Goal: Task Accomplishment & Management: Manage account settings

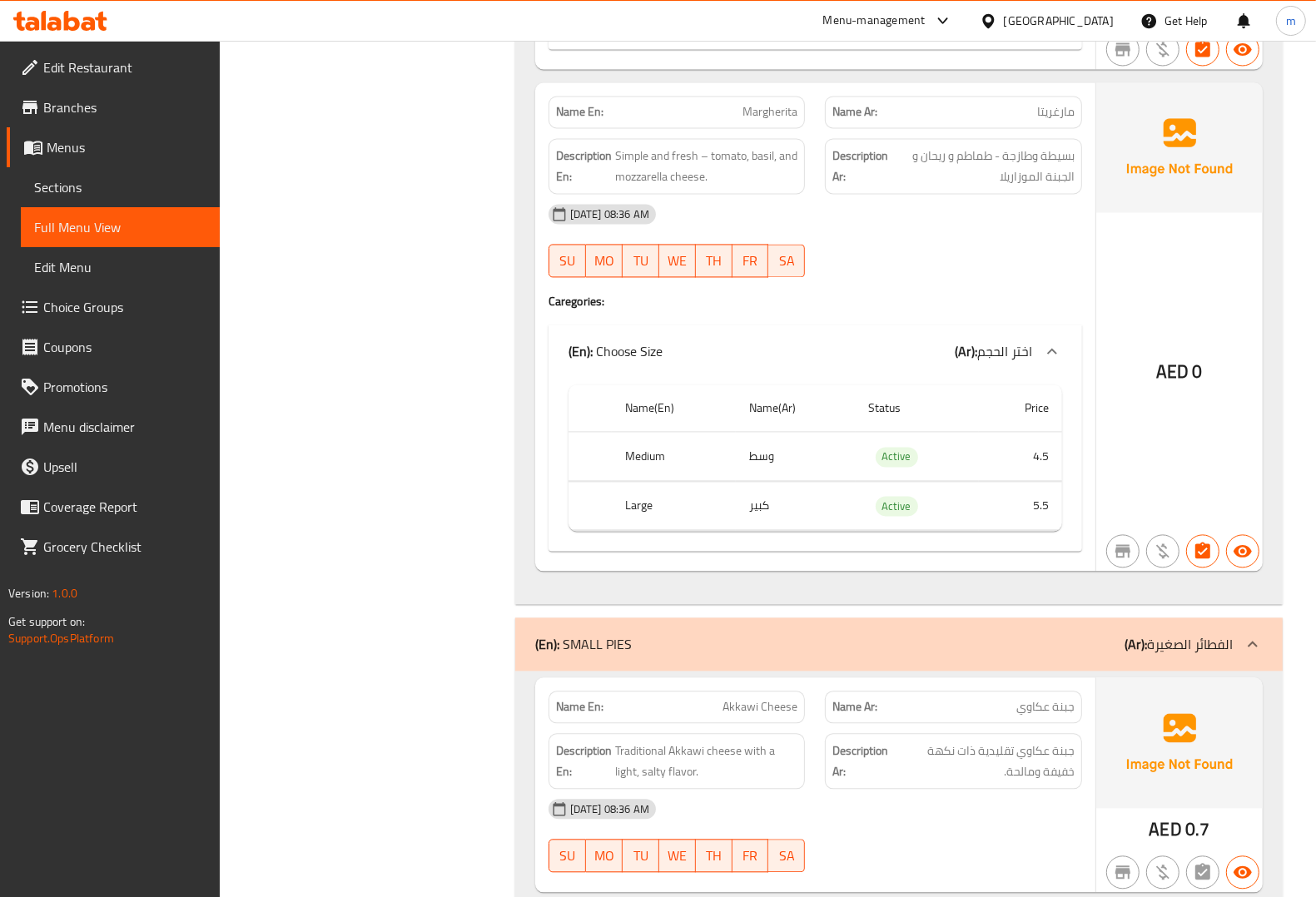
scroll to position [2601, 0]
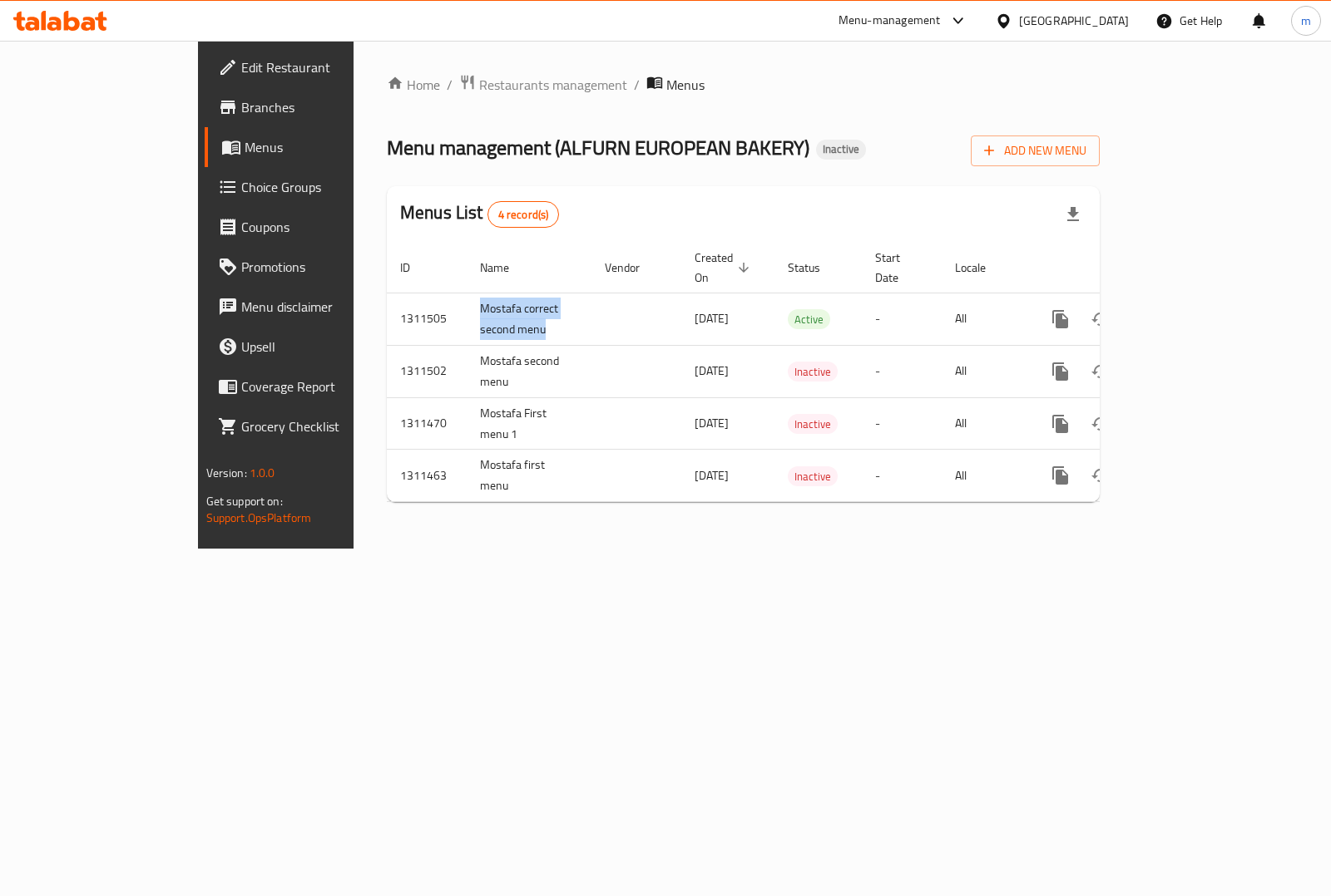
click at [245, 141] on span "Menus" at bounding box center [325, 146] width 162 height 20
click at [245, 137] on span "Menus" at bounding box center [325, 146] width 162 height 20
click at [241, 97] on span "Branches" at bounding box center [324, 107] width 165 height 20
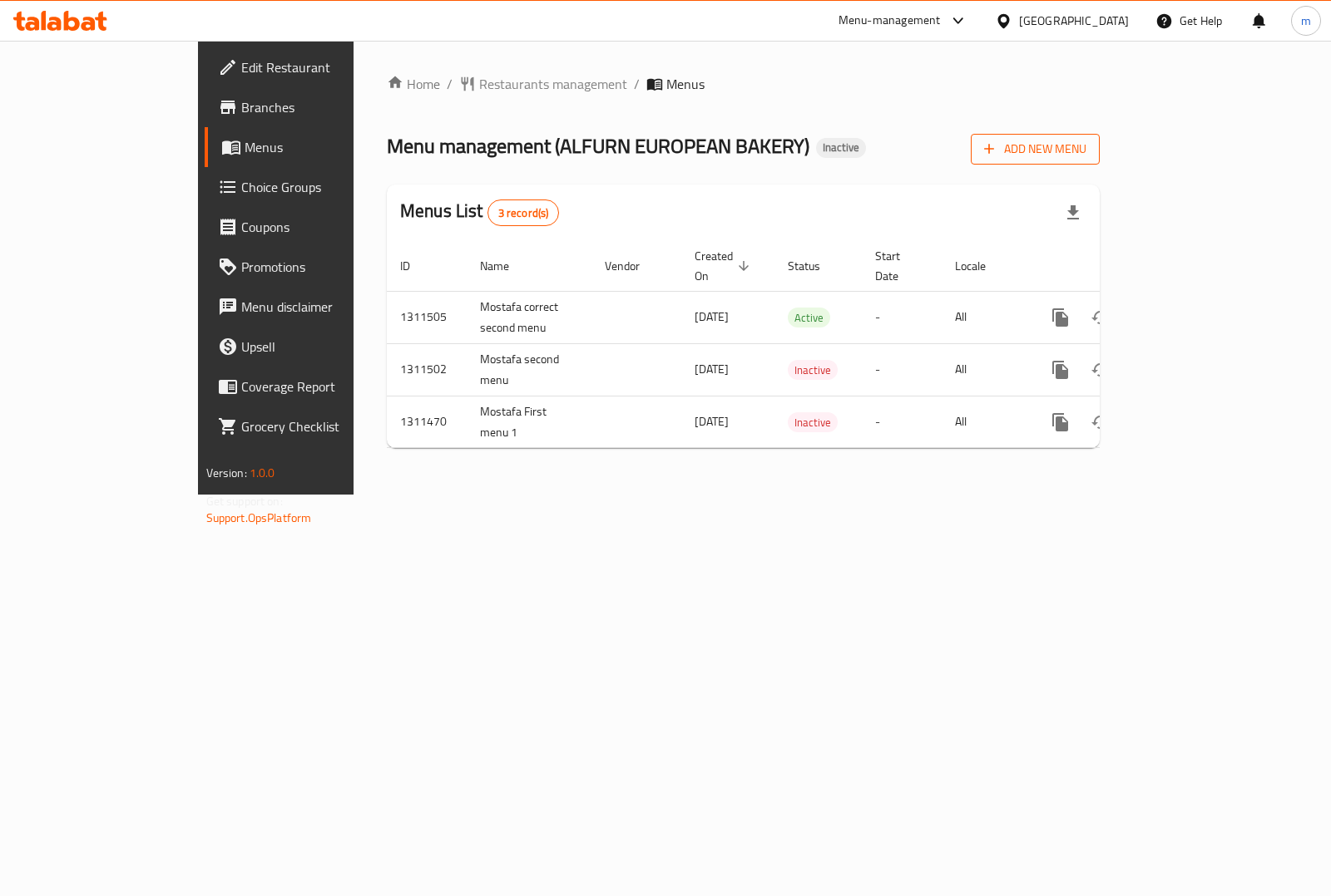
click at [1086, 156] on span "Add New Menu" at bounding box center [1035, 149] width 102 height 21
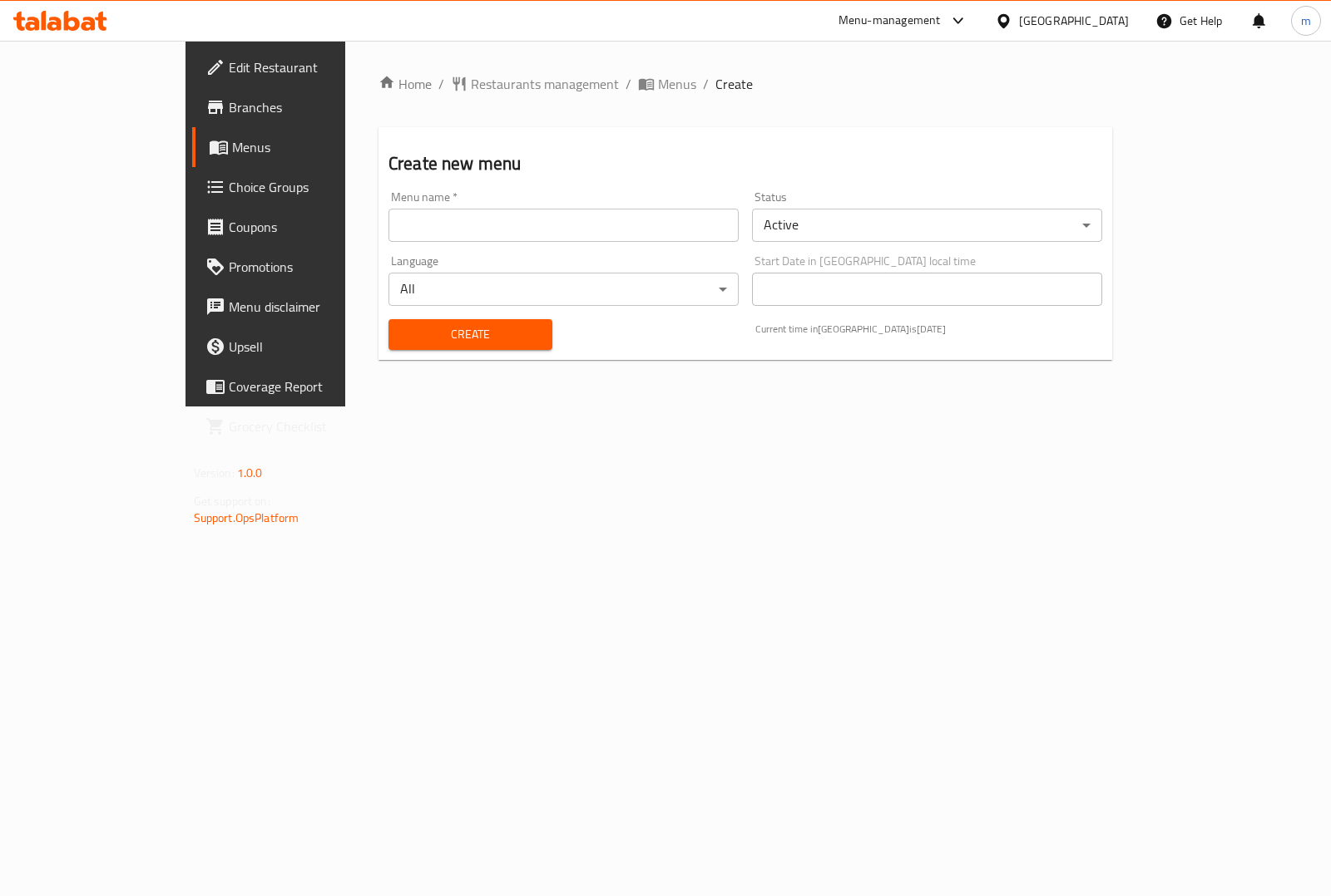
click at [638, 234] on input "text" at bounding box center [563, 225] width 350 height 34
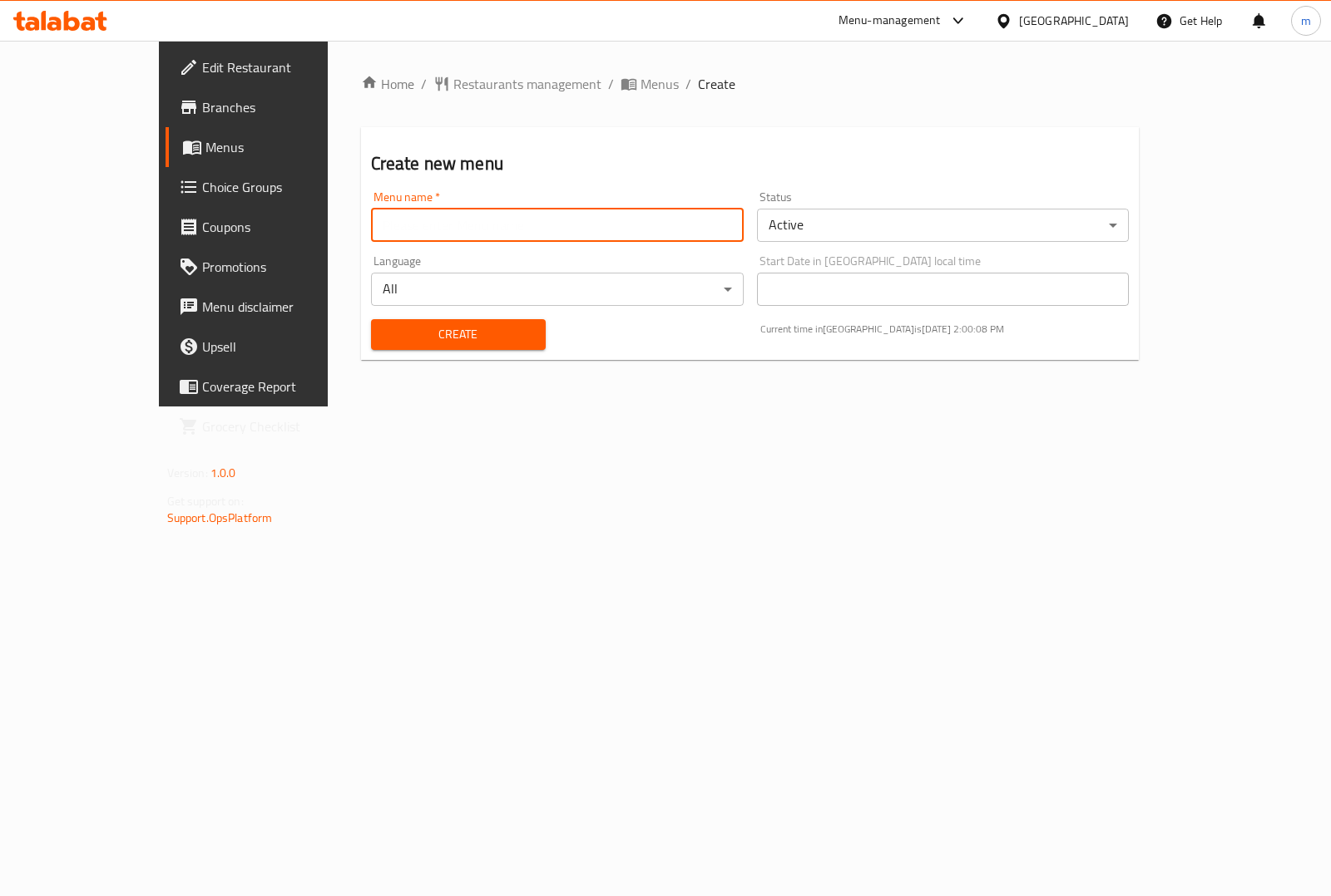
type input "’"
click at [688, 222] on input "Mostafa third" at bounding box center [557, 225] width 373 height 34
type input "Mostafa third menu"
click at [480, 334] on span "Create" at bounding box center [458, 335] width 148 height 21
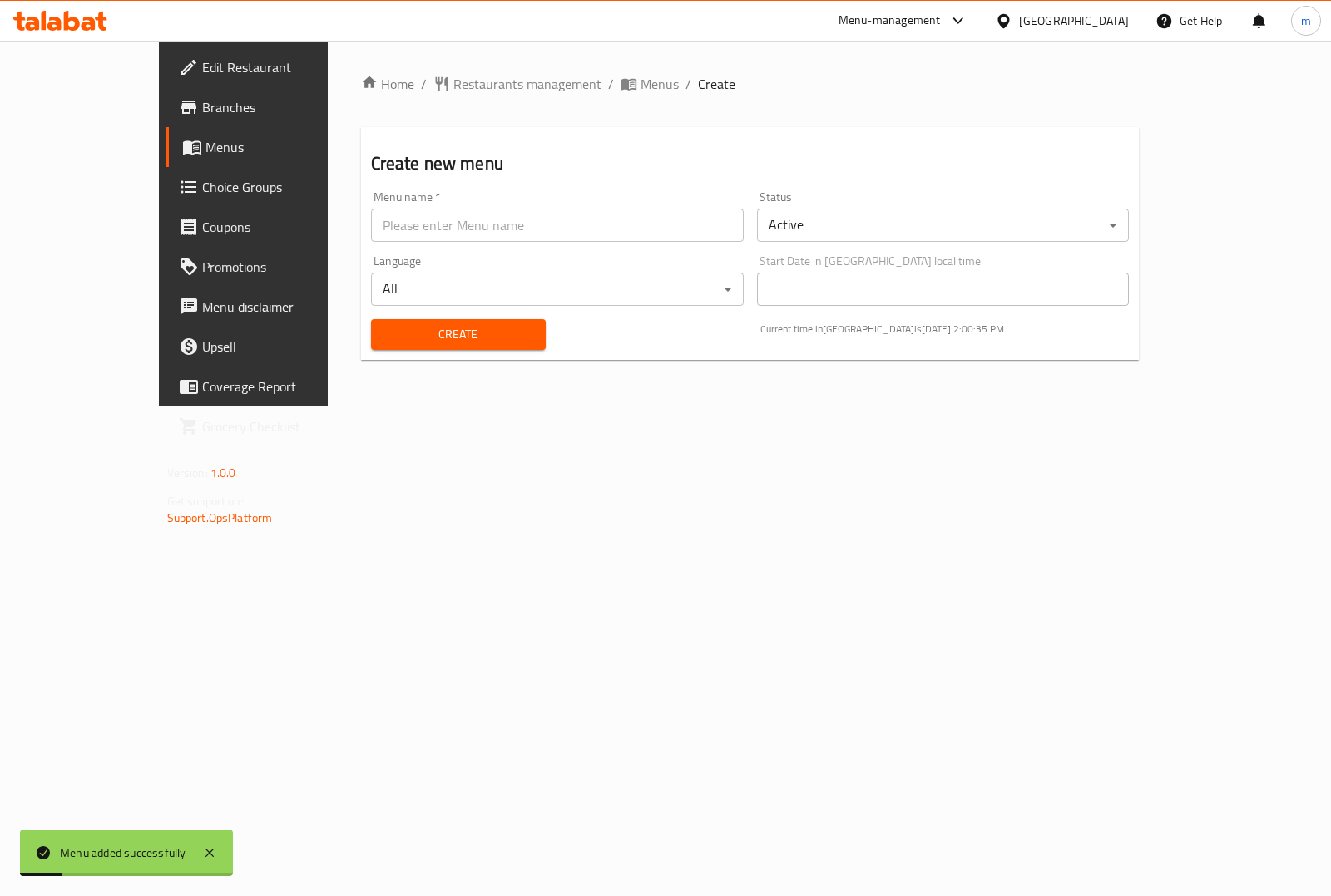
click at [165, 158] on link "Menus" at bounding box center [273, 147] width 215 height 40
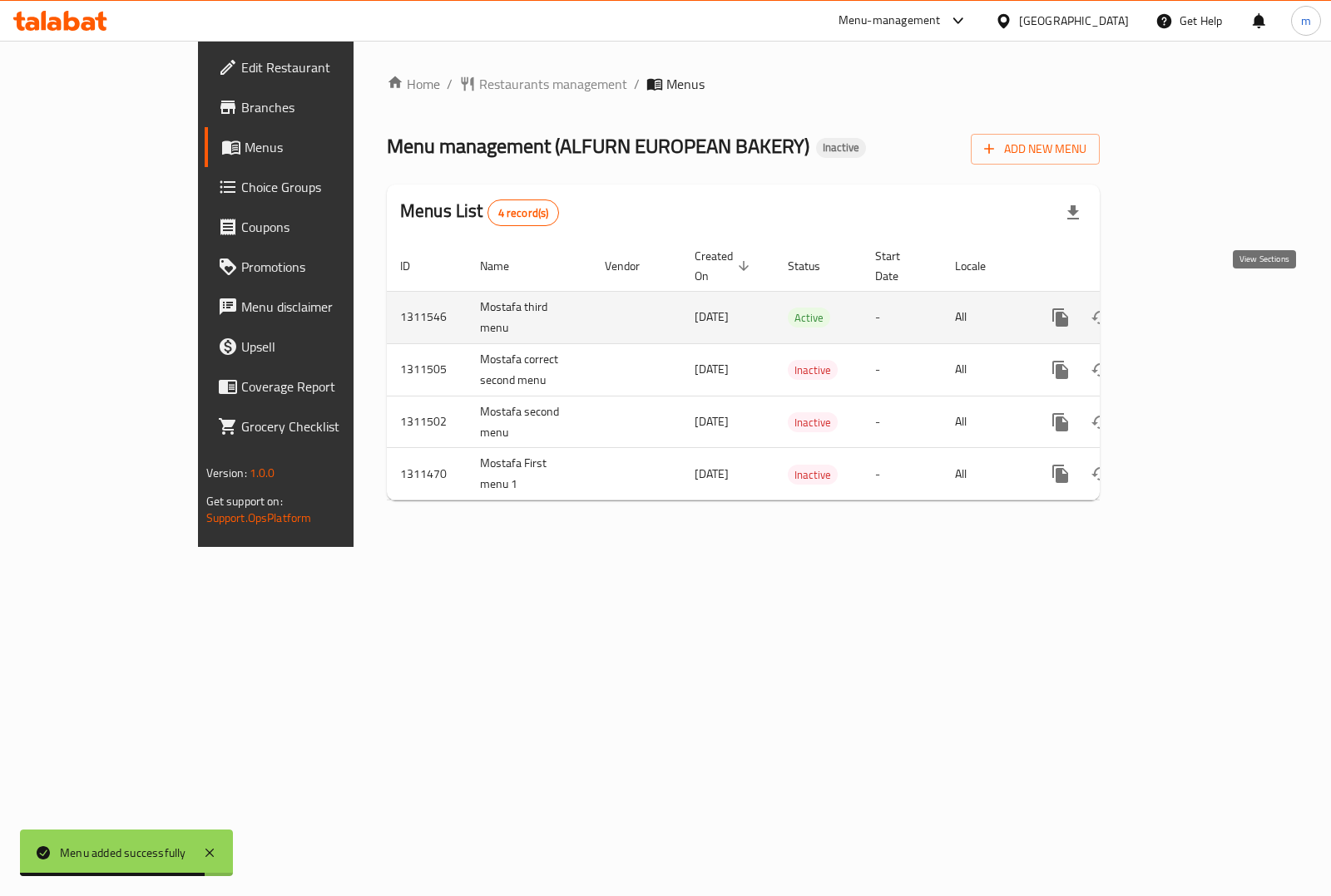
click at [1190, 307] on icon "enhanced table" at bounding box center [1179, 317] width 20 height 20
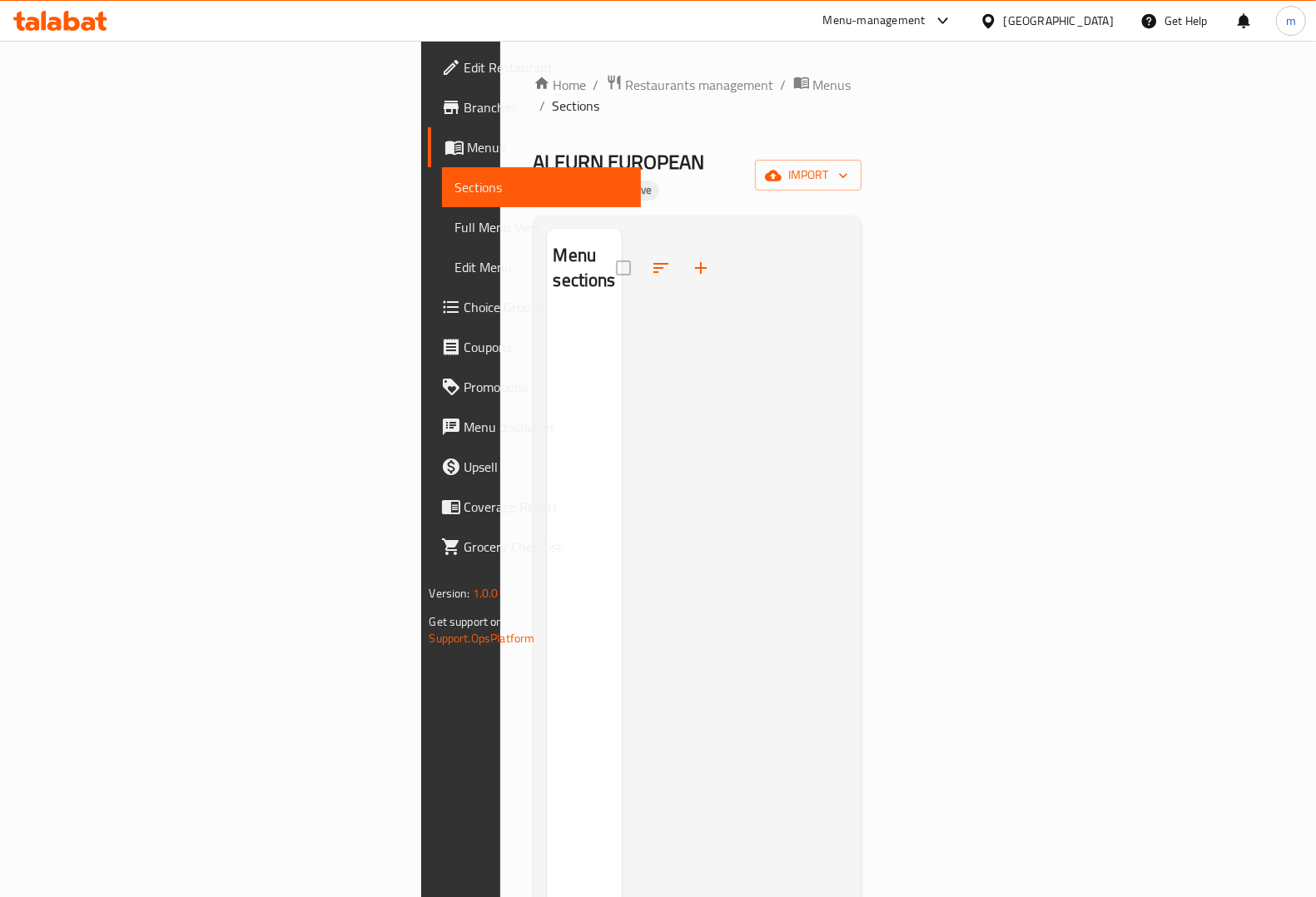
click at [468, 154] on span "Menus" at bounding box center [547, 146] width 159 height 20
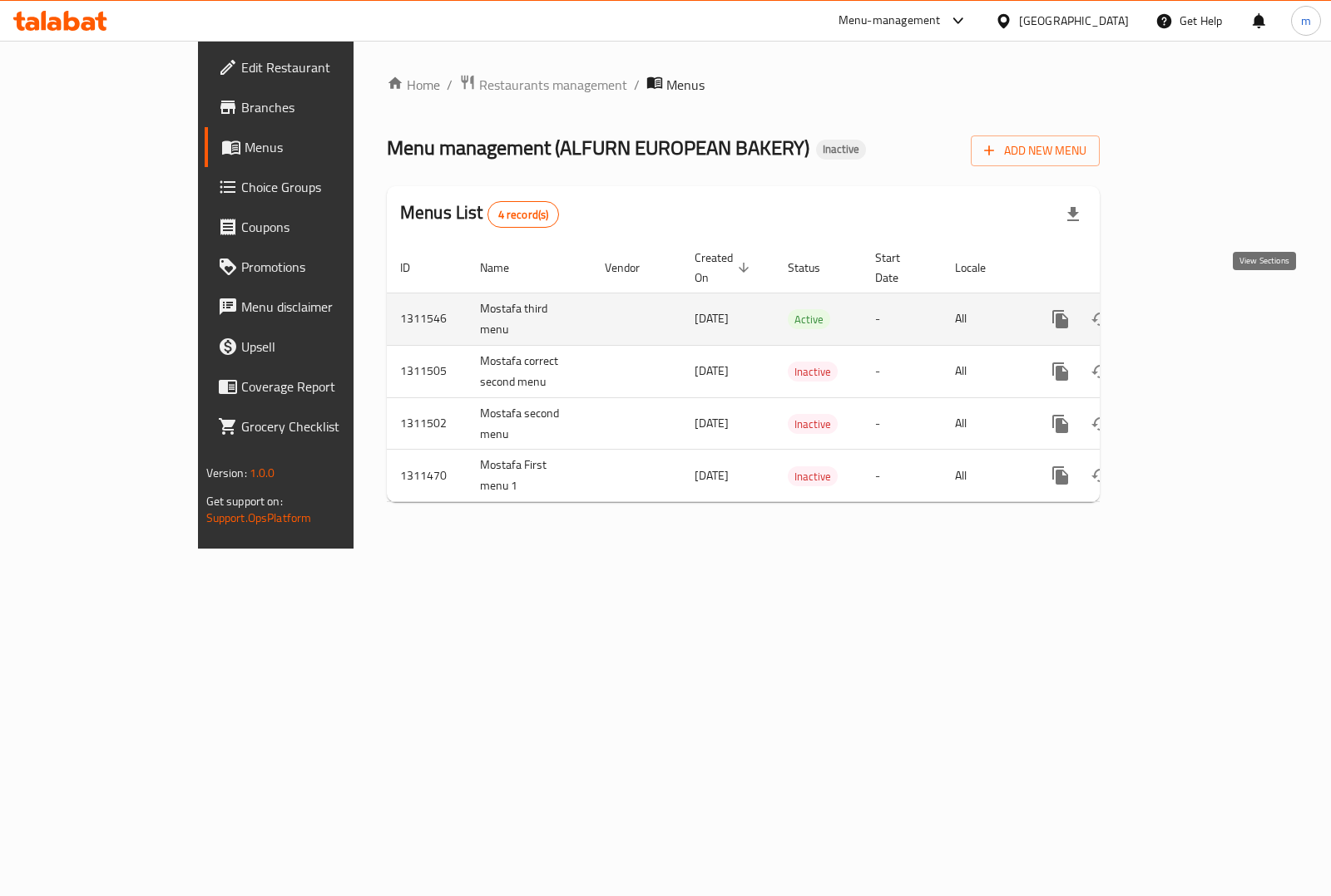
click at [1187, 312] on icon "enhanced table" at bounding box center [1179, 318] width 15 height 15
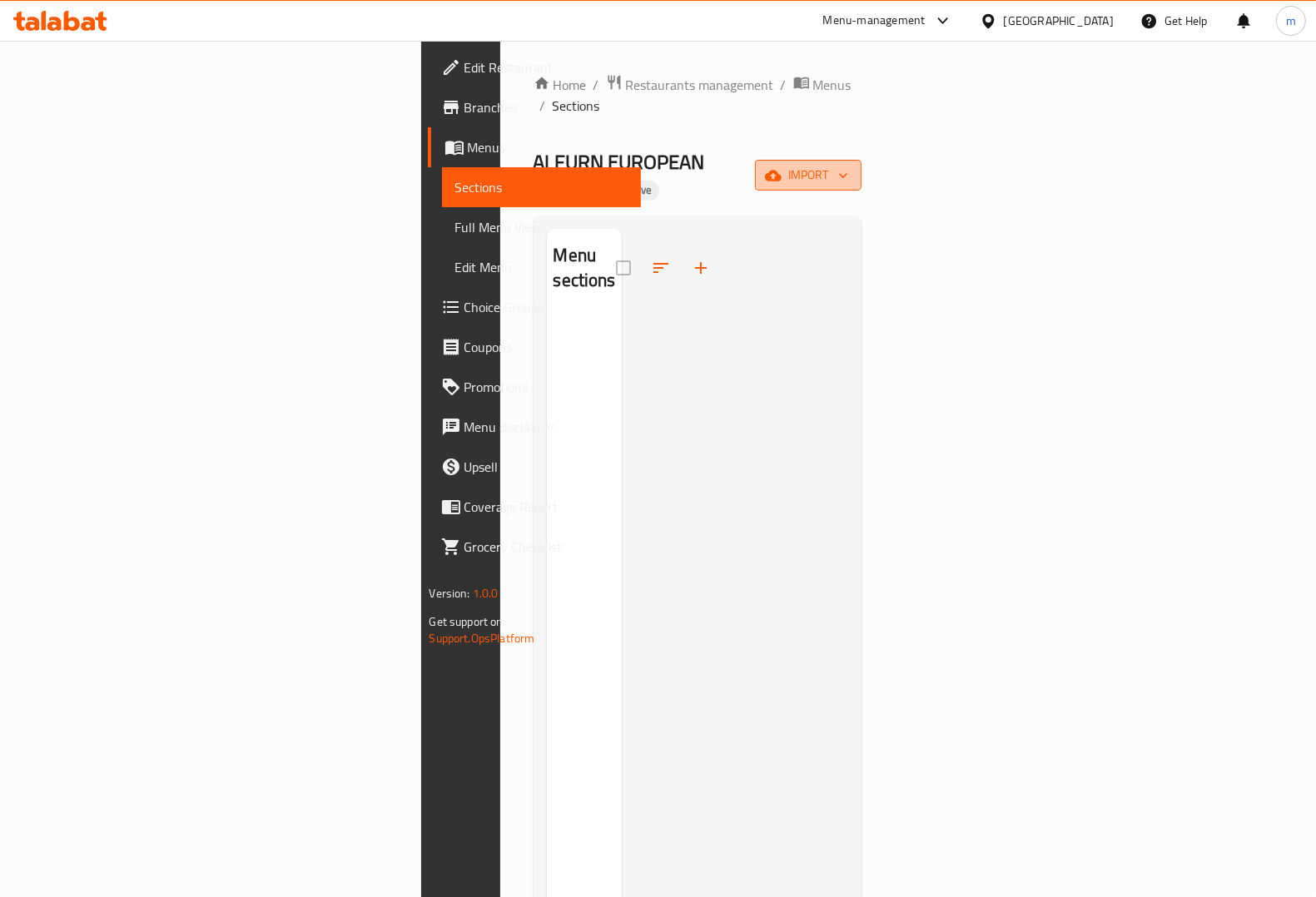
click at [848, 165] on span "import" at bounding box center [808, 175] width 80 height 21
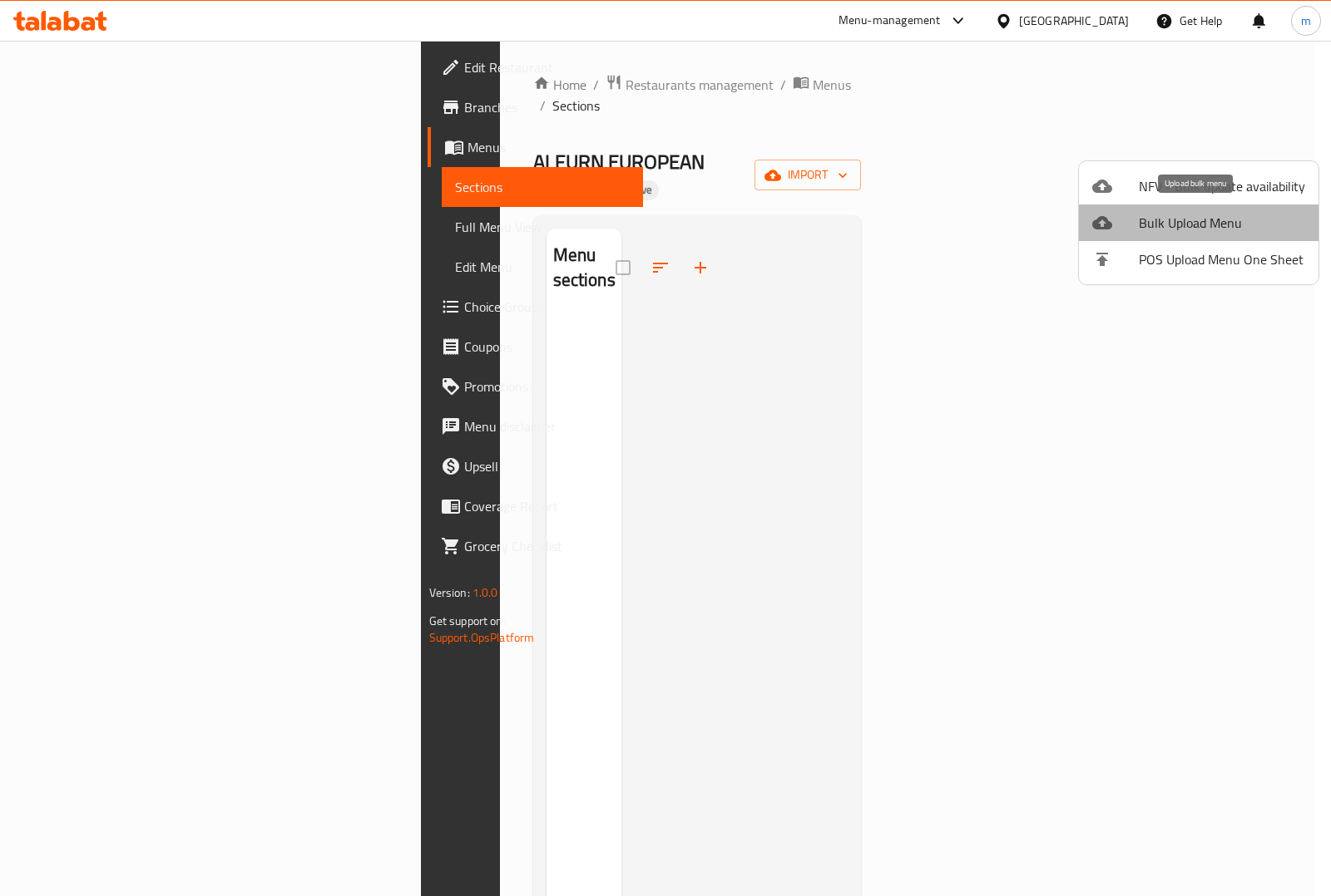
click at [1199, 213] on span "Bulk Upload Menu" at bounding box center [1221, 222] width 166 height 20
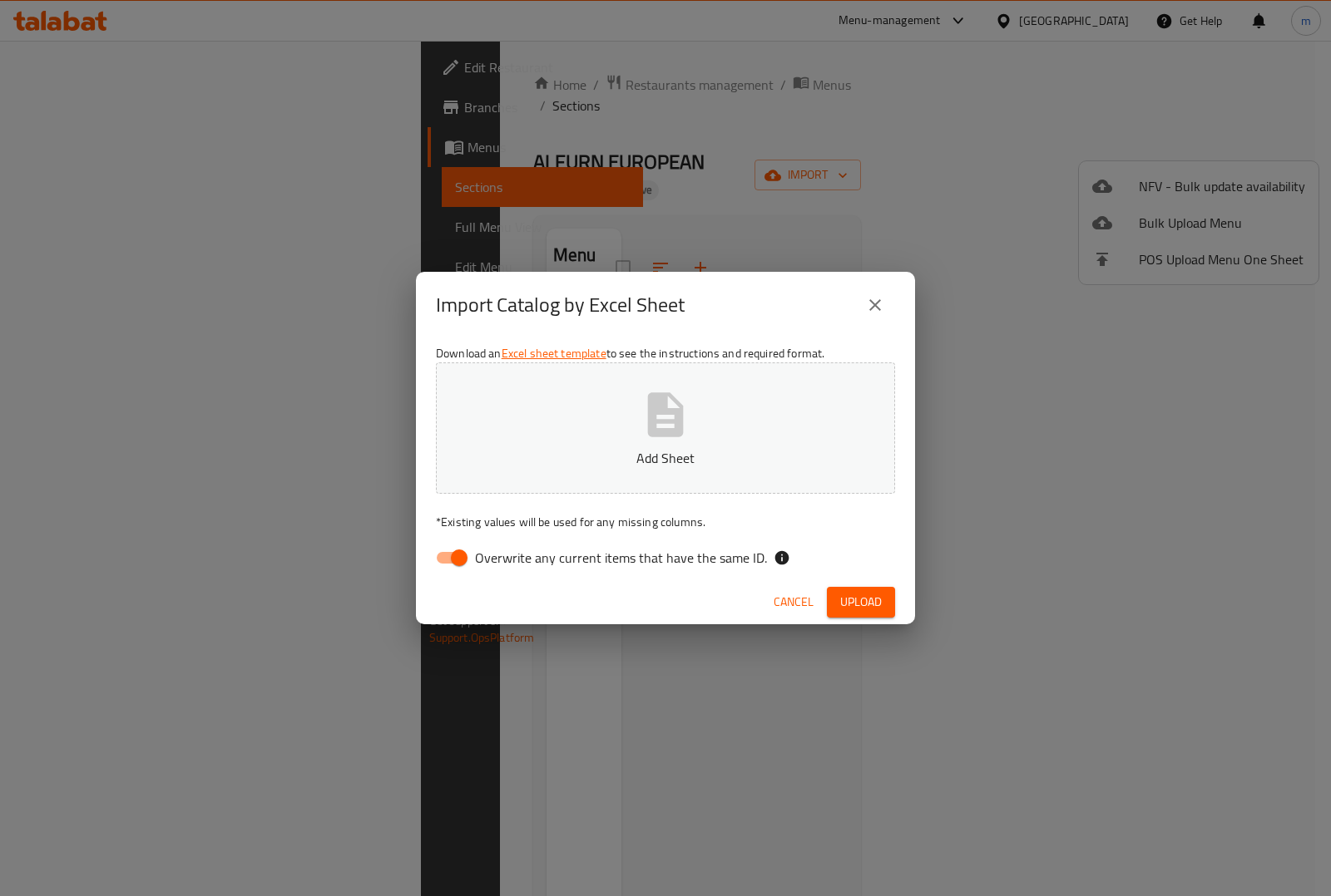
click at [462, 559] on input "Overwrite any current items that have the same ID." at bounding box center [459, 558] width 95 height 32
checkbox input "false"
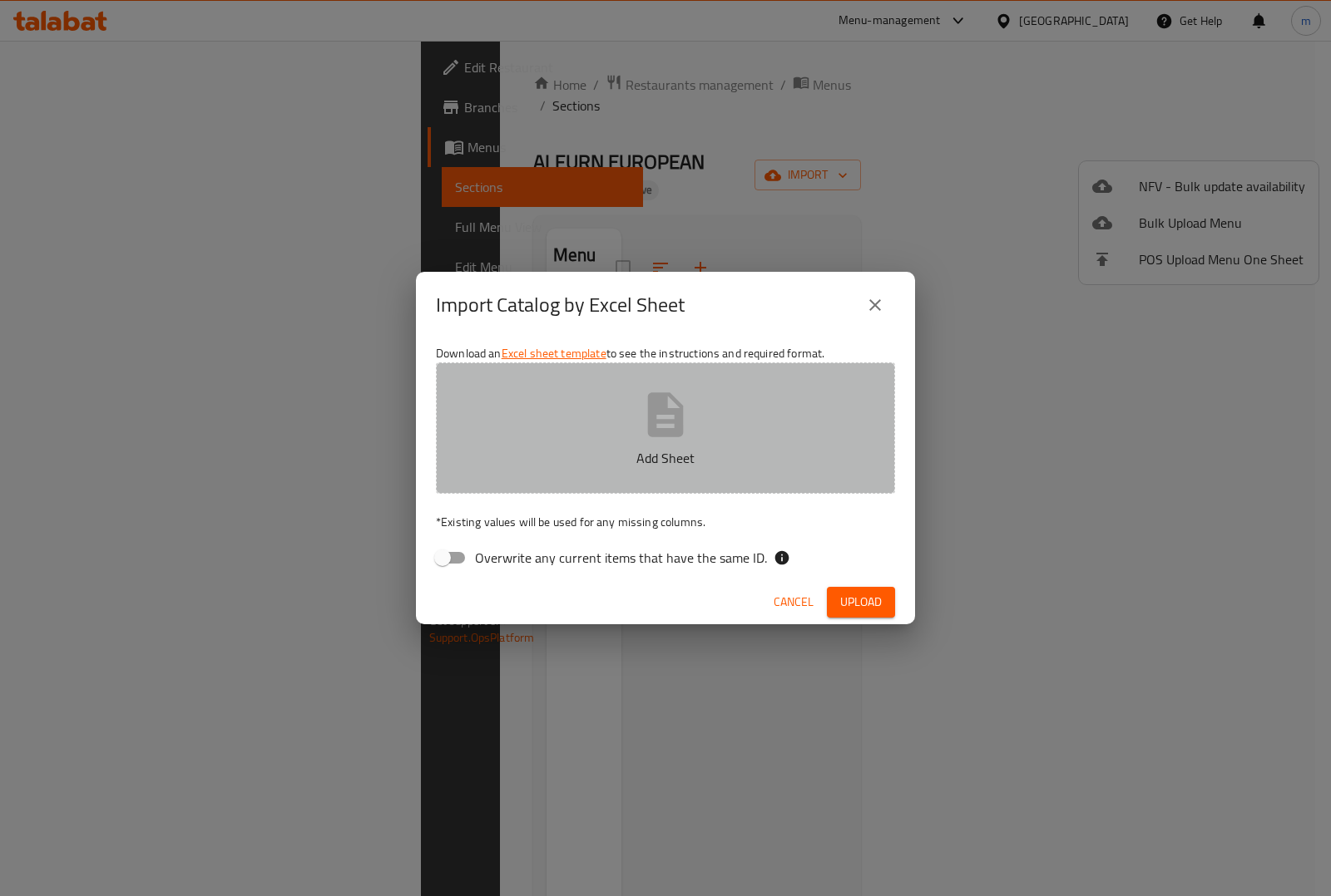
click at [646, 448] on p "Add Sheet" at bounding box center [665, 458] width 407 height 20
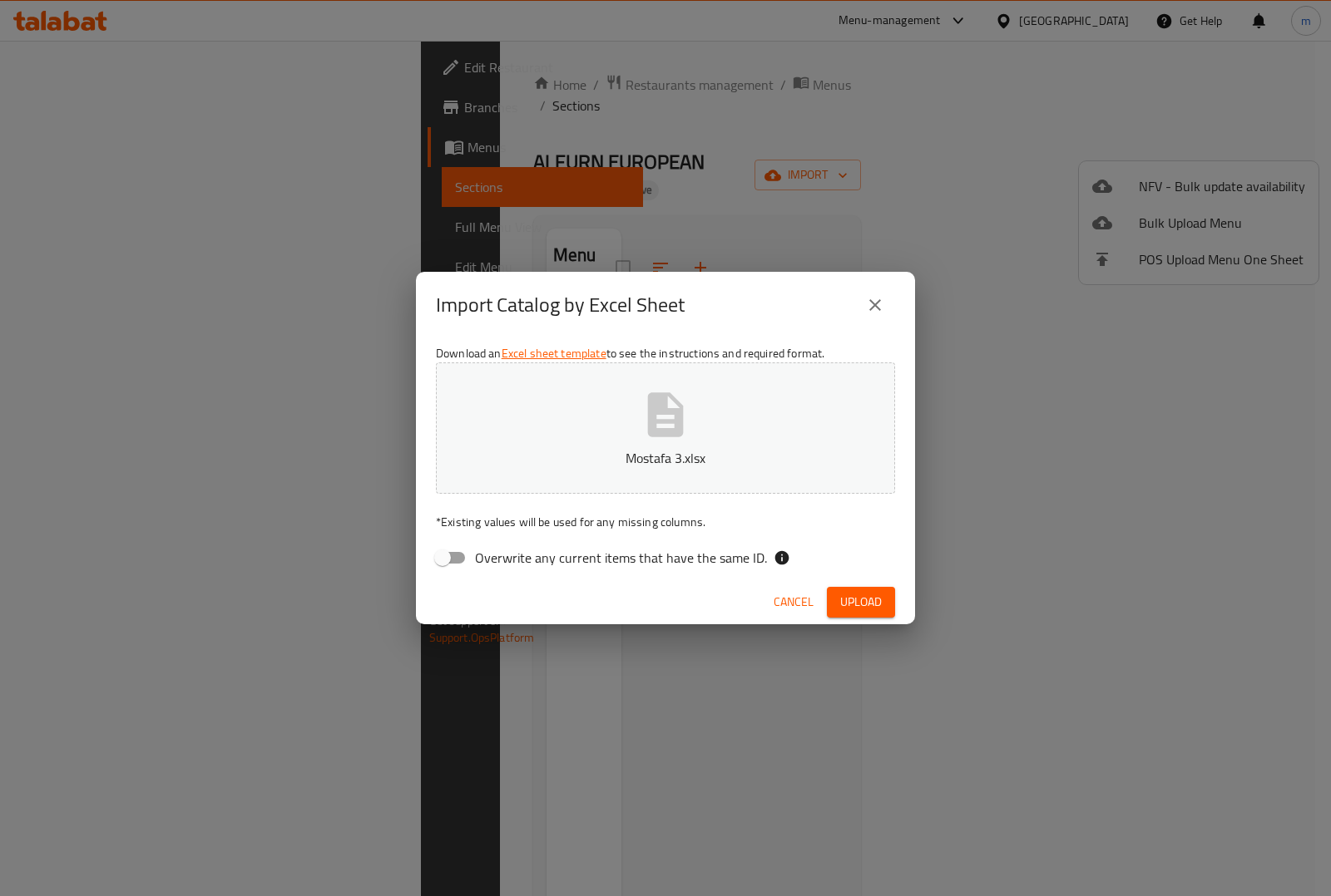
click at [854, 592] on span "Upload" at bounding box center [861, 602] width 41 height 21
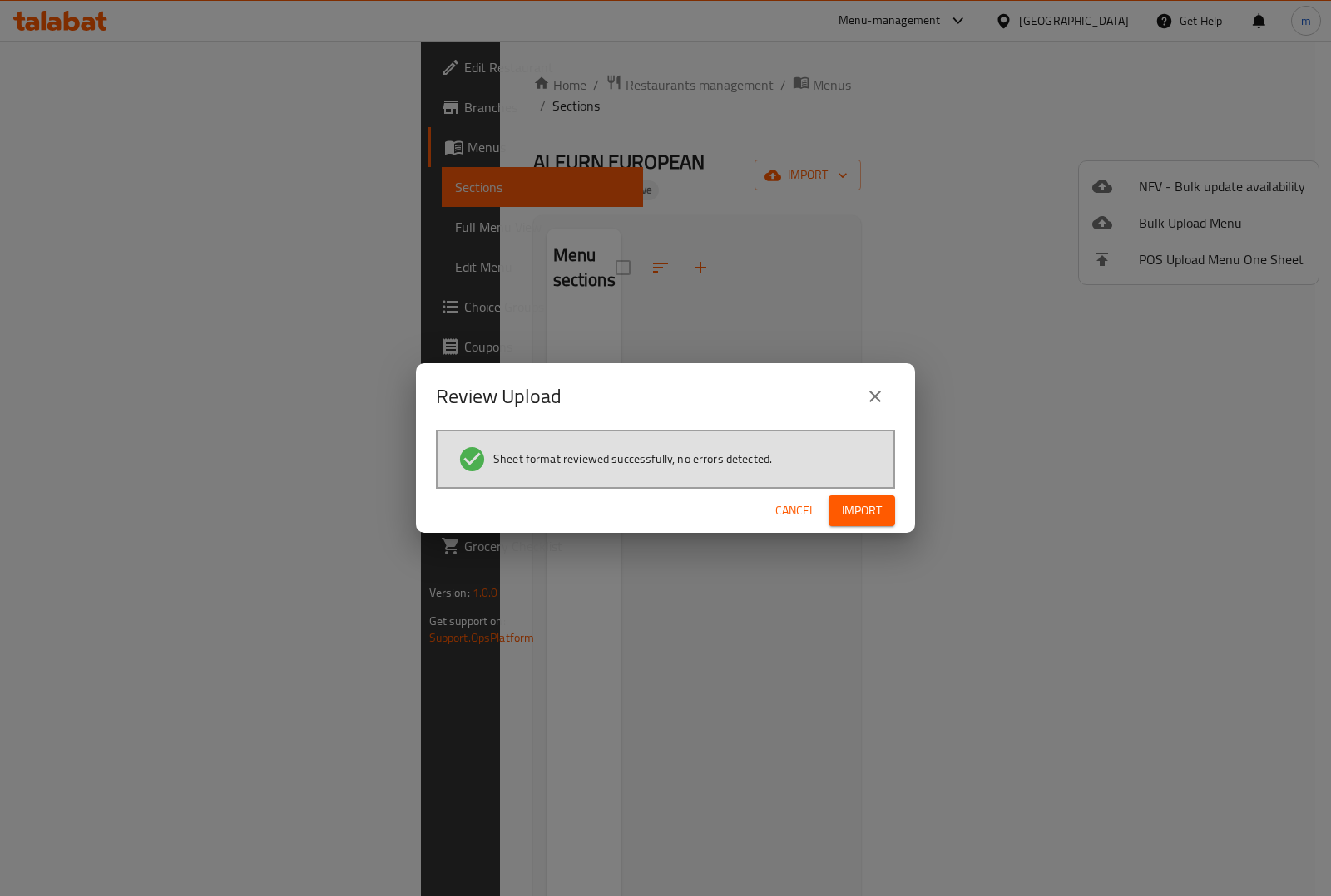
click at [880, 509] on span "Import" at bounding box center [862, 511] width 40 height 21
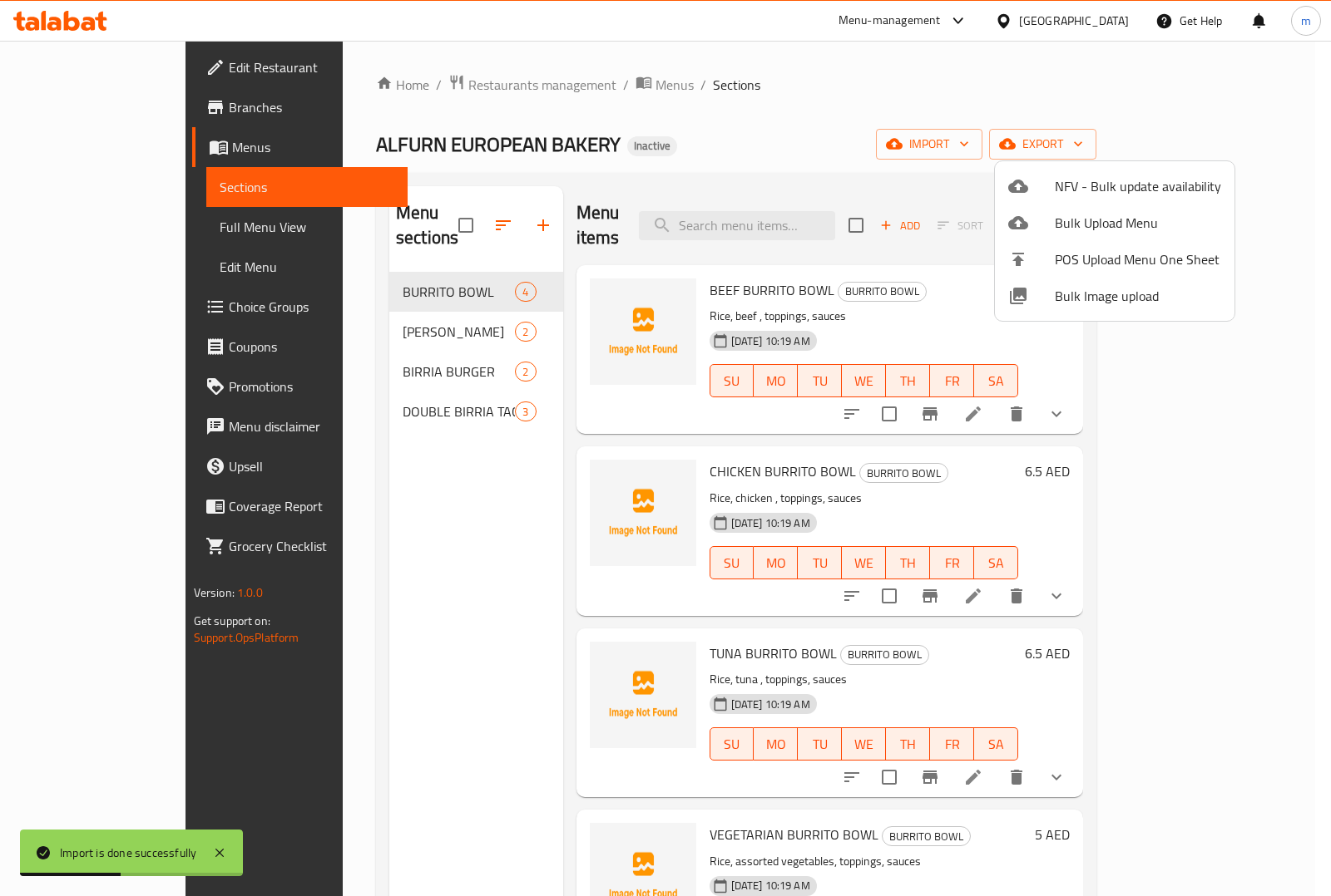
click at [81, 226] on div at bounding box center [666, 448] width 1331 height 896
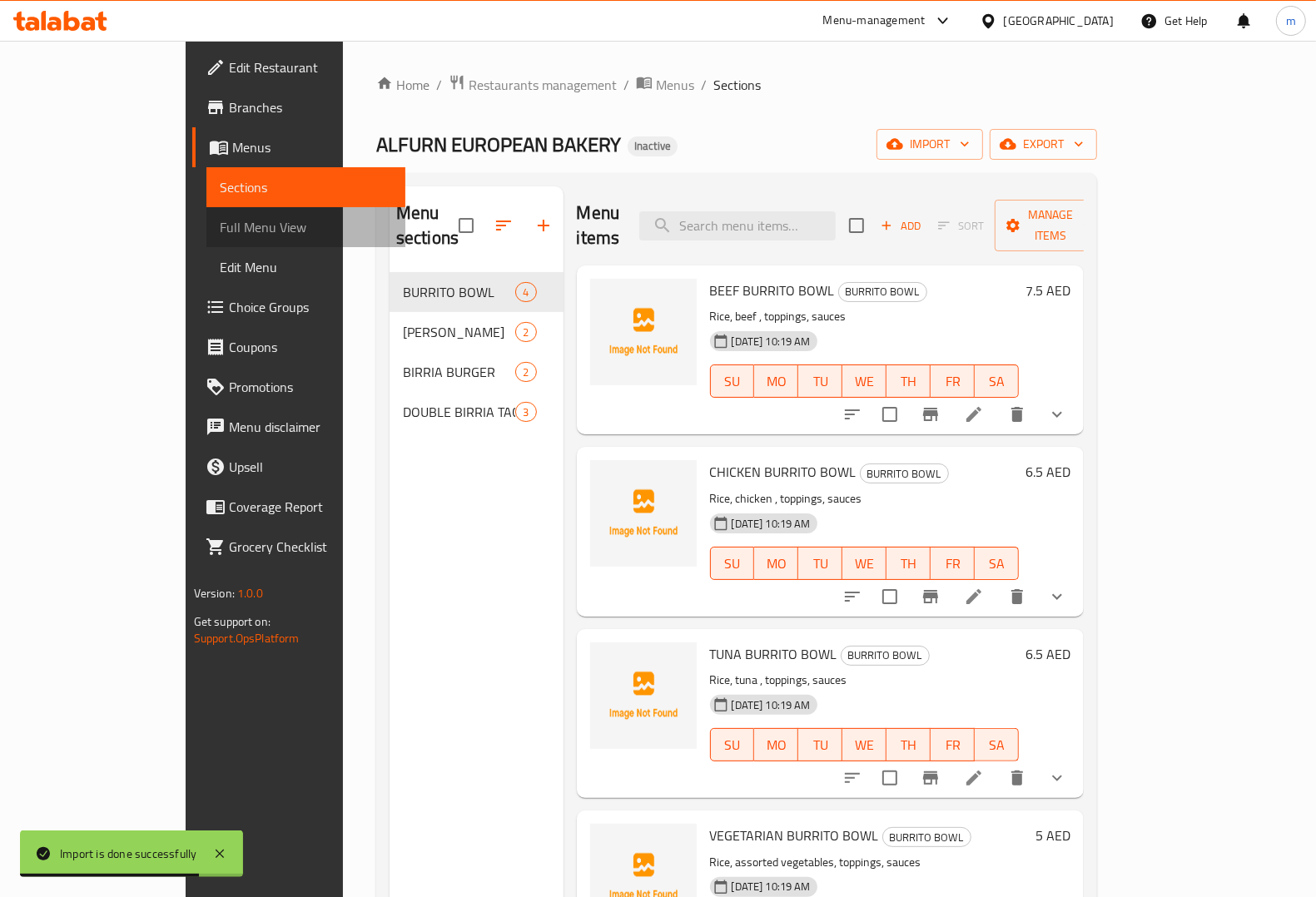
click at [220, 226] on span "Full Menu View" at bounding box center [306, 227] width 172 height 20
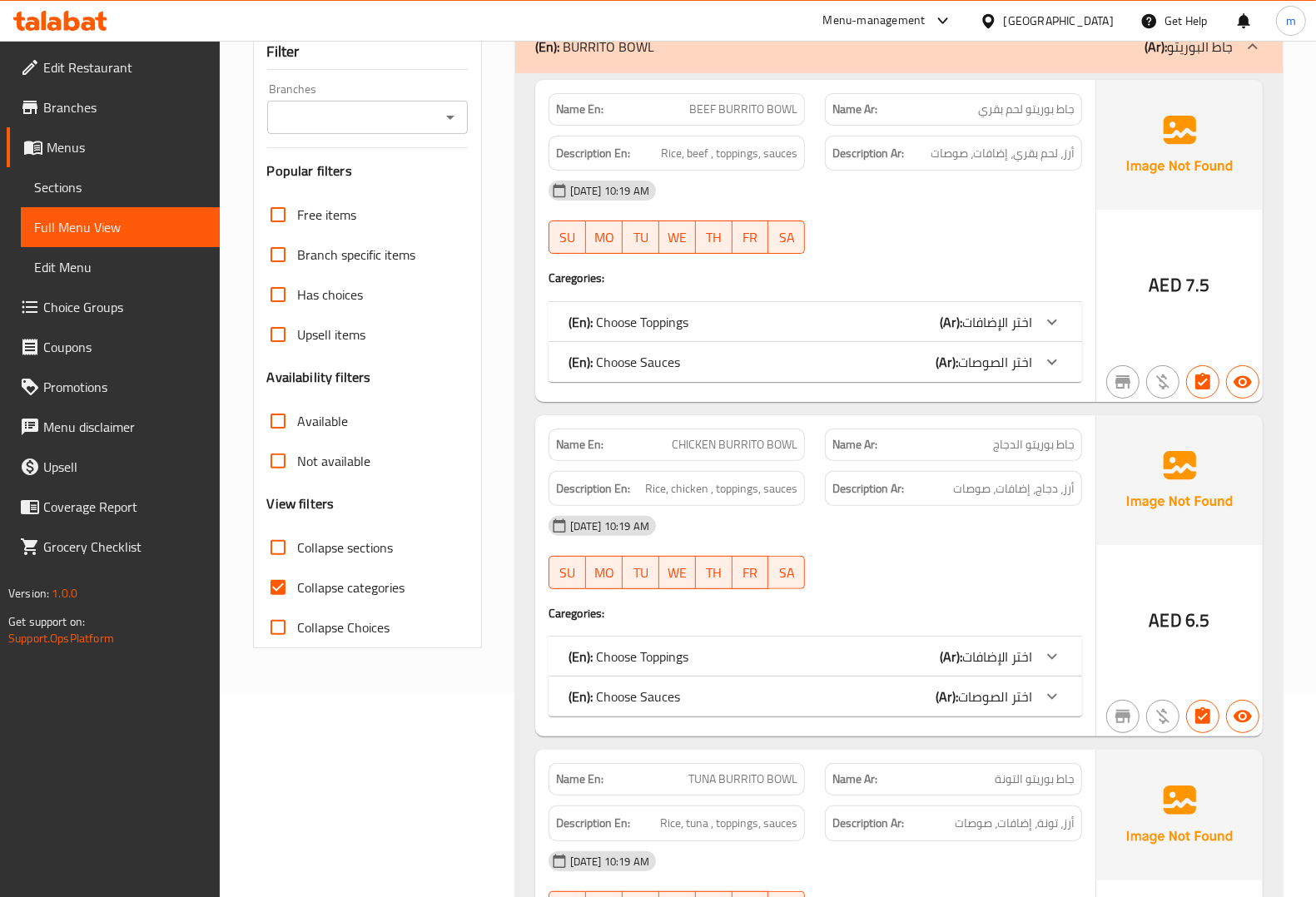
scroll to position [208, 0]
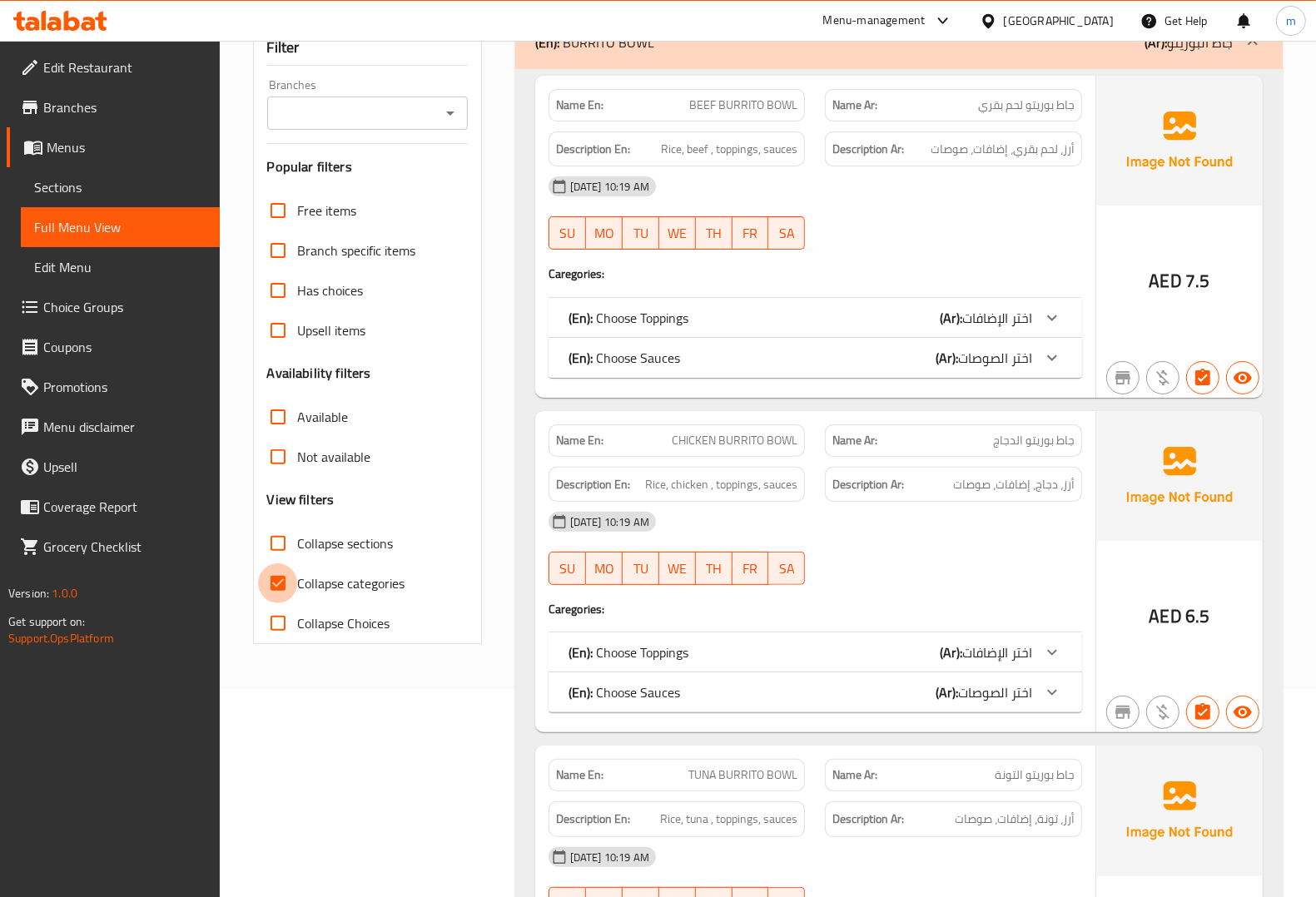
click at [278, 576] on input "Collapse categories" at bounding box center [278, 583] width 40 height 40
checkbox input "false"
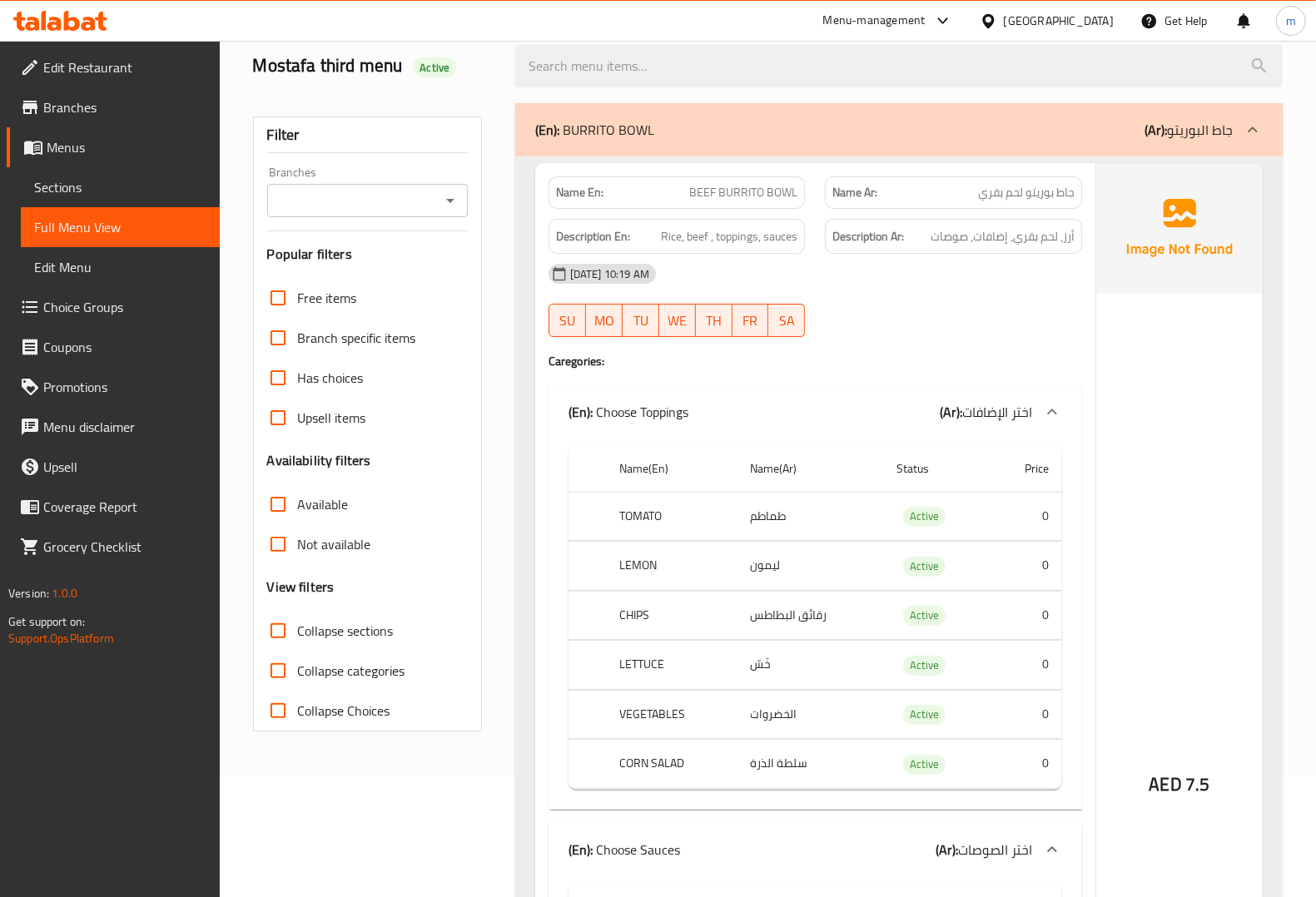
scroll to position [0, 0]
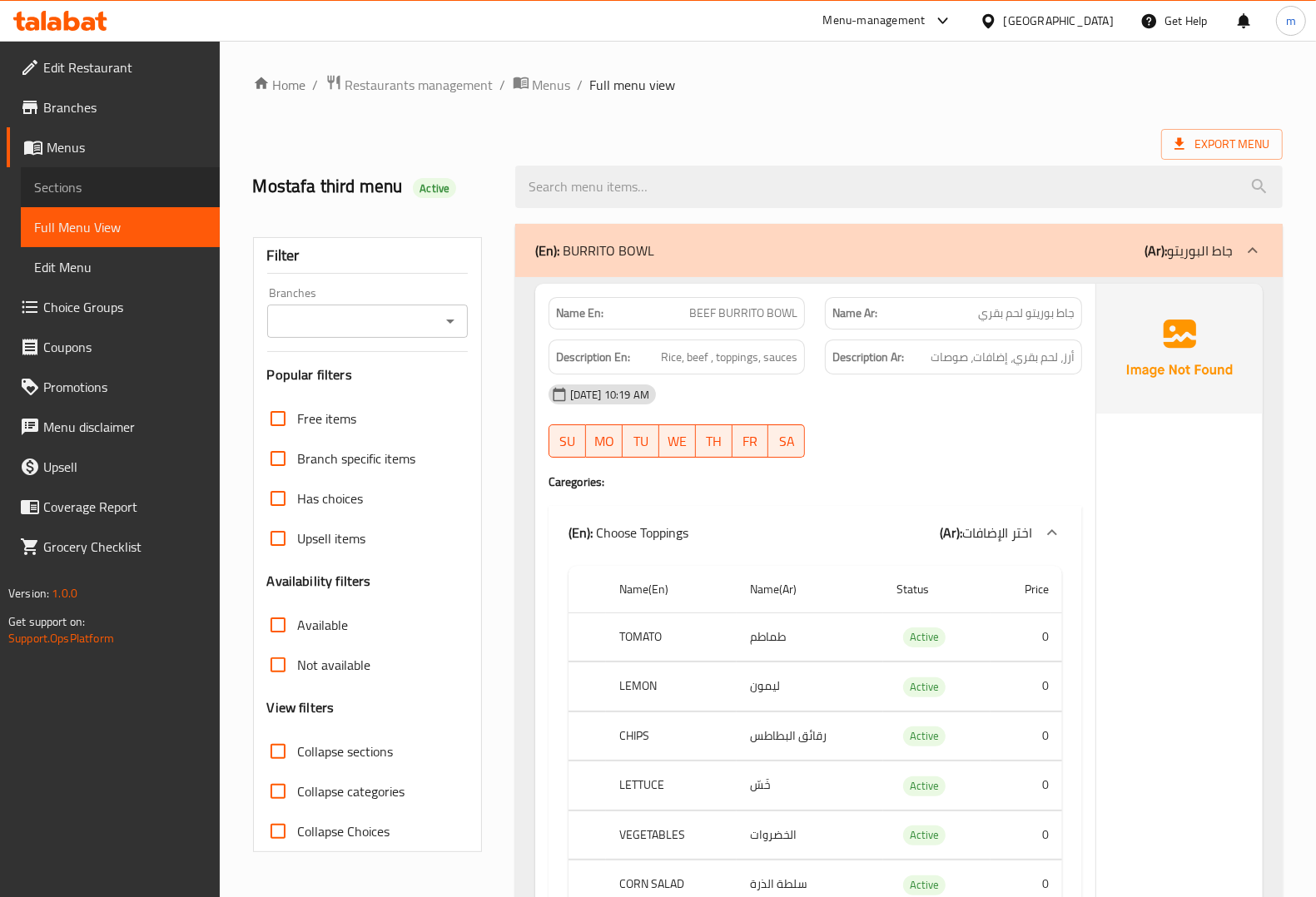
click at [125, 173] on link "Sections" at bounding box center [120, 187] width 199 height 40
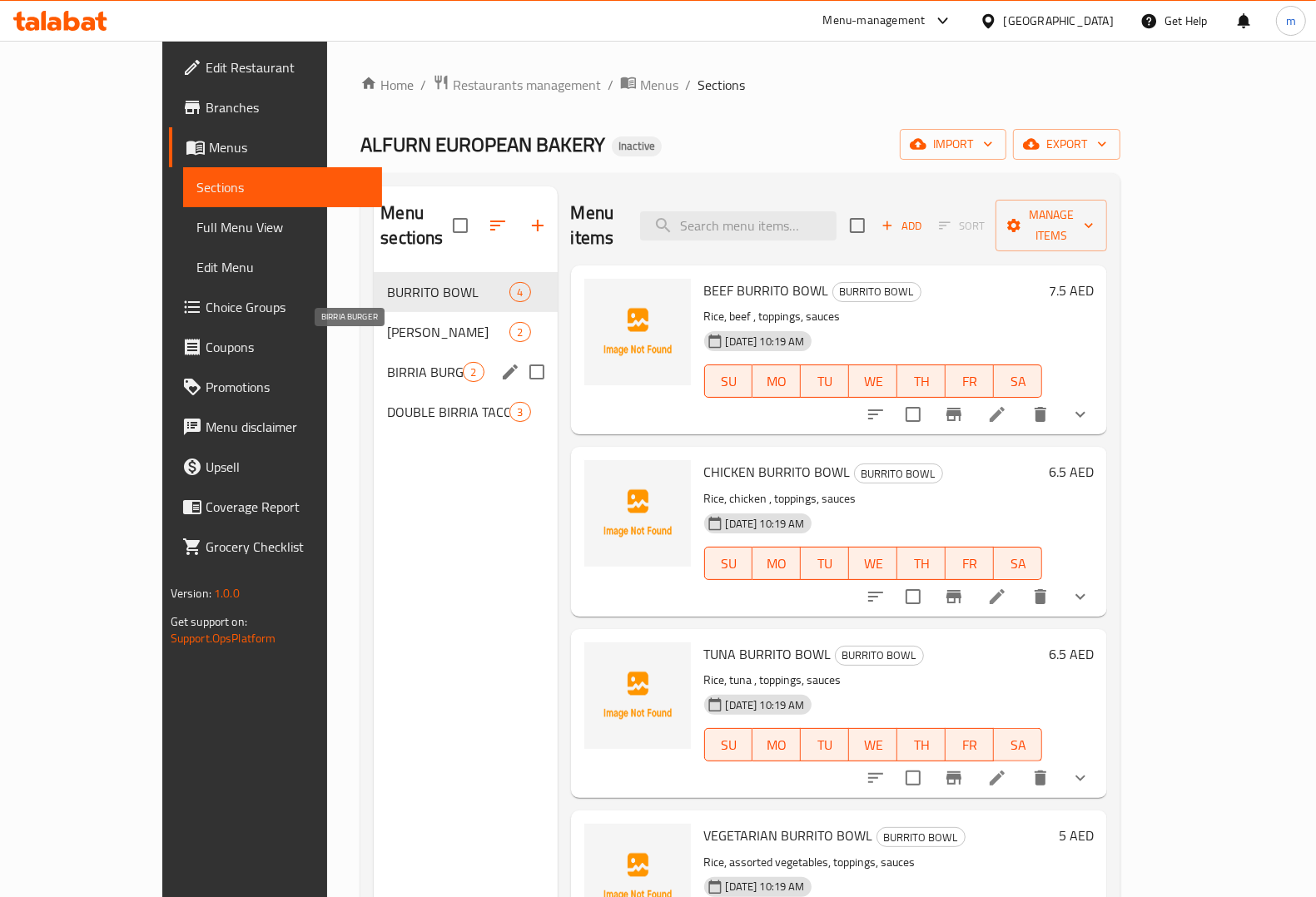
click at [387, 362] on span "BIRRIA BURGER" at bounding box center [425, 371] width 76 height 20
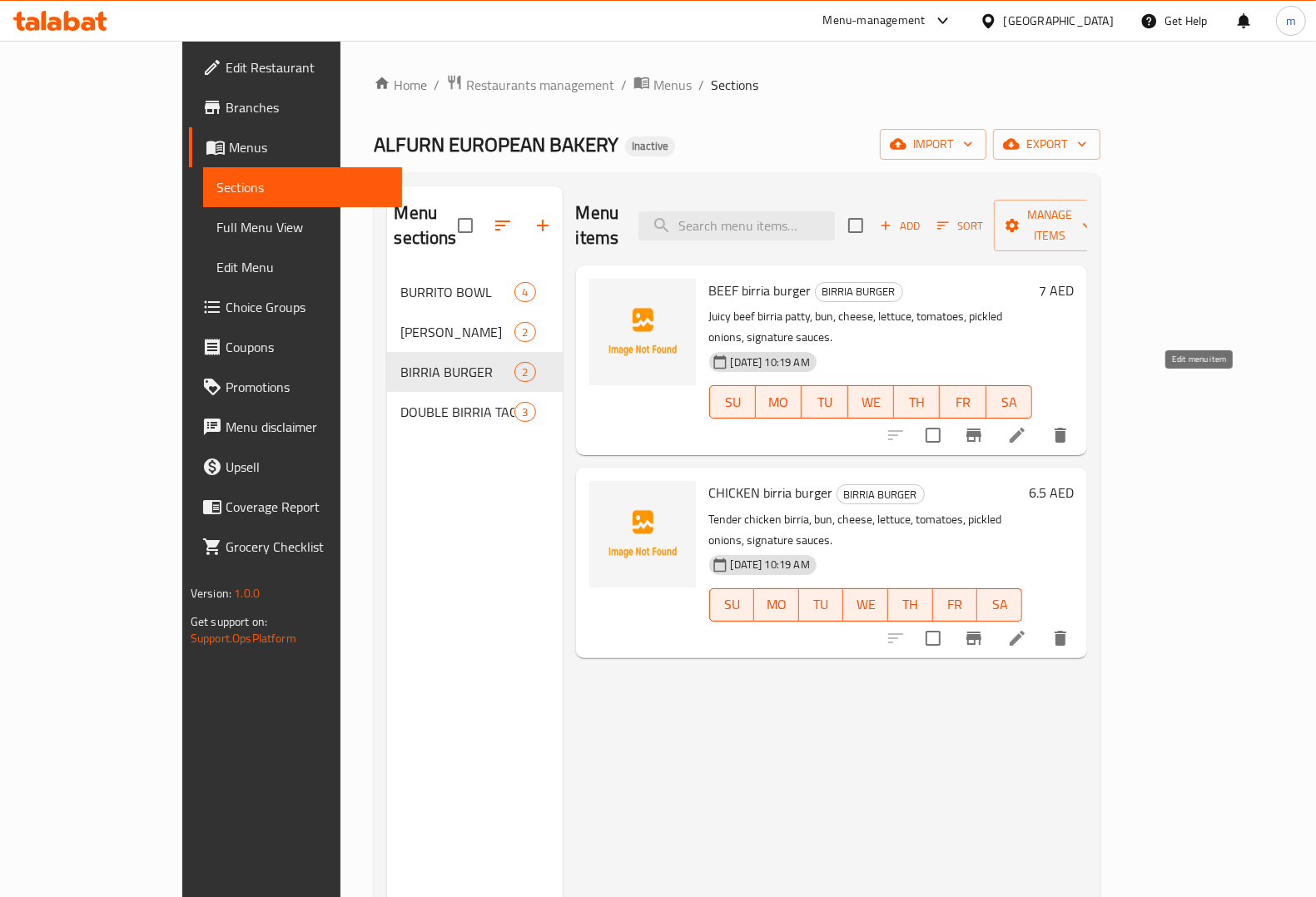
click at [1025, 428] on icon at bounding box center [1017, 435] width 15 height 15
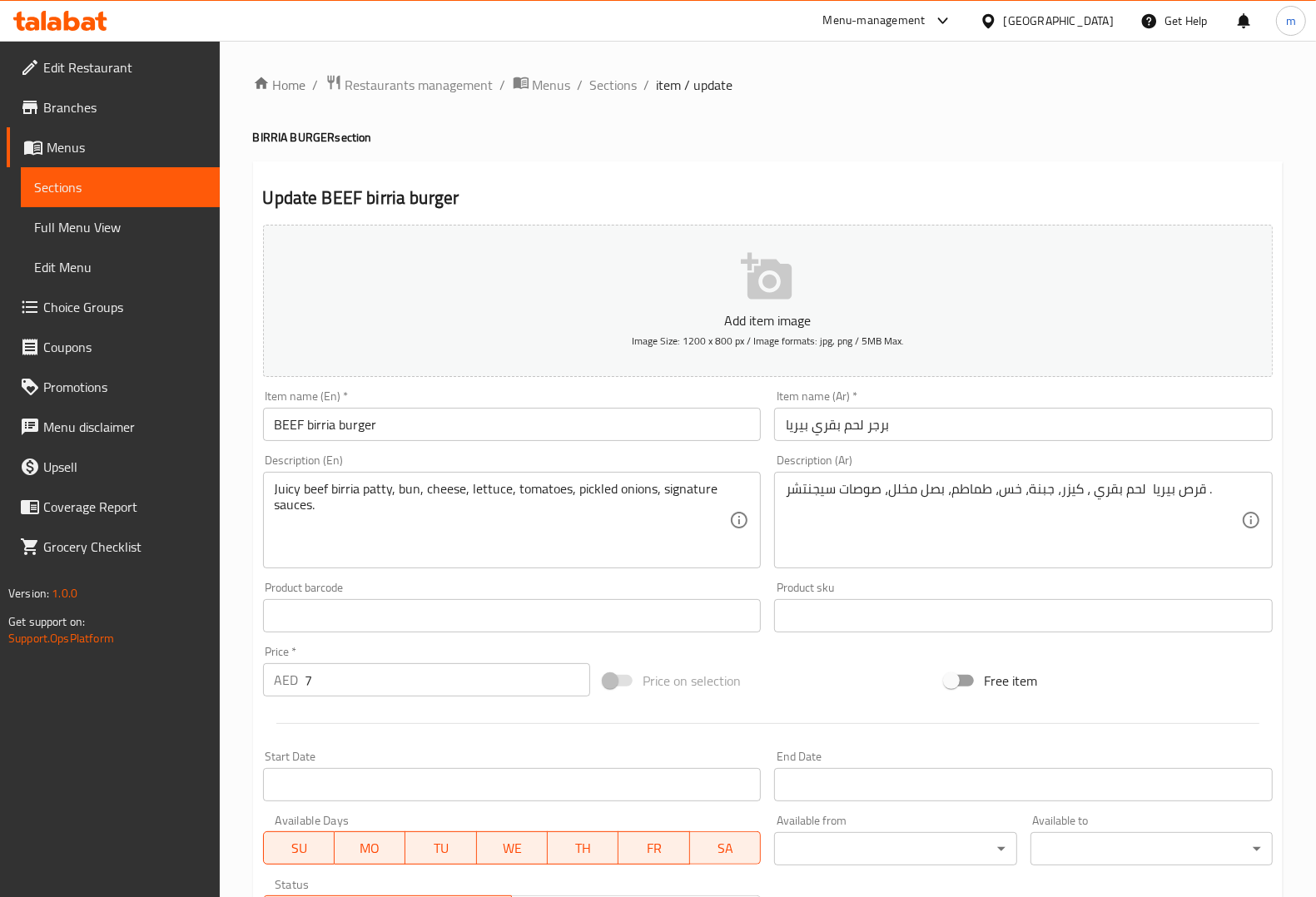
click at [799, 430] on input "برجر لحم بقري بيريا" at bounding box center [1023, 424] width 499 height 34
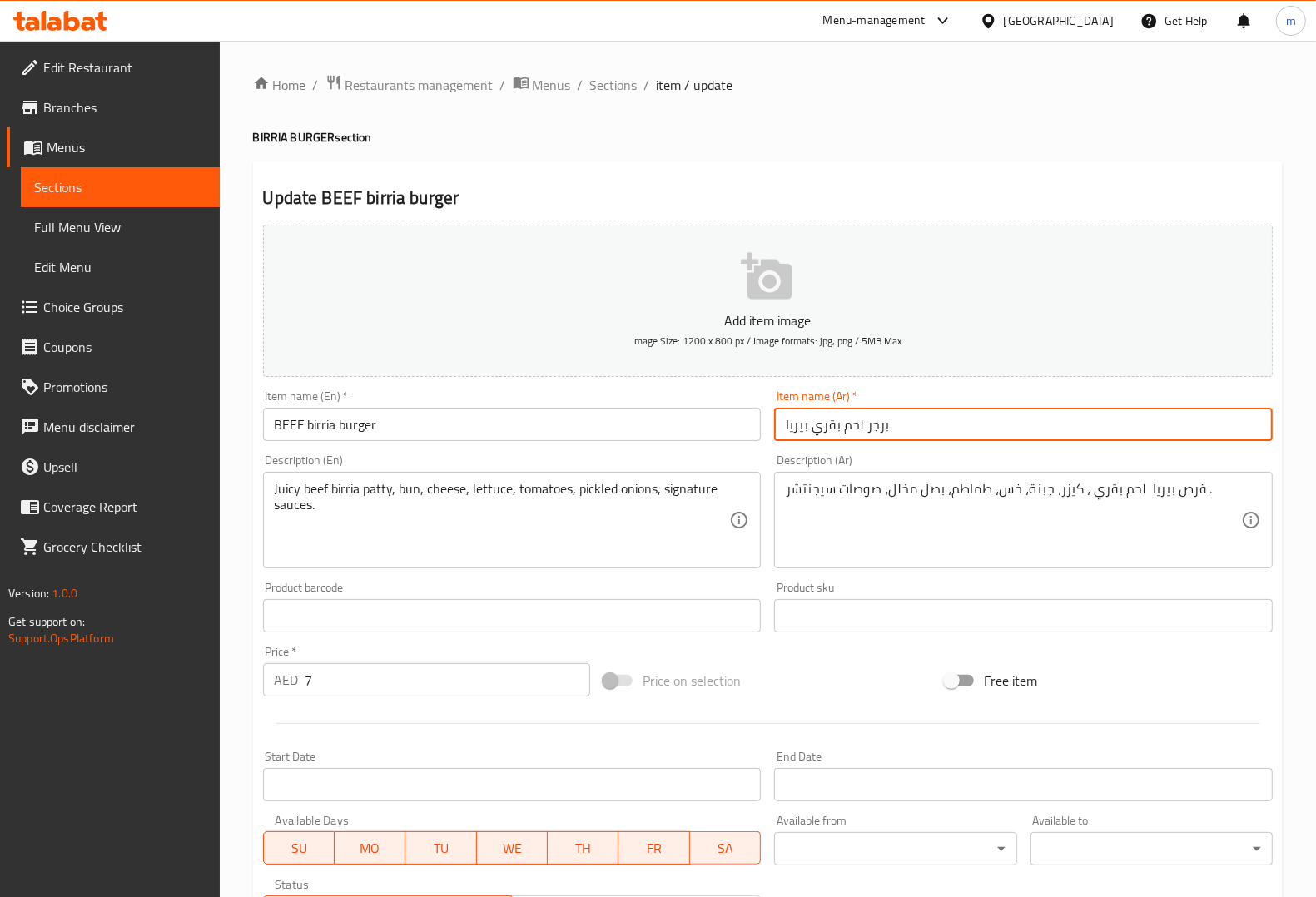
click at [799, 430] on input "برجر لحم بقري بيريا" at bounding box center [1023, 424] width 499 height 34
click at [843, 423] on input "برجر لحم بقري" at bounding box center [1023, 424] width 499 height 34
paste input "بيريا"
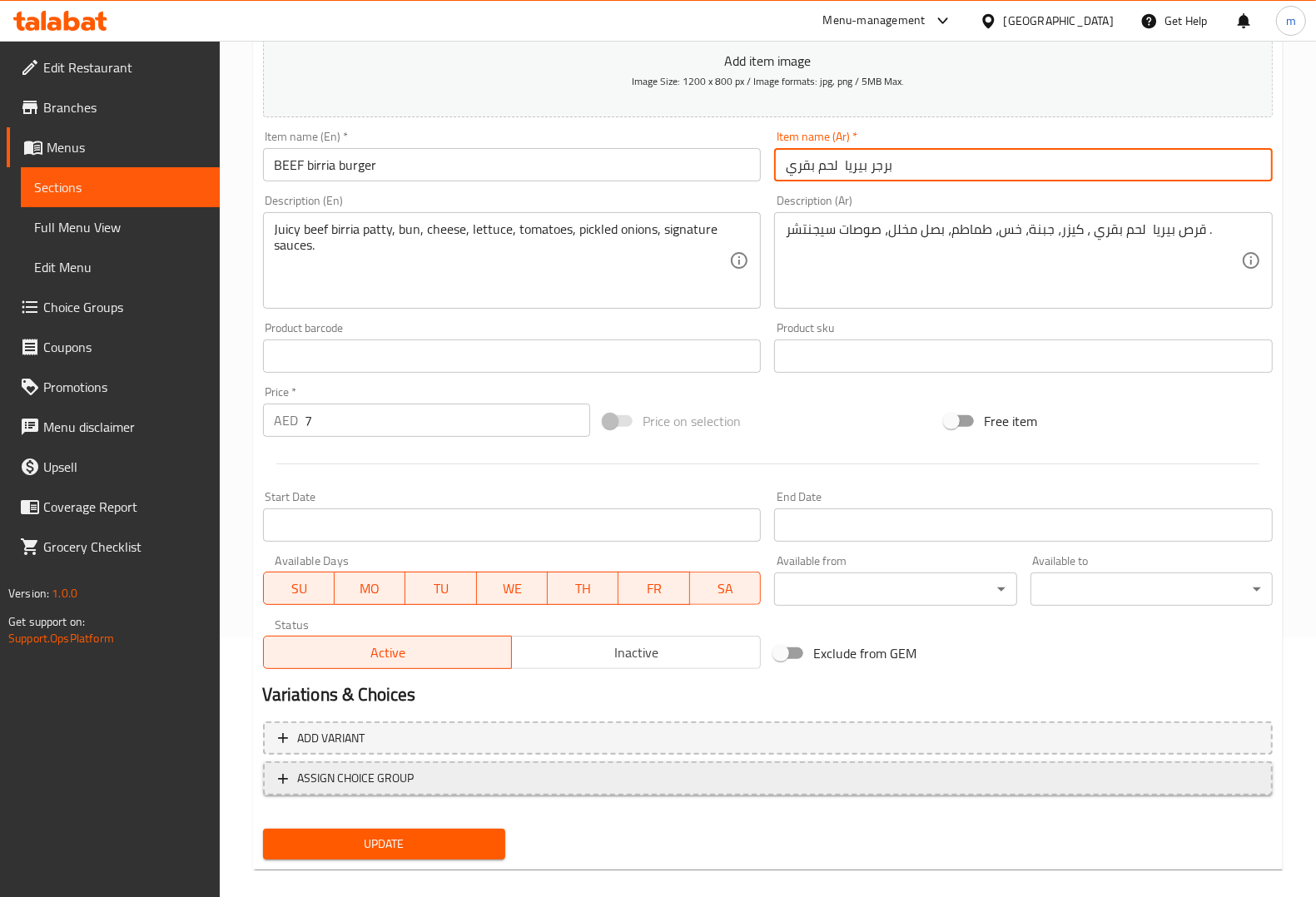
scroll to position [276, 0]
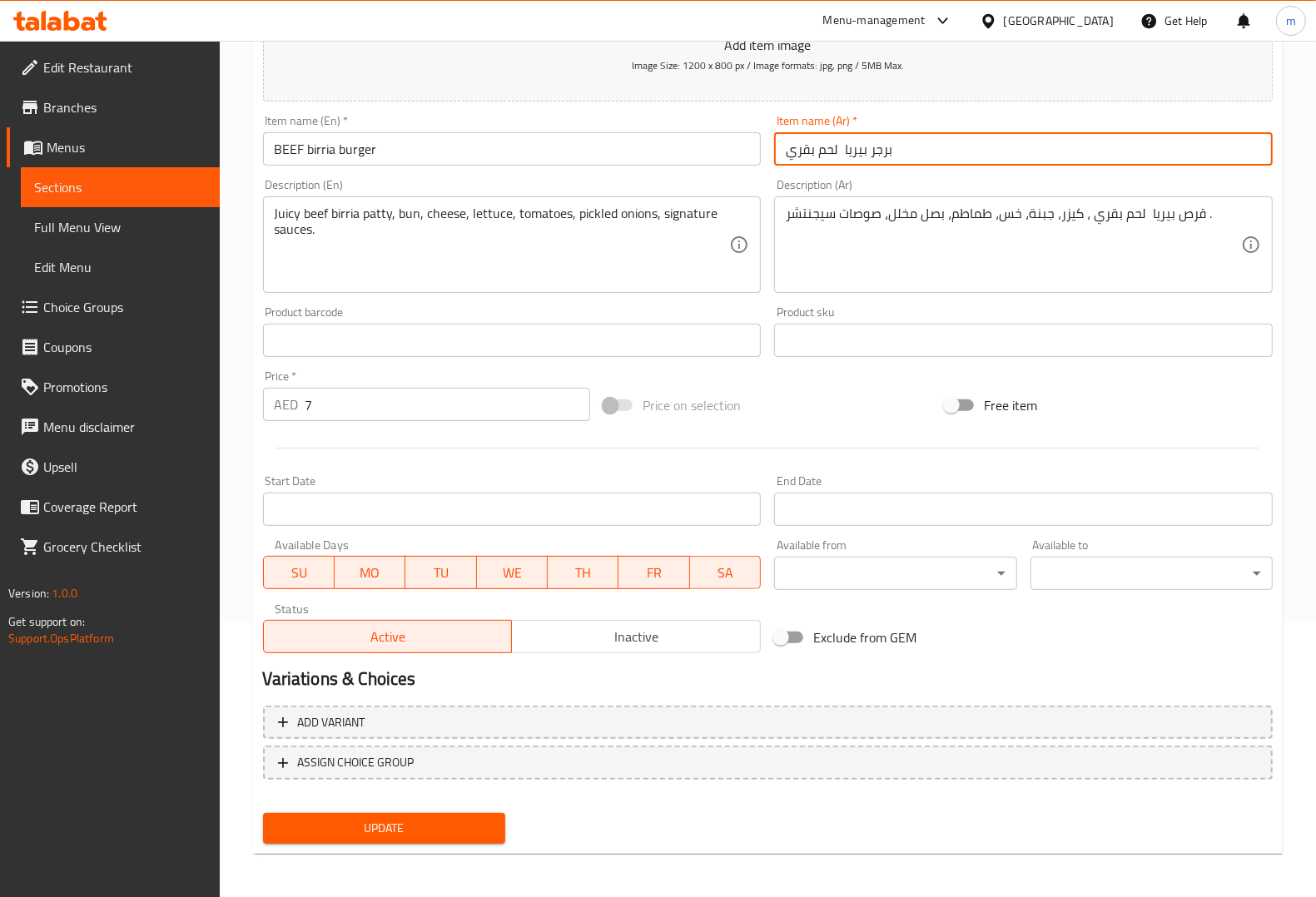
type input "برجر بيريا لحم بقري"
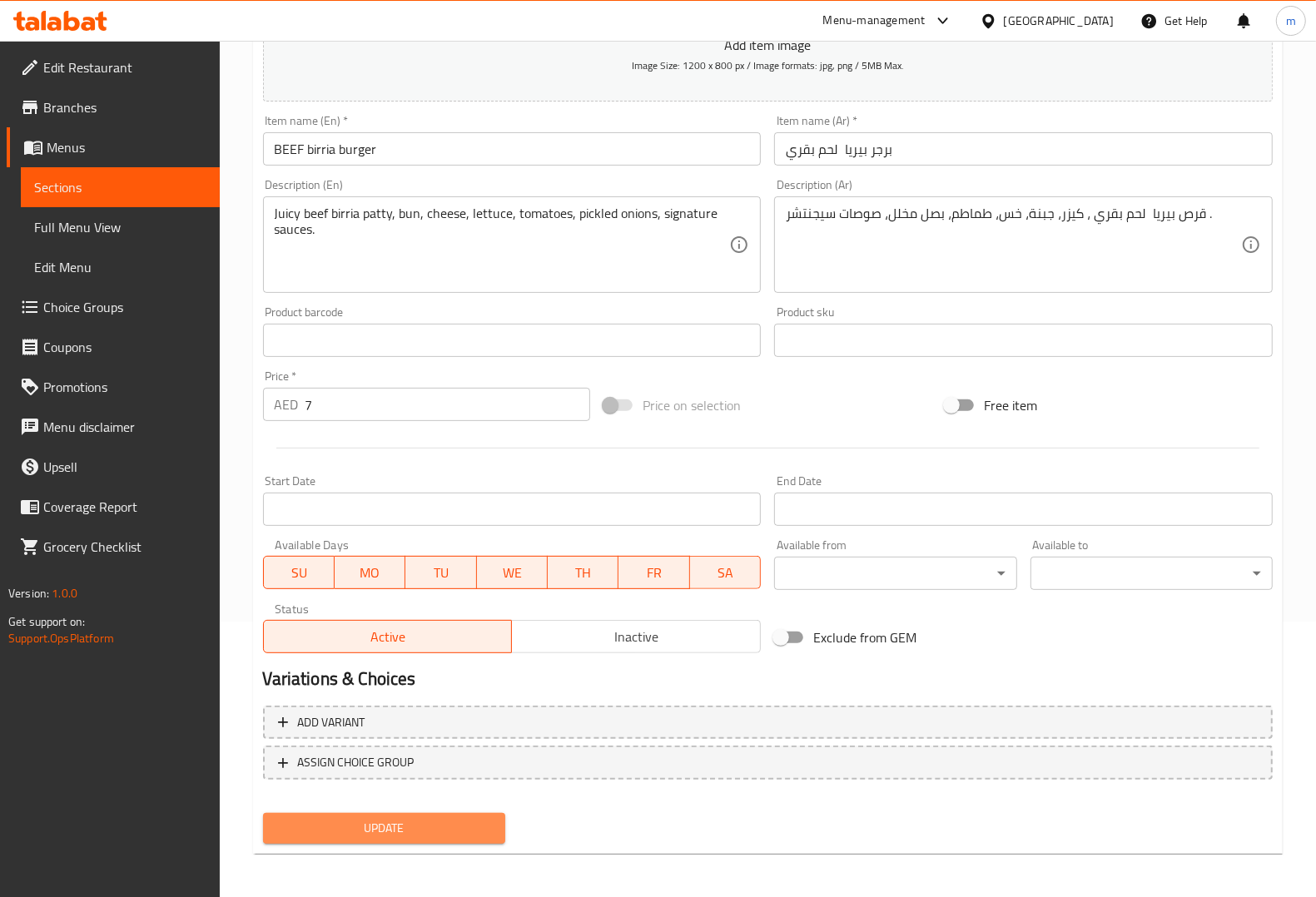
click at [427, 825] on span "Update" at bounding box center [384, 829] width 215 height 21
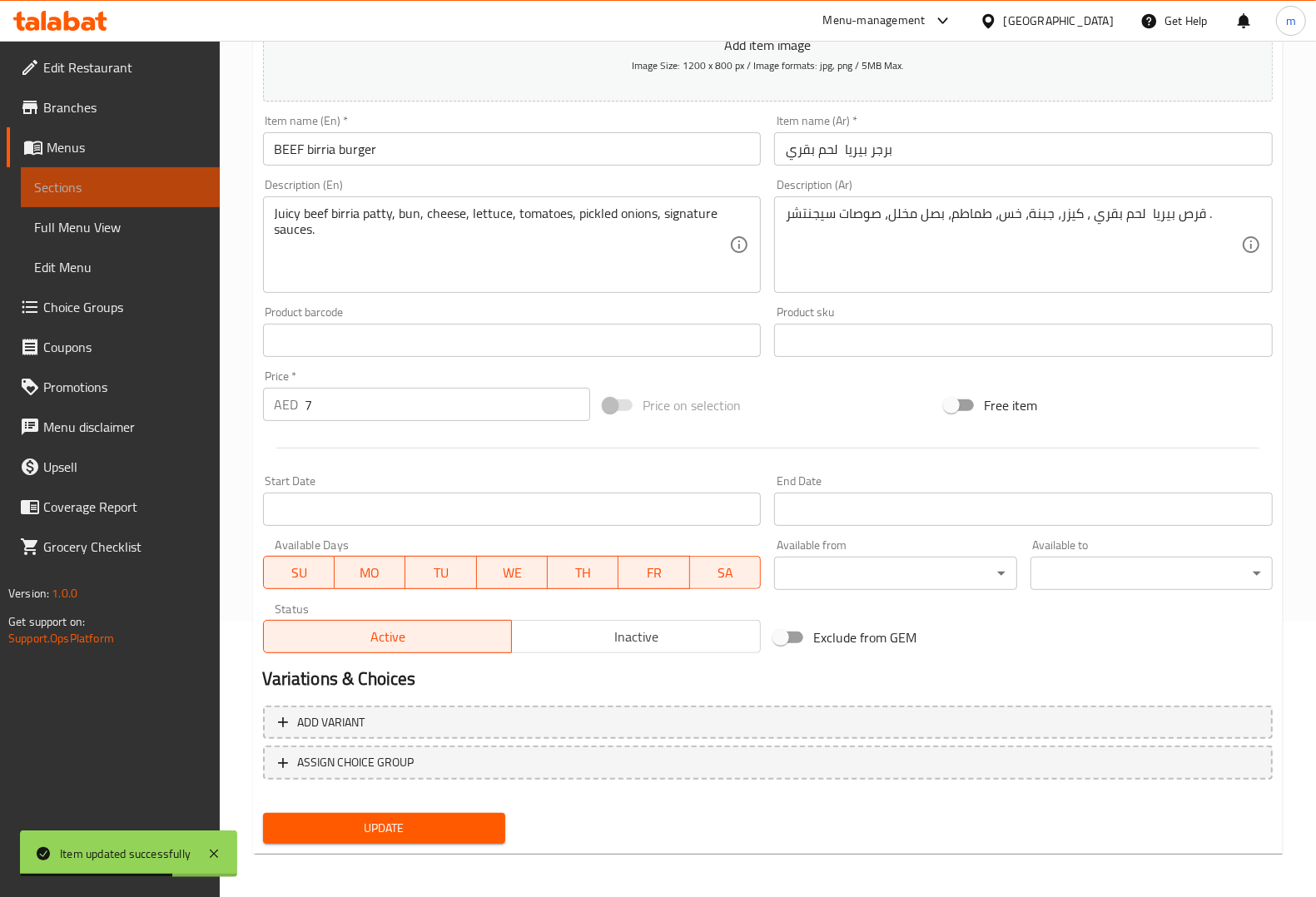
click at [98, 194] on span "Sections" at bounding box center [121, 187] width 172 height 20
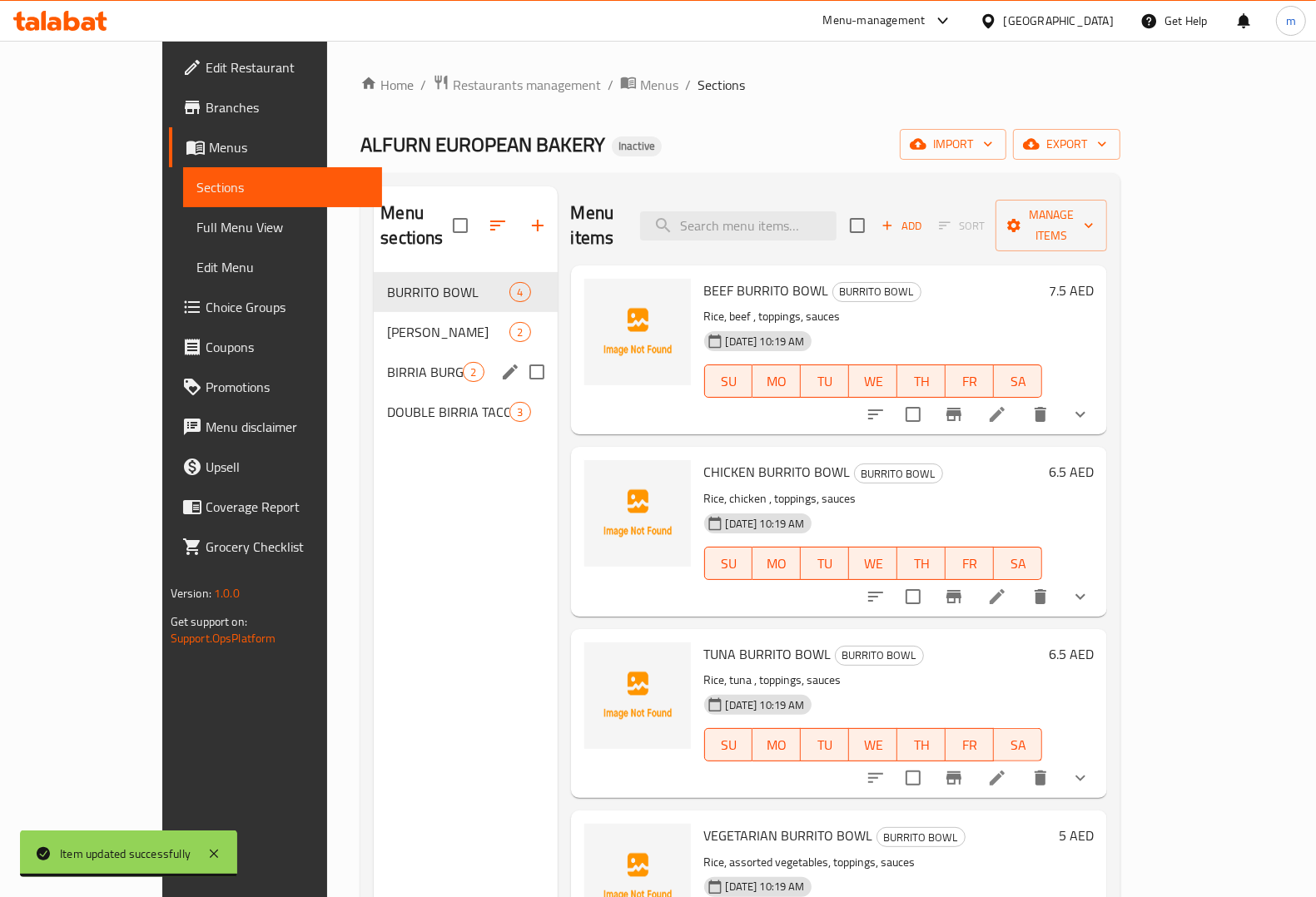
click at [374, 352] on div "BIRRIA BURGER 2" at bounding box center [465, 372] width 184 height 40
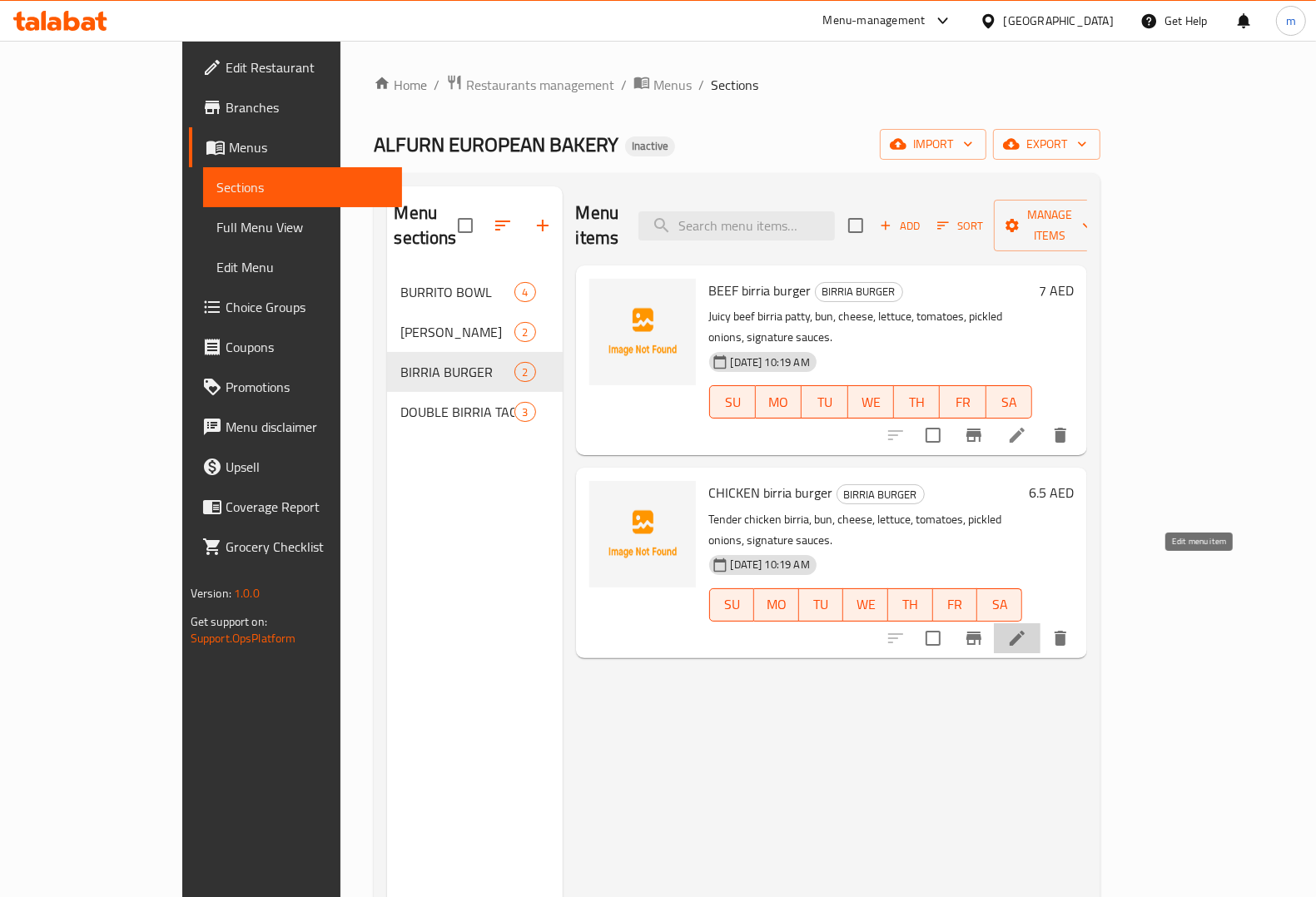
click at [1027, 628] on icon at bounding box center [1017, 638] width 20 height 20
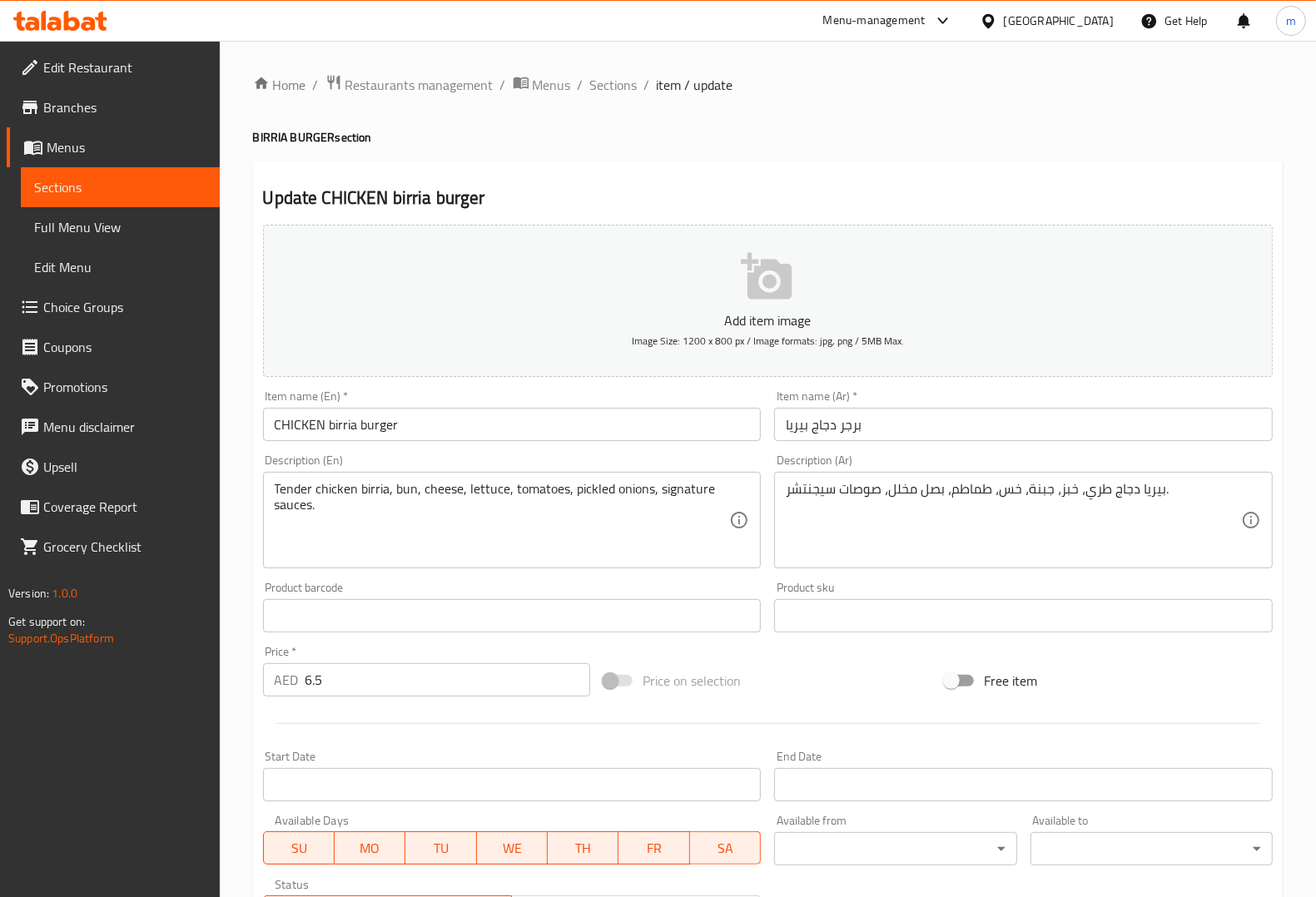
click at [795, 422] on input "برجر دجاج بيريا" at bounding box center [1023, 424] width 499 height 34
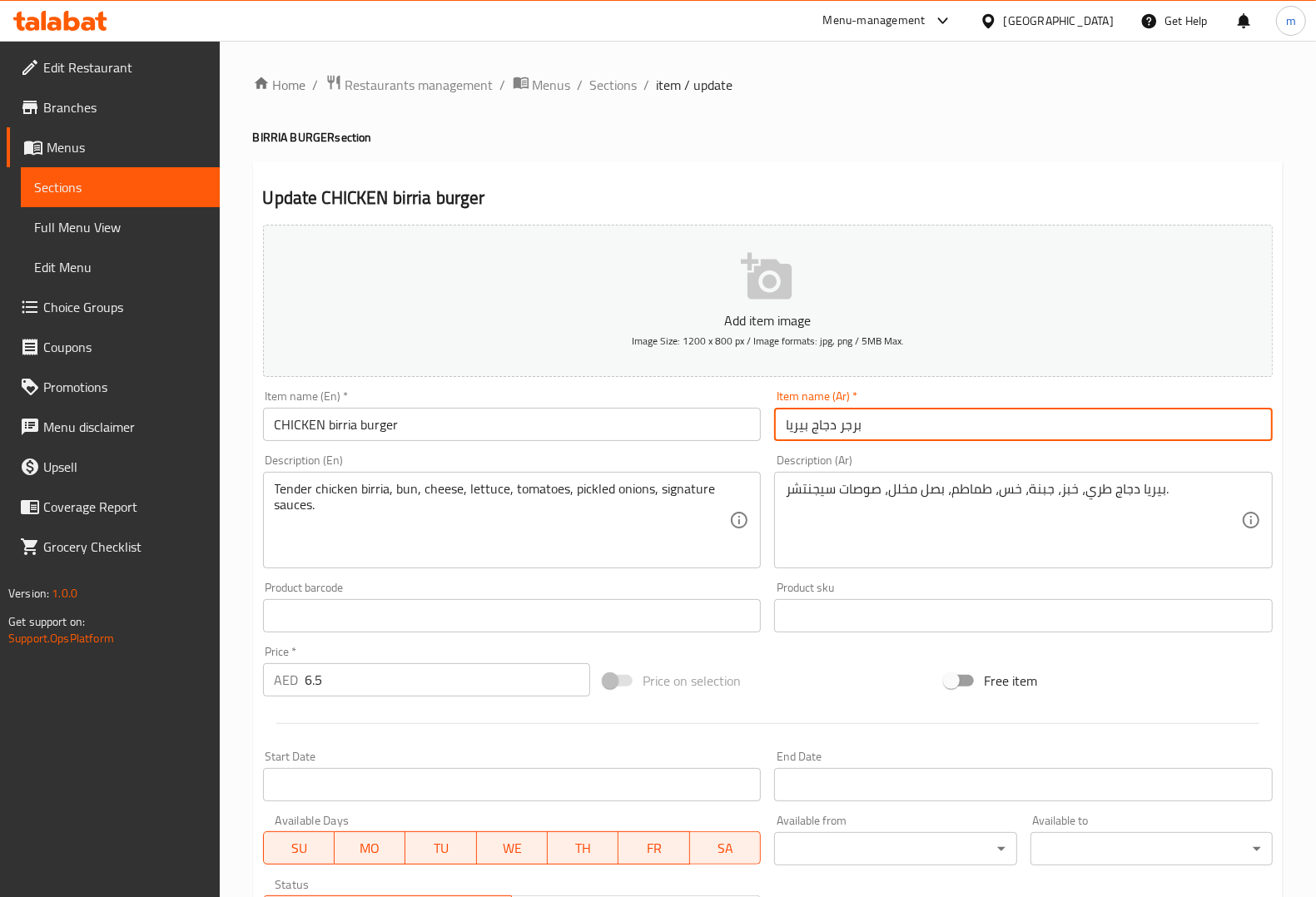
click at [795, 422] on input "برجر دجاج بيريا" at bounding box center [1023, 424] width 499 height 34
paste input "بيريا"
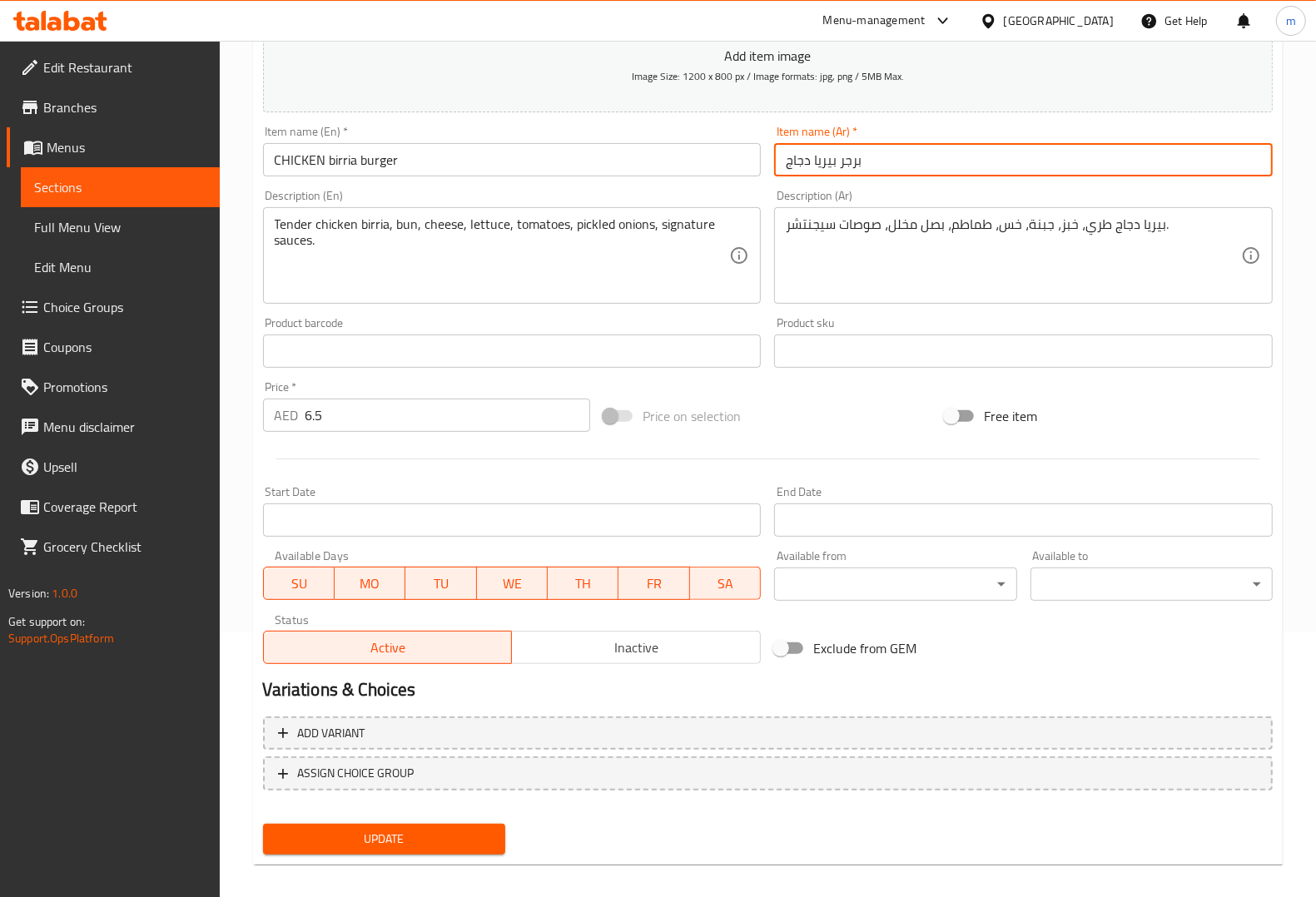
scroll to position [276, 0]
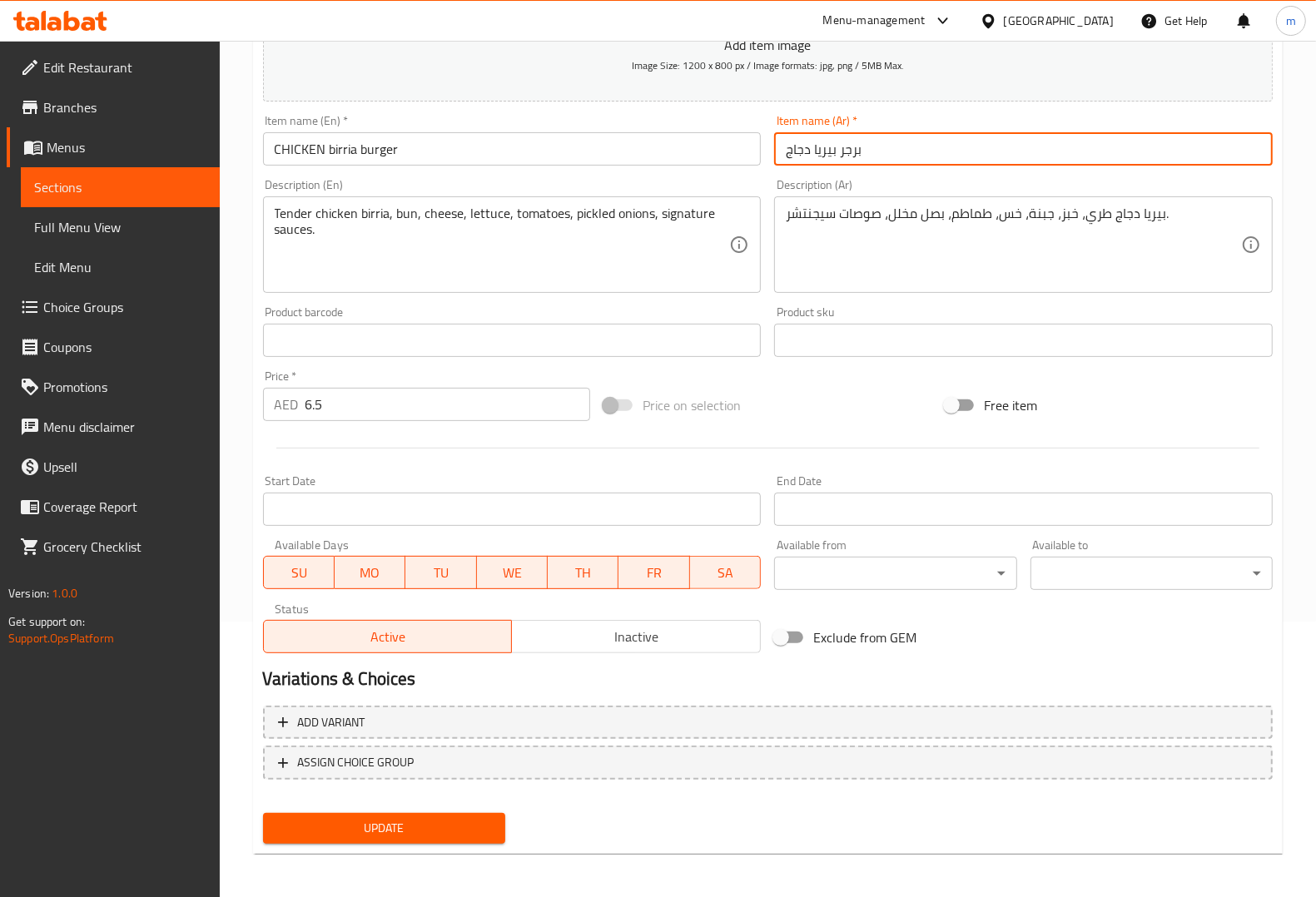
type input "برجر بيريا دجاج"
click at [488, 824] on span "Update" at bounding box center [384, 829] width 215 height 21
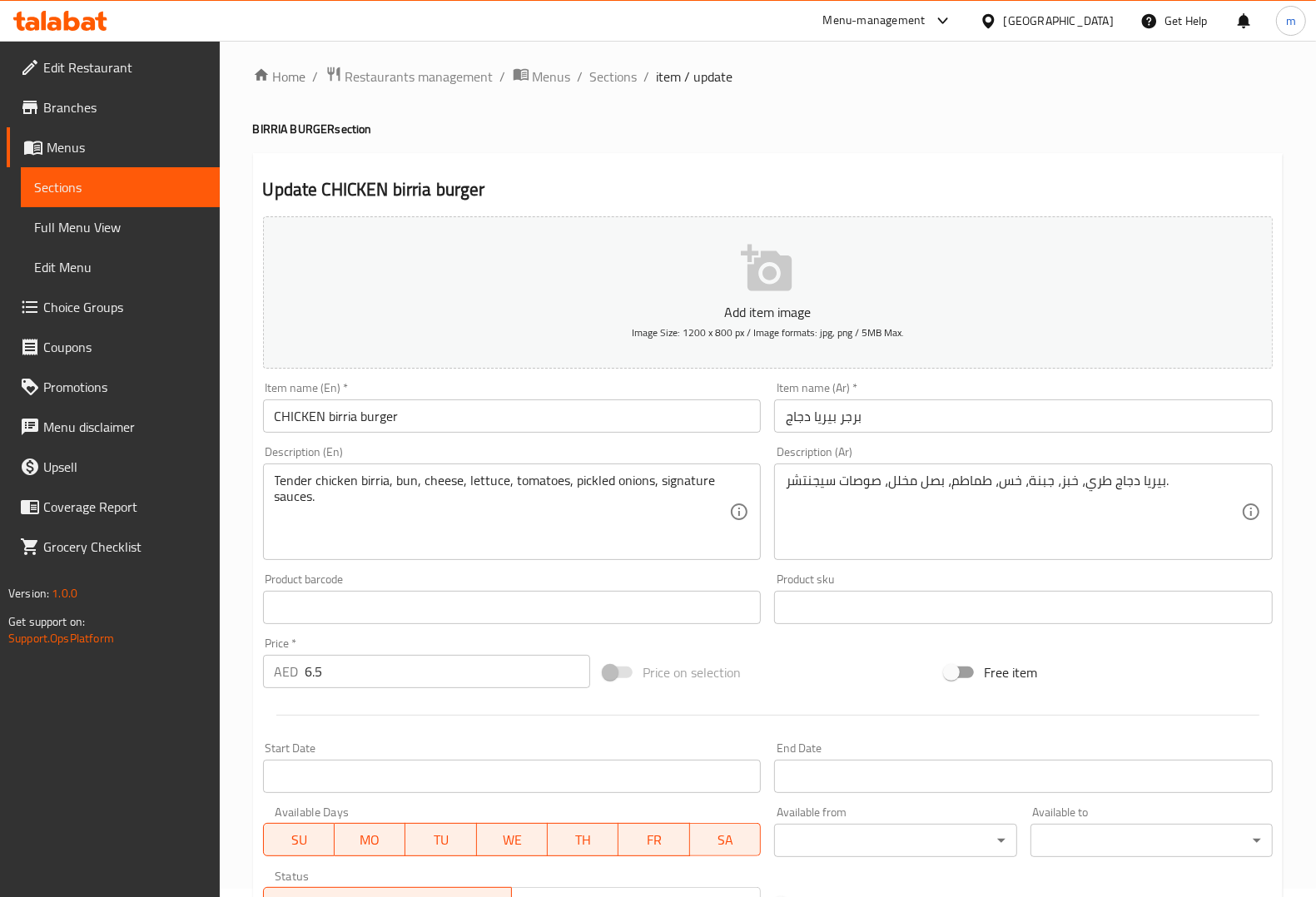
scroll to position [0, 0]
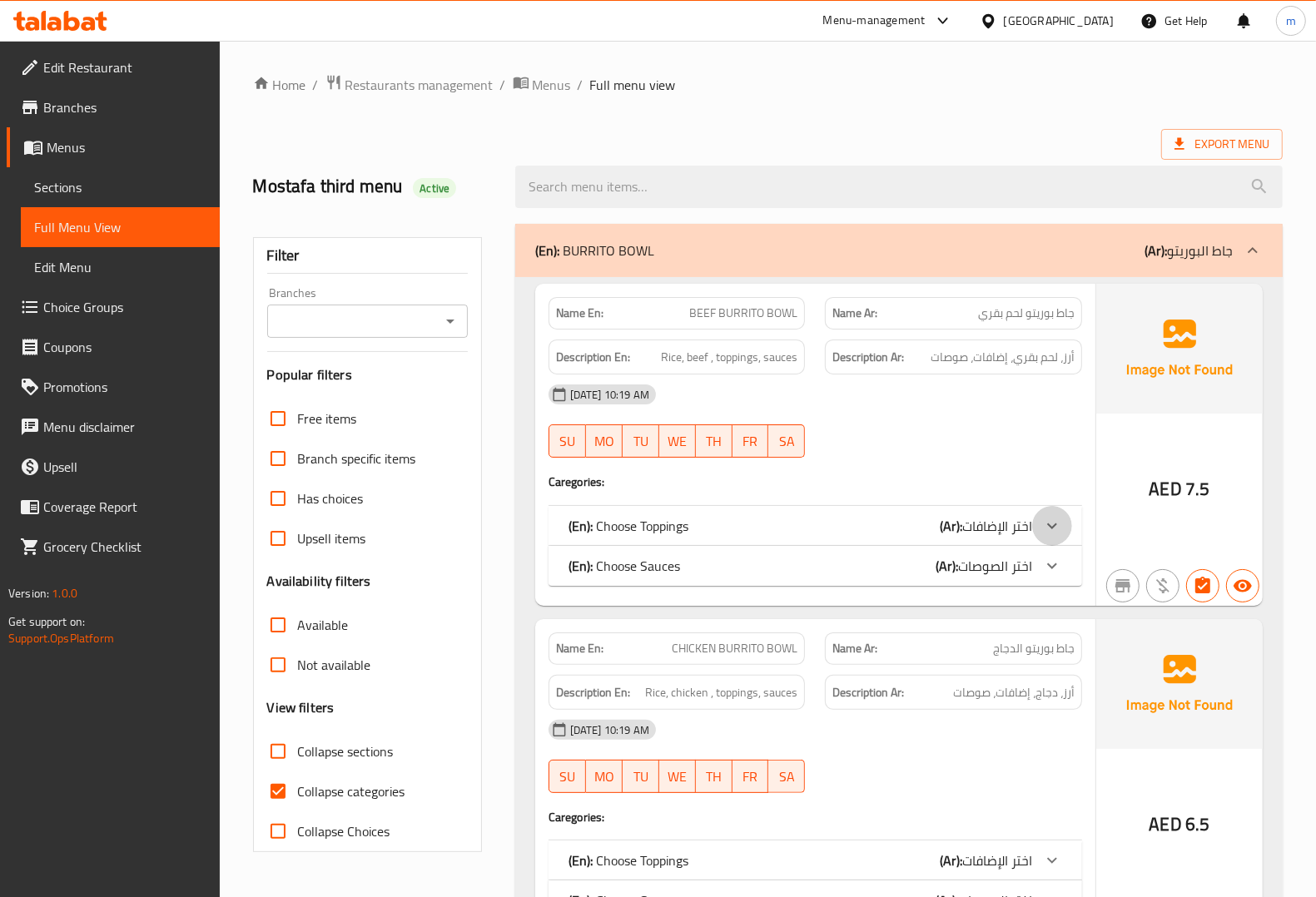
click at [1063, 528] on div at bounding box center [1052, 526] width 40 height 40
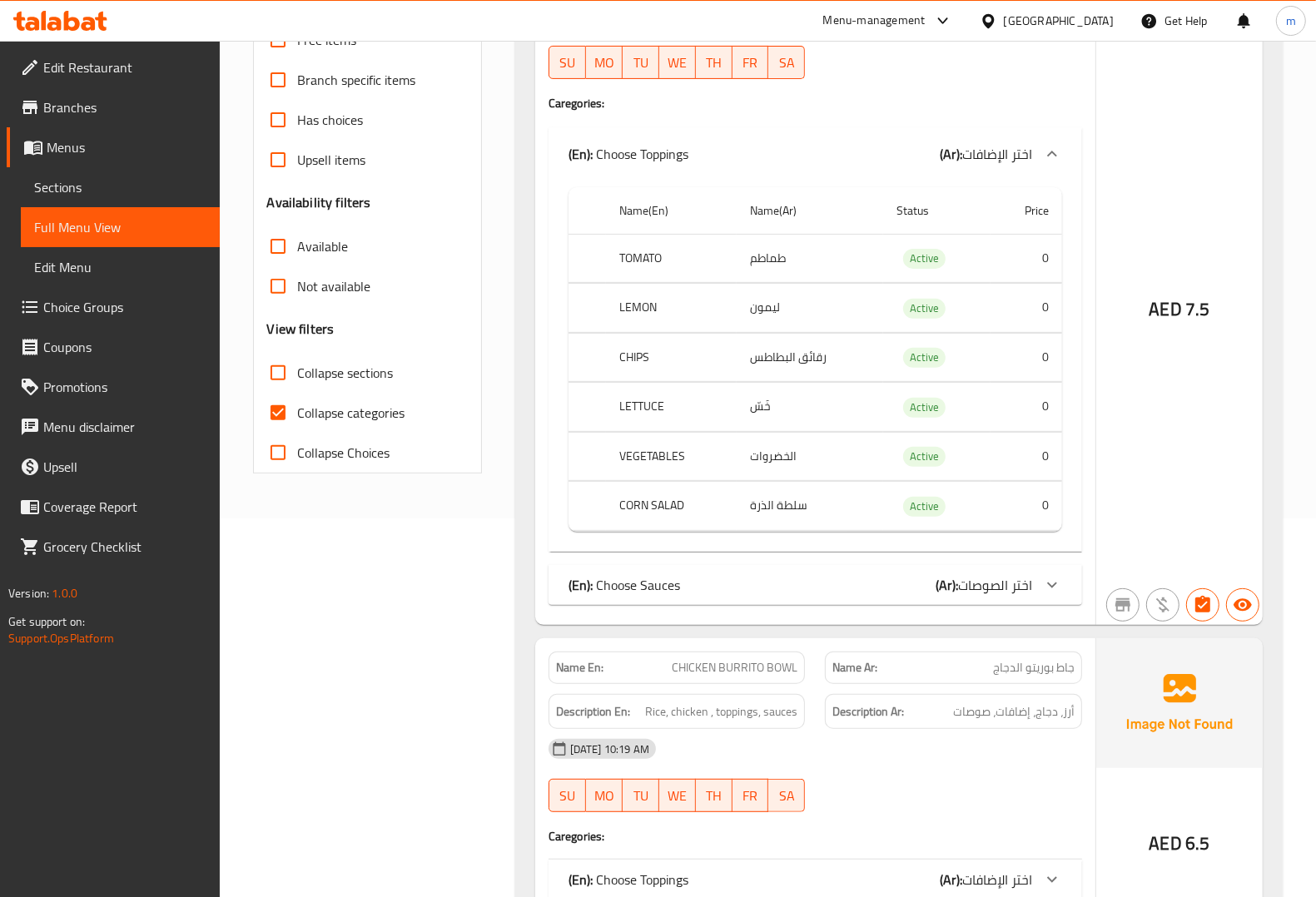
scroll to position [416, 0]
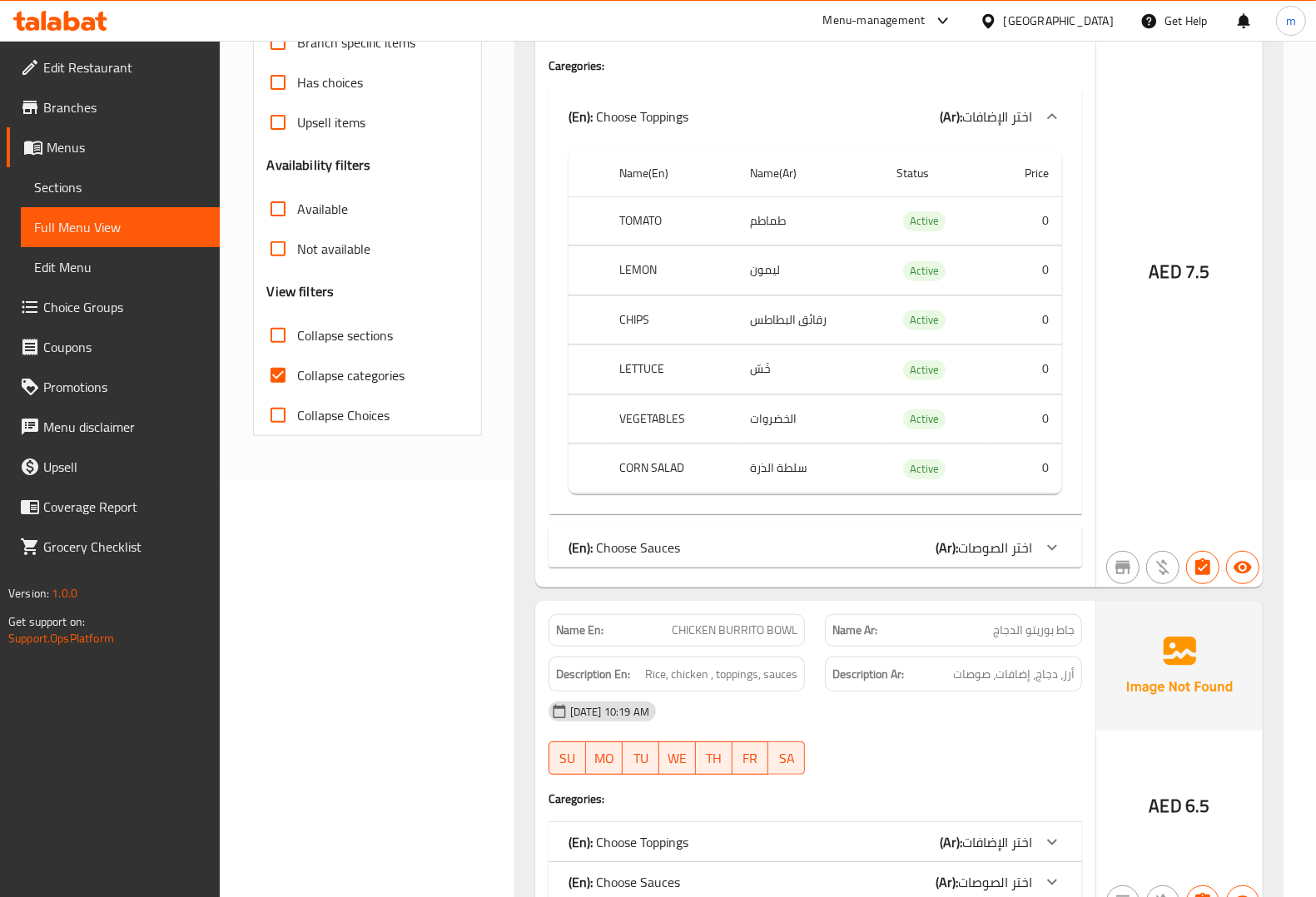
click at [1034, 542] on div "(En): Choose Sauces (Ar): اختر الصوصات" at bounding box center [815, 547] width 533 height 40
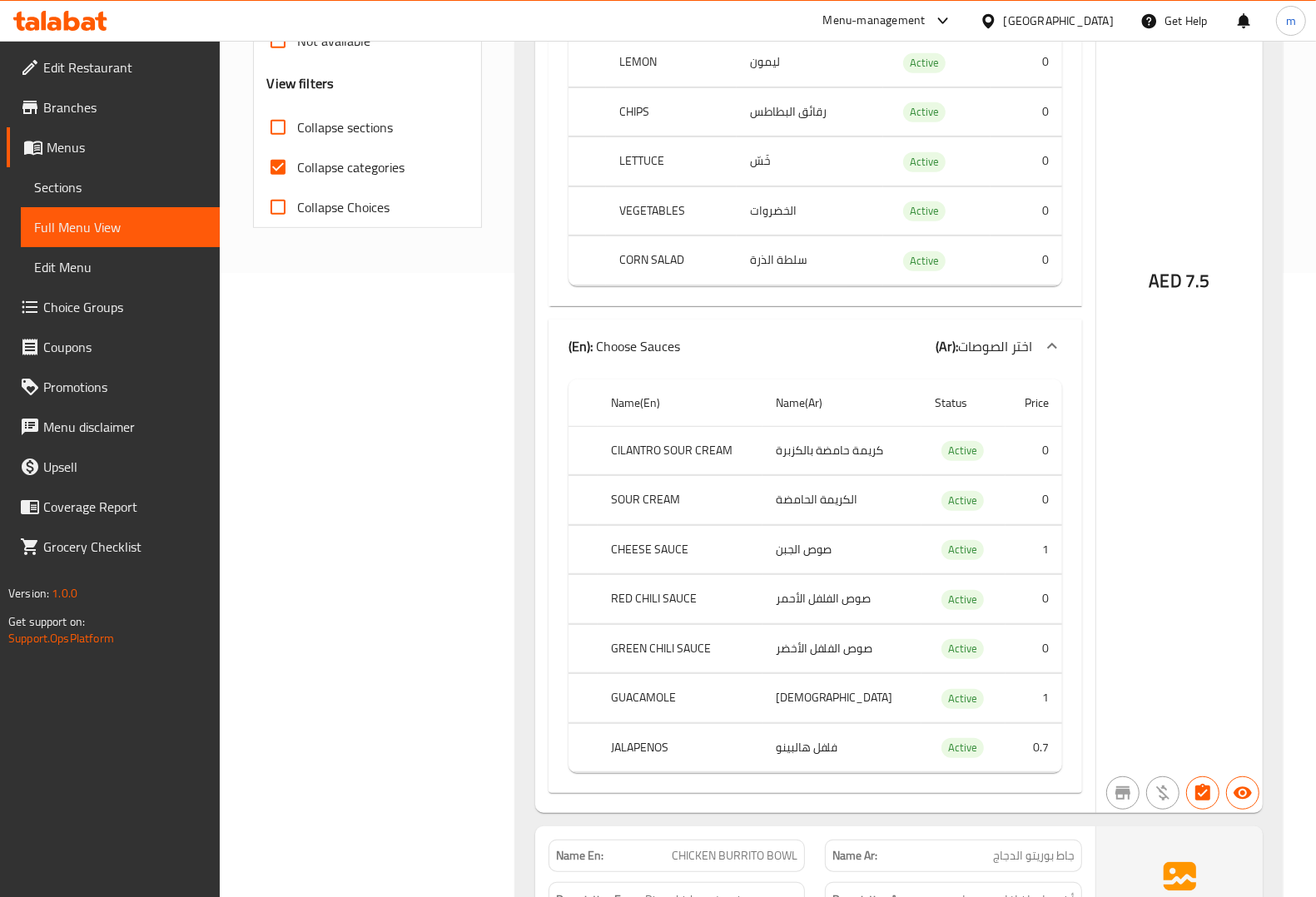
scroll to position [1144, 0]
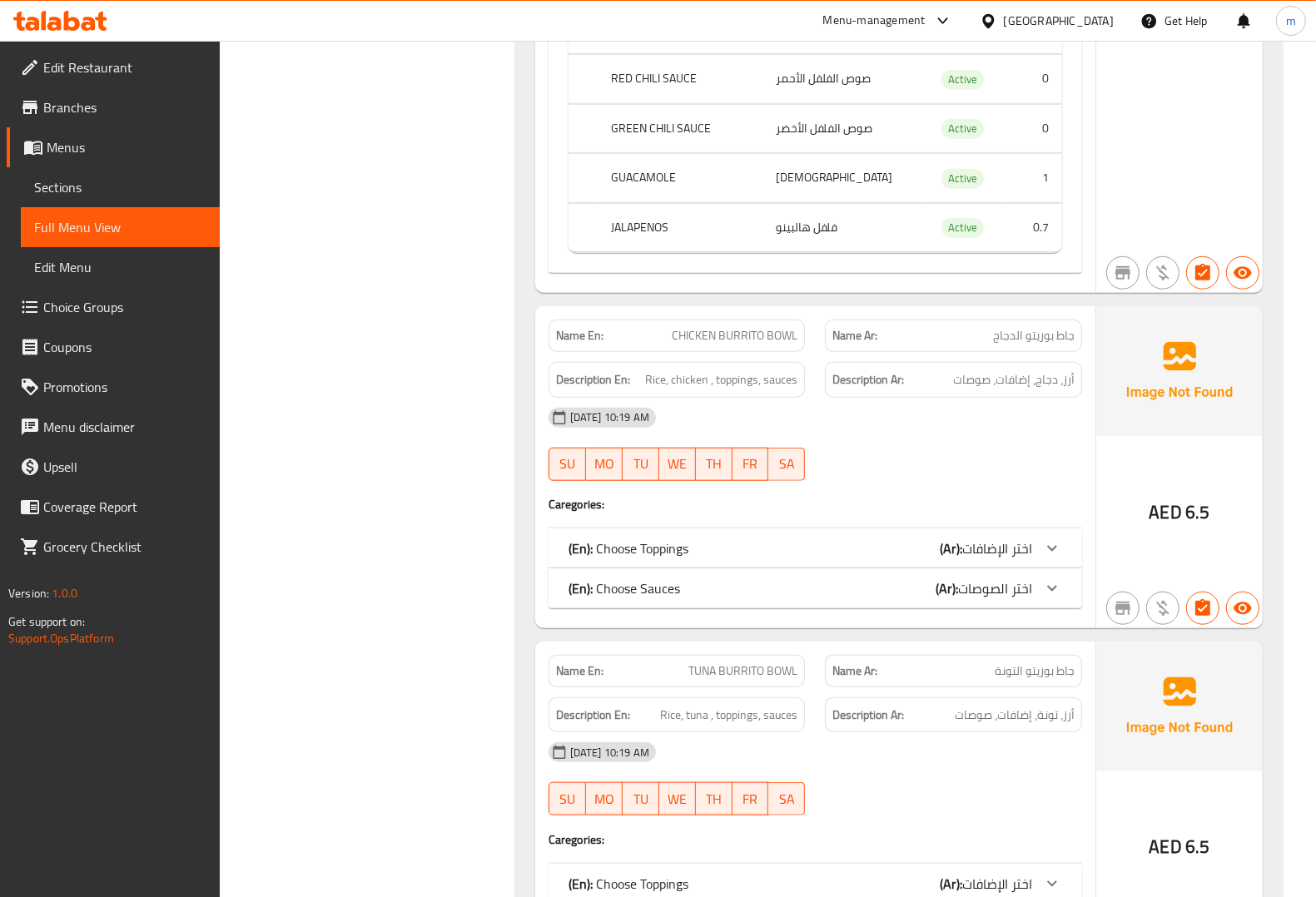
click at [1042, 558] on icon at bounding box center [1051, 548] width 20 height 20
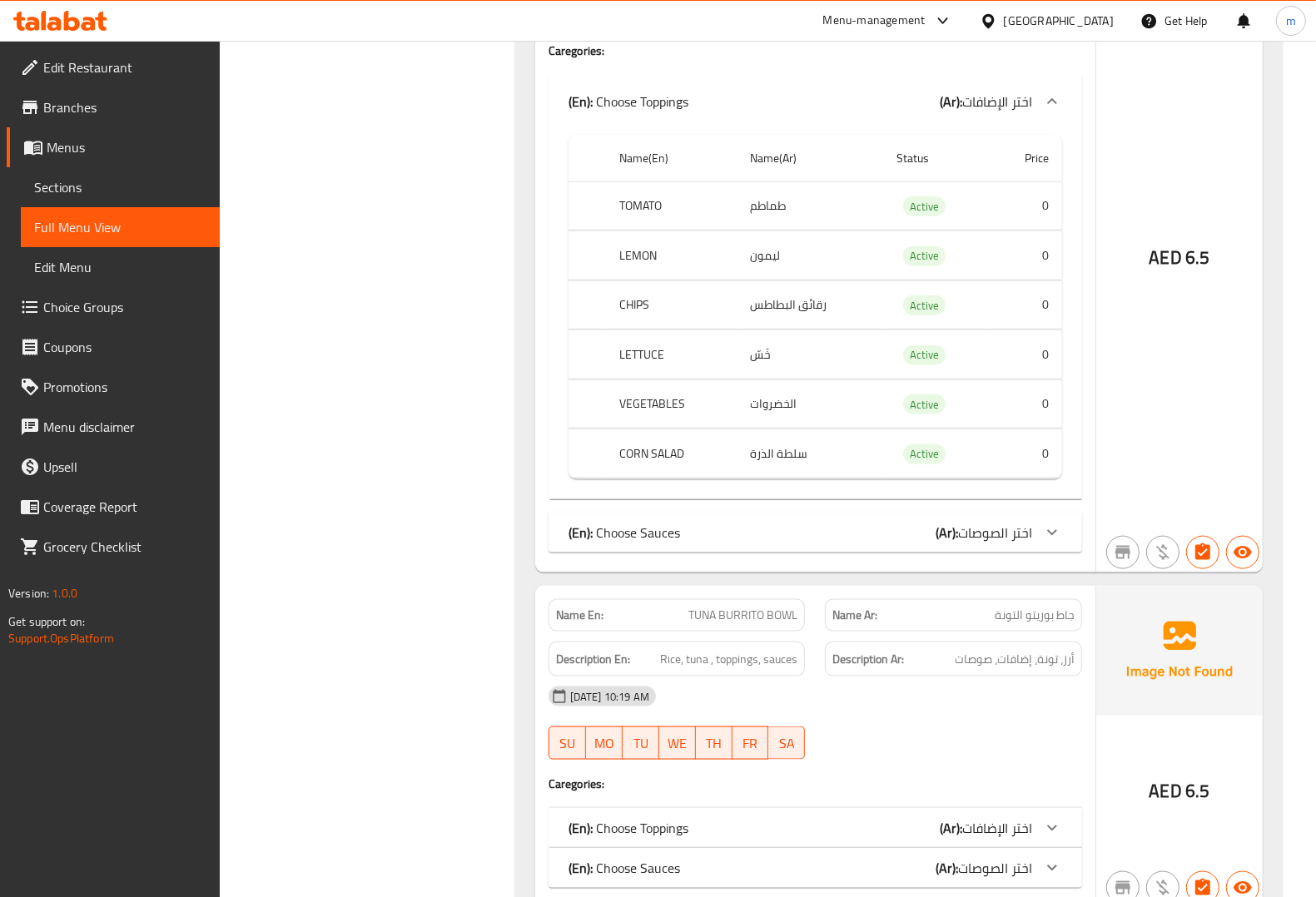
scroll to position [1665, 0]
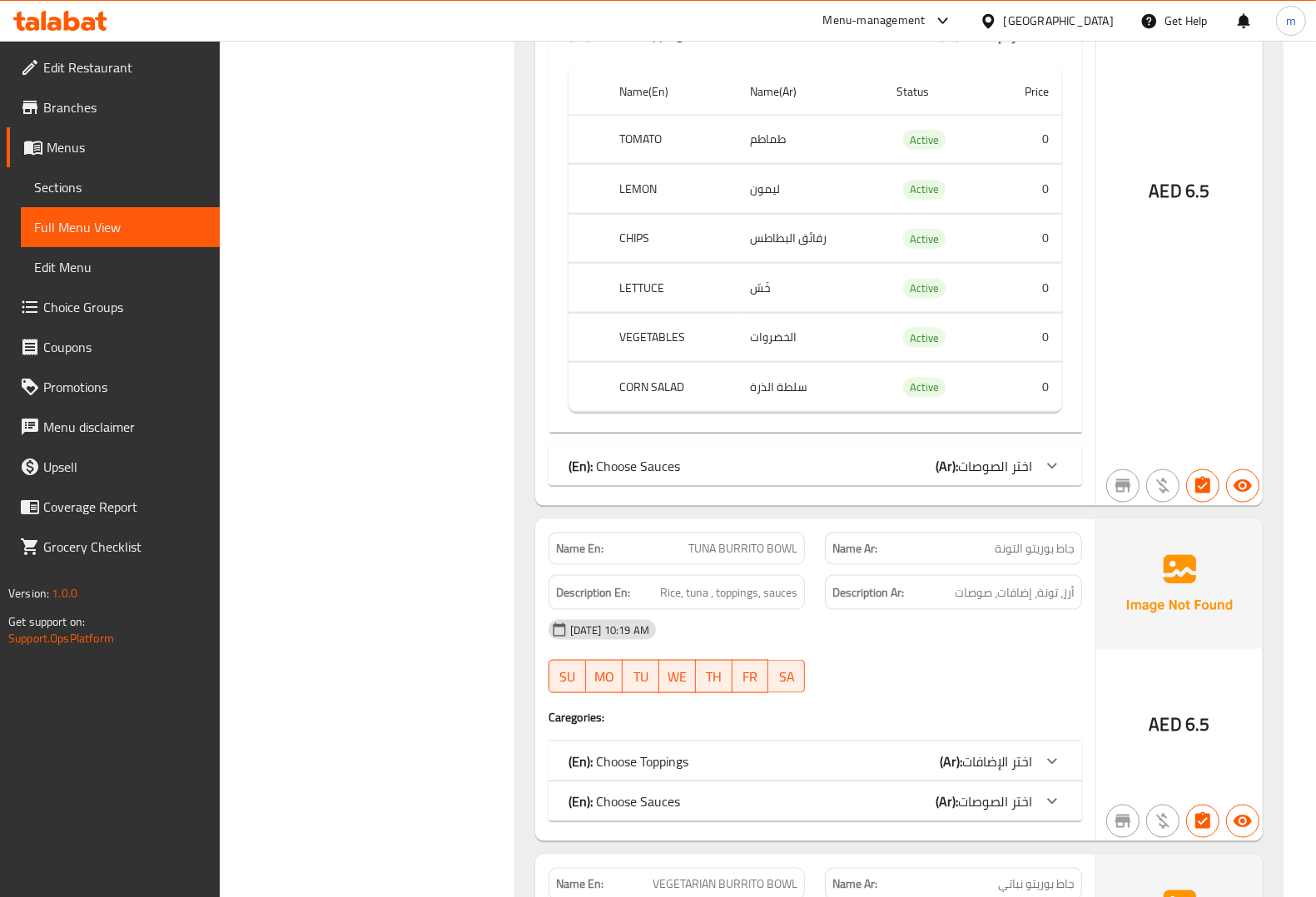
click at [1053, 477] on icon at bounding box center [1051, 465] width 20 height 20
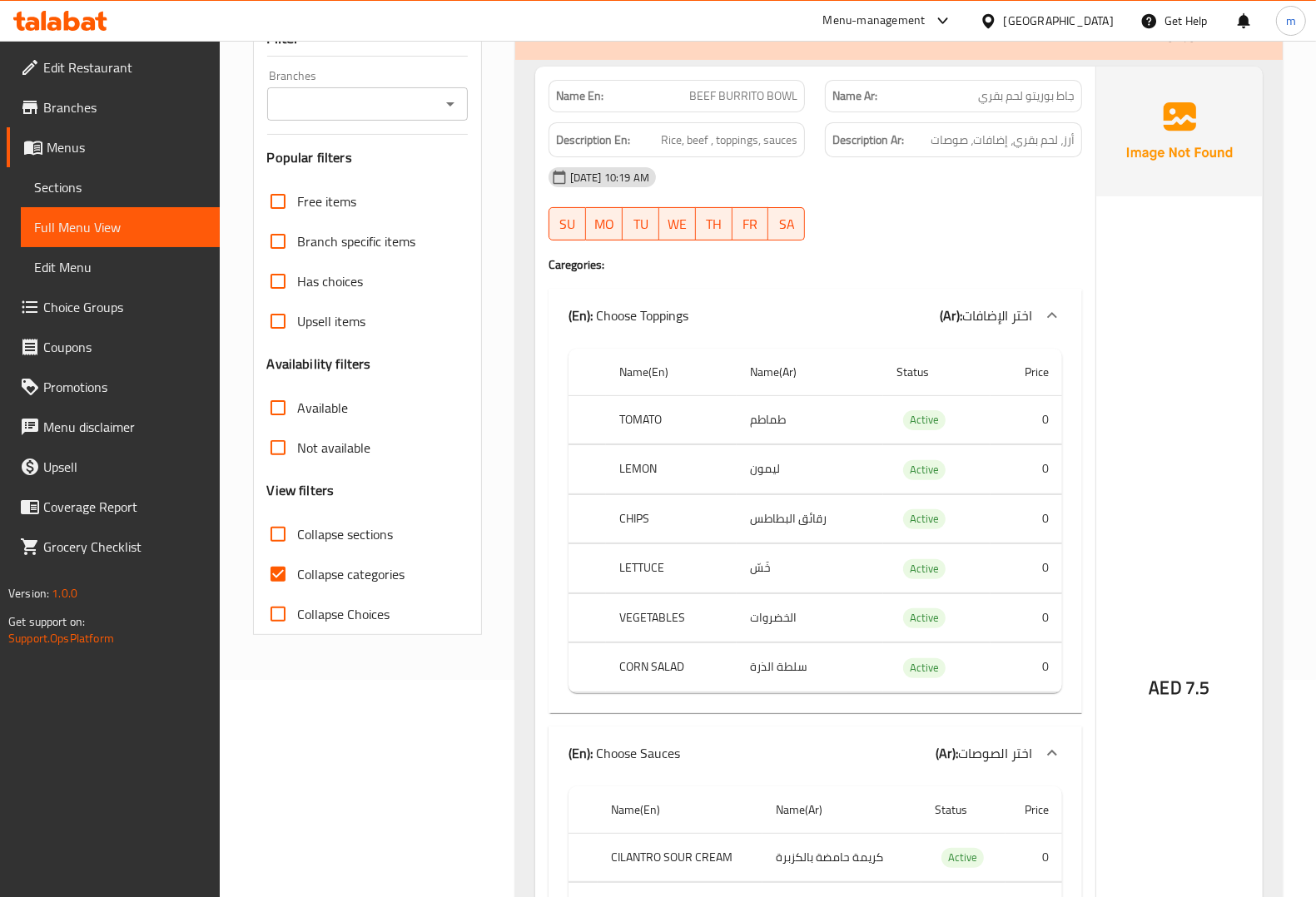
scroll to position [0, 0]
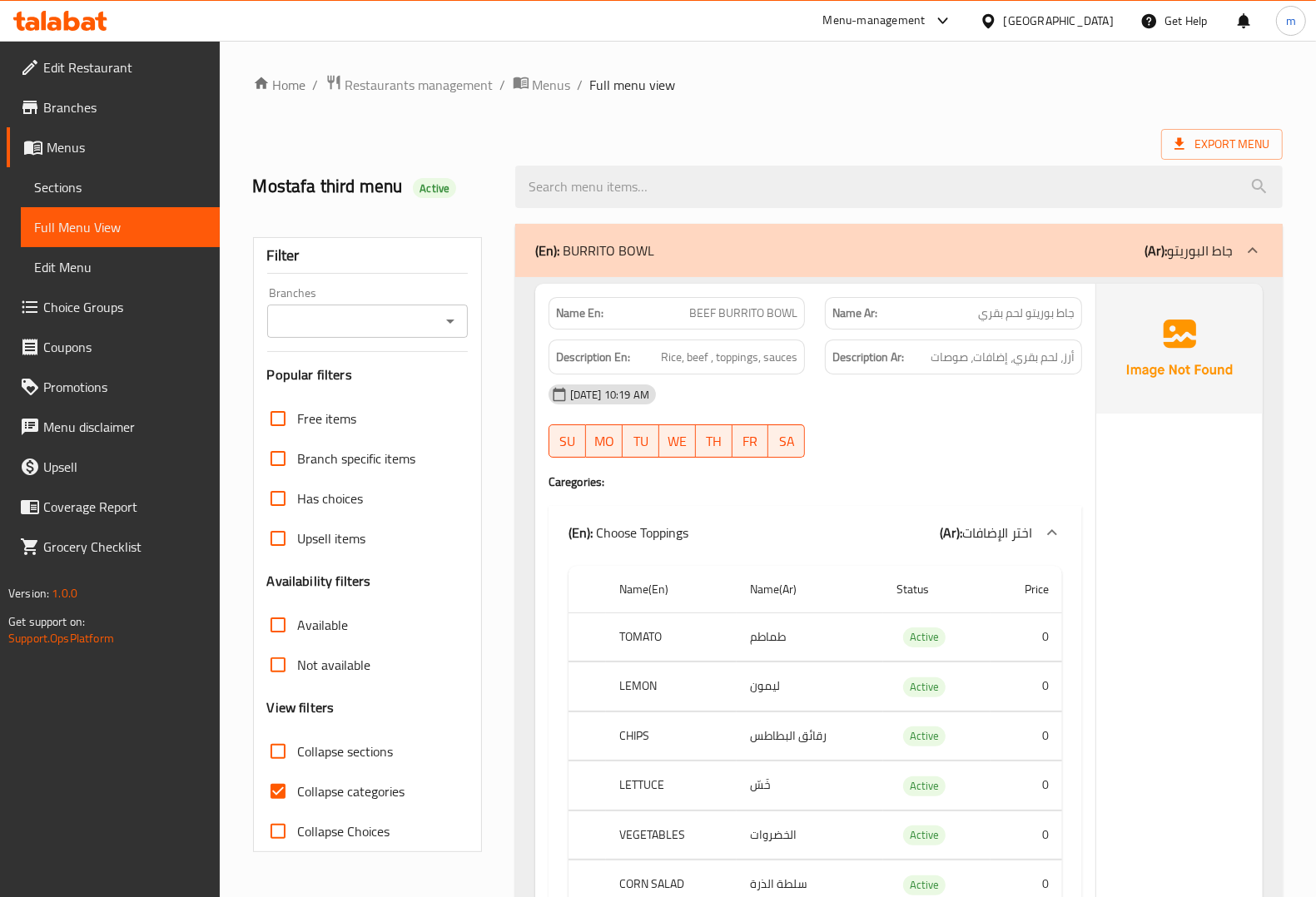
click at [284, 792] on input "Collapse categories" at bounding box center [278, 791] width 40 height 40
checkbox input "false"
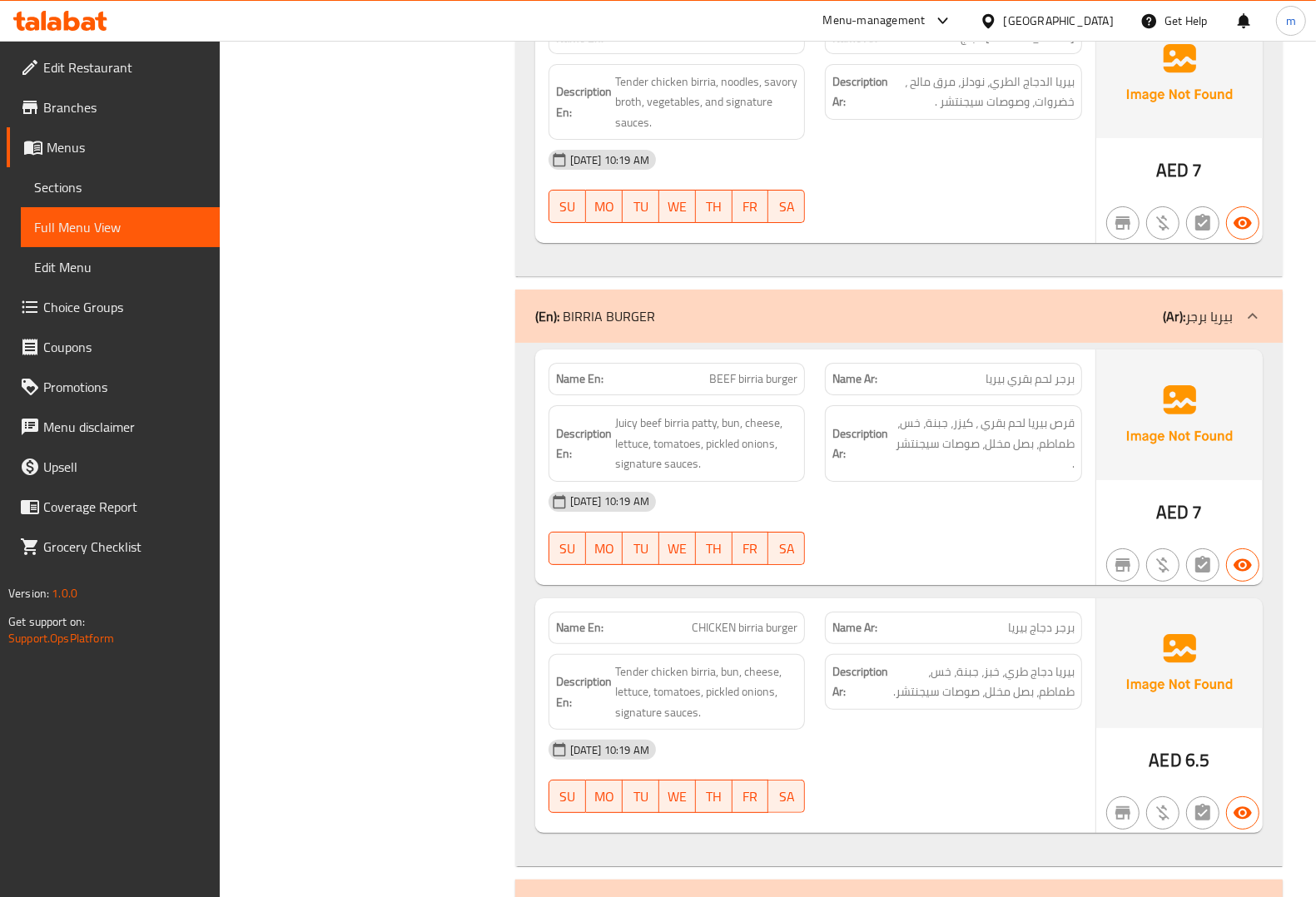
scroll to position [5410, 0]
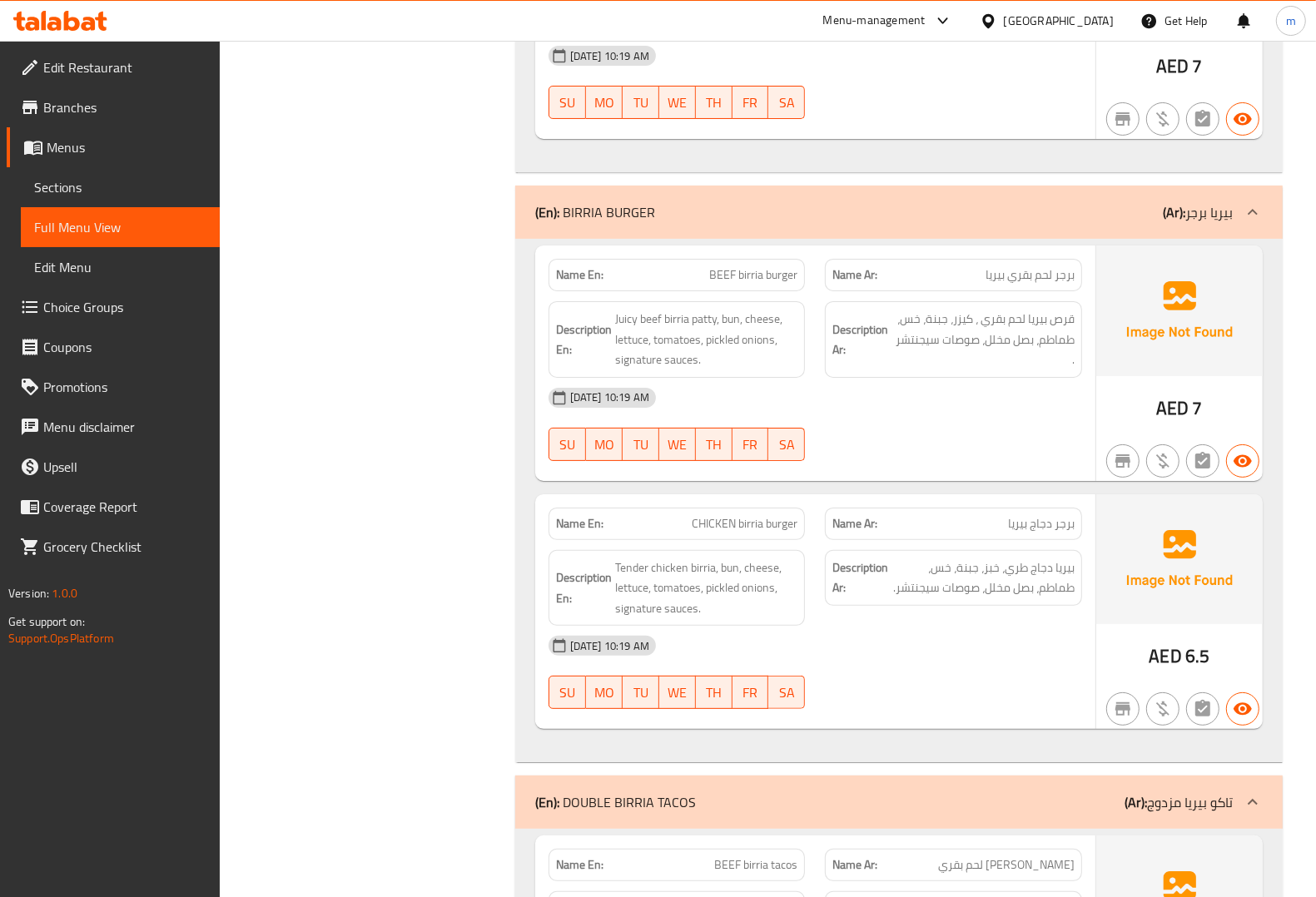
click at [144, 221] on span "Full Menu View" at bounding box center [121, 227] width 172 height 20
click at [67, 144] on span "Menus" at bounding box center [126, 146] width 159 height 20
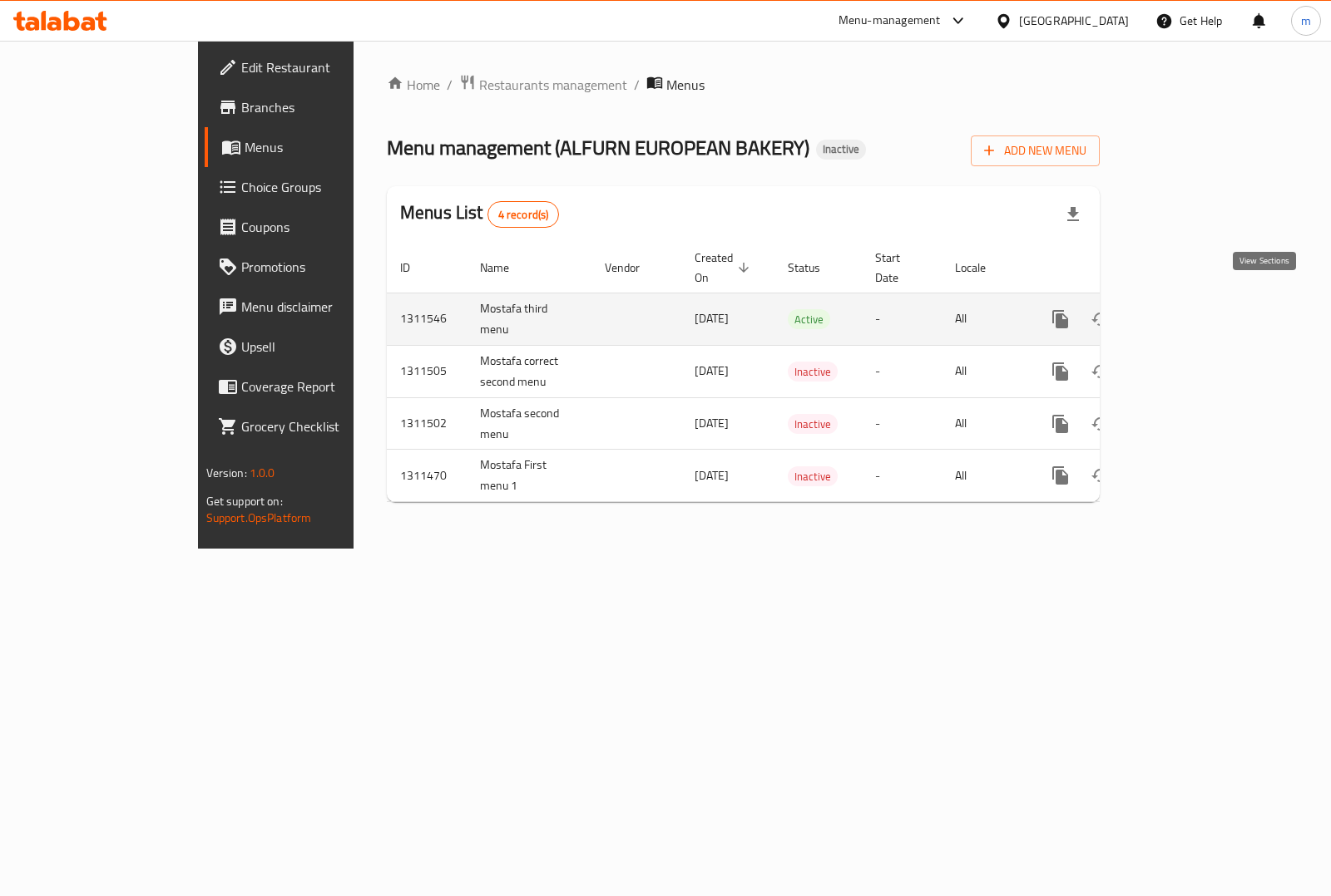
click at [1190, 309] on icon "enhanced table" at bounding box center [1179, 318] width 20 height 20
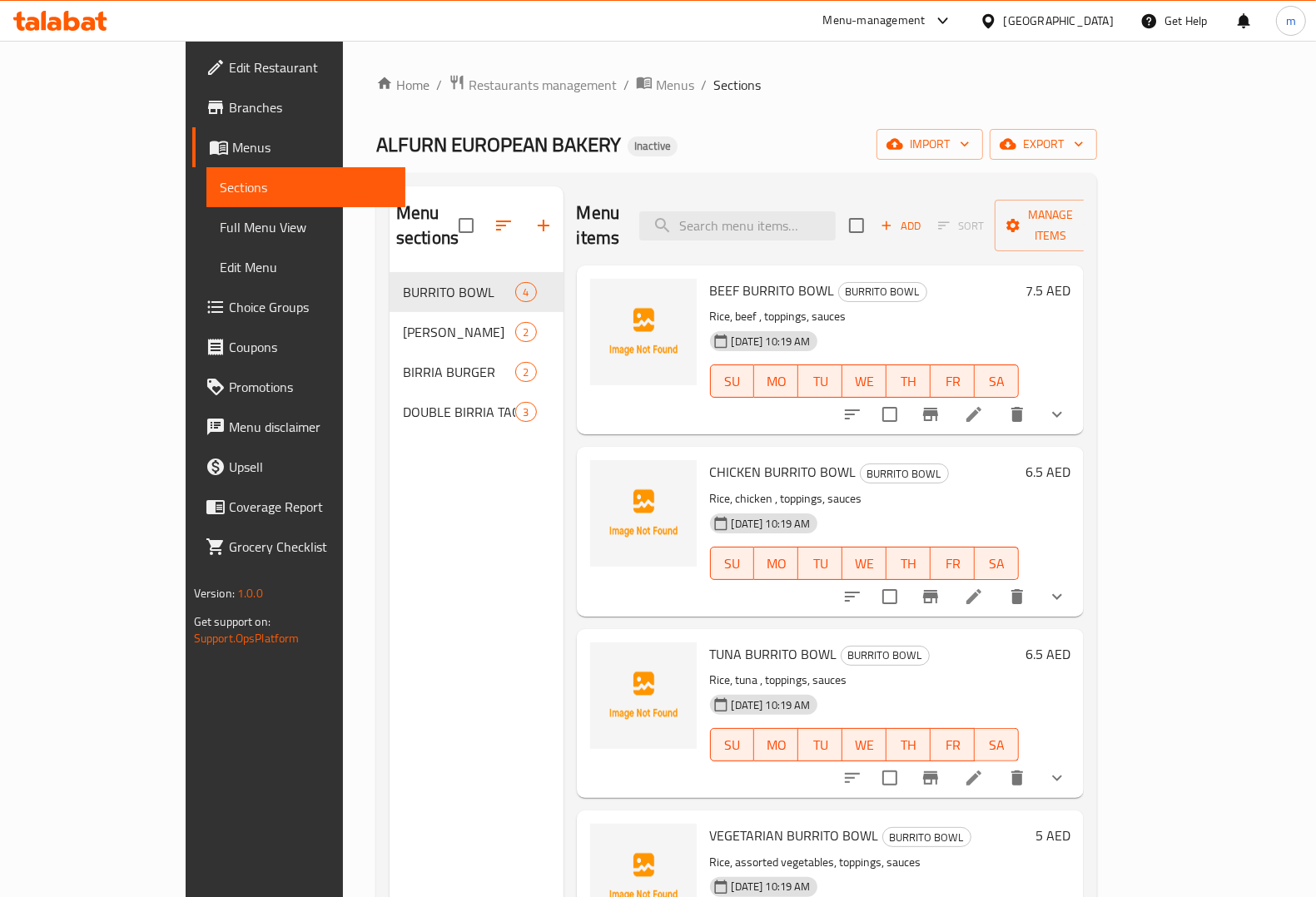
click at [220, 234] on span "Full Menu View" at bounding box center [306, 227] width 172 height 20
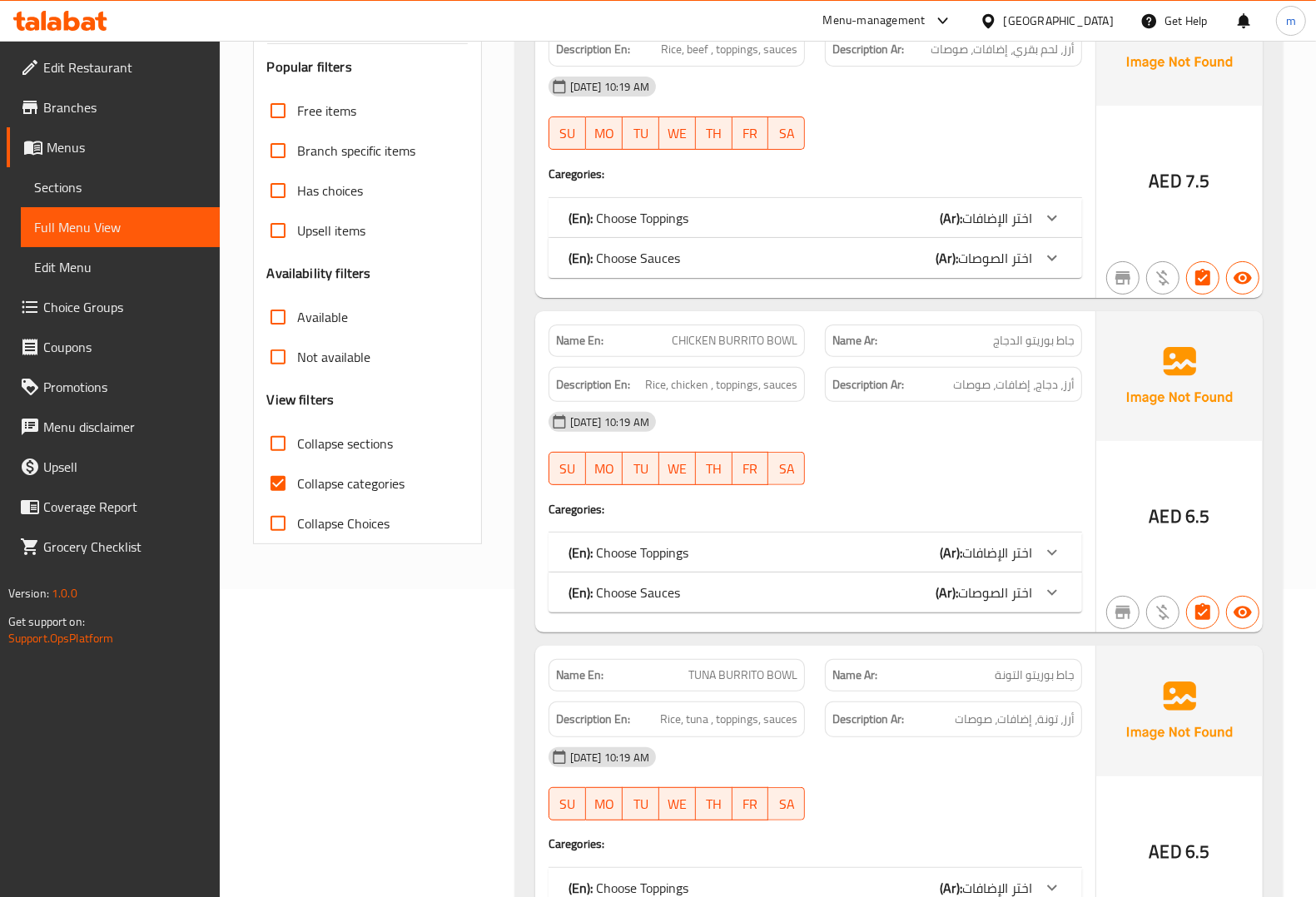
scroll to position [312, 0]
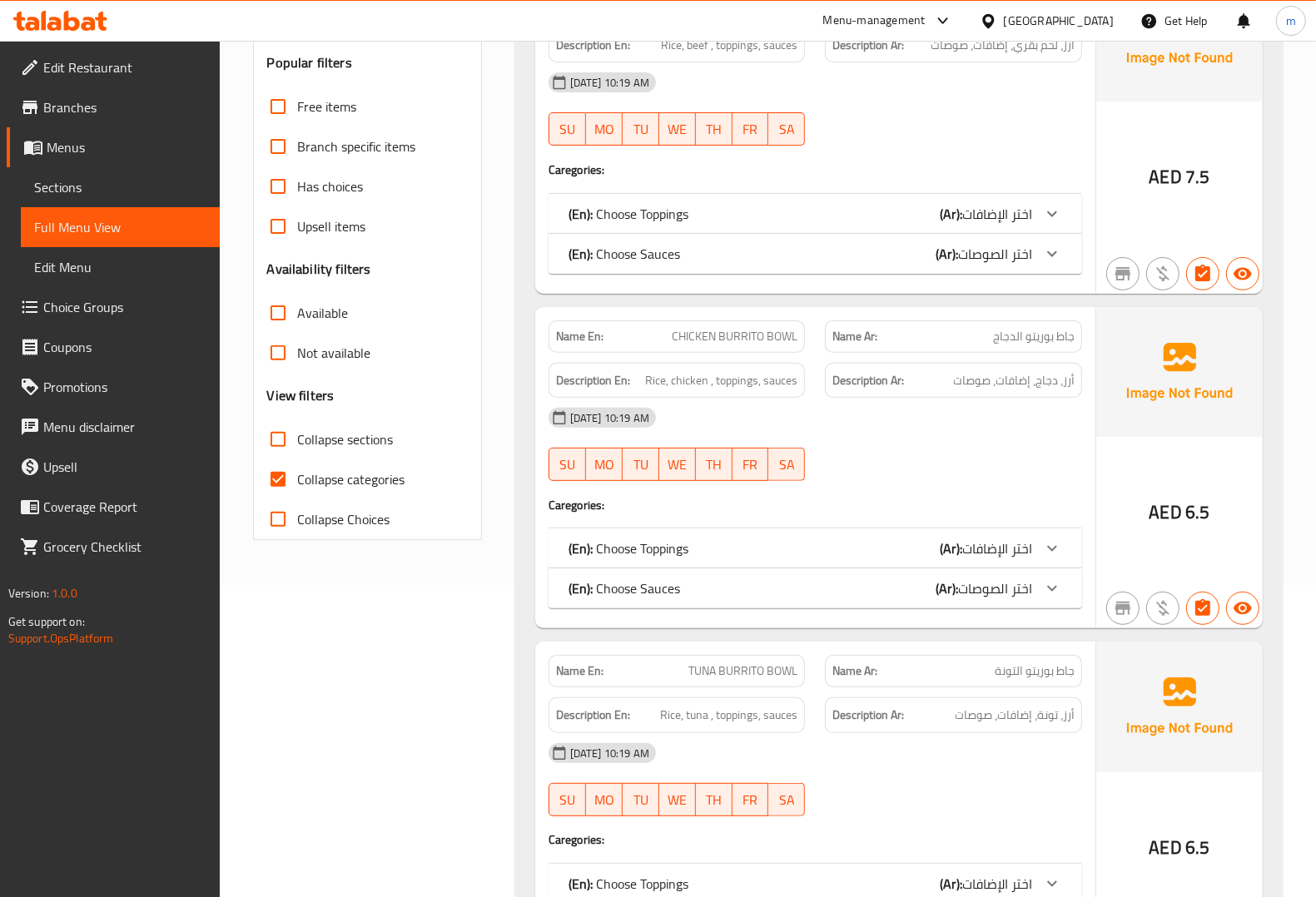
click at [283, 483] on input "Collapse categories" at bounding box center [278, 479] width 40 height 40
checkbox input "false"
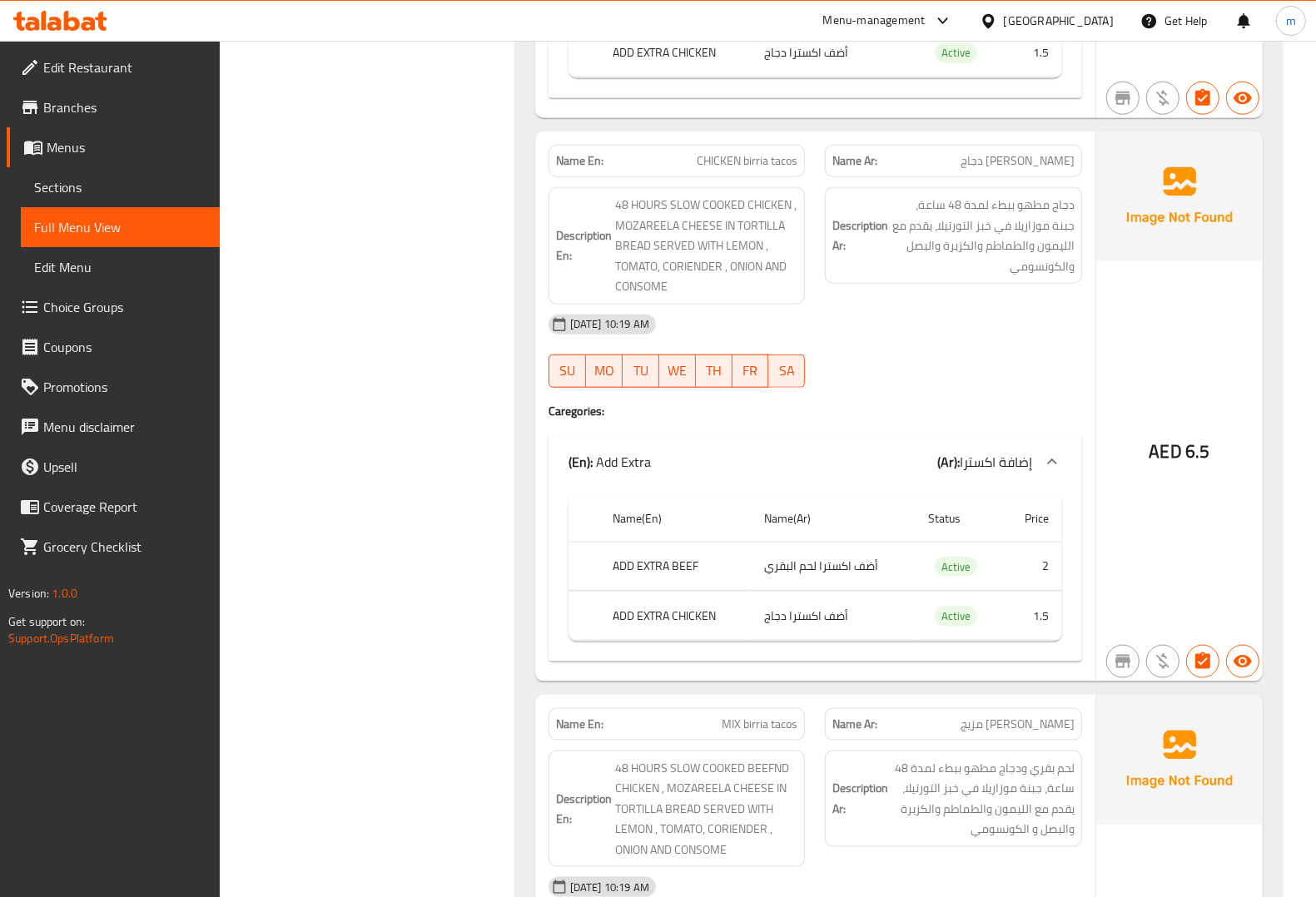
scroll to position [6630, 0]
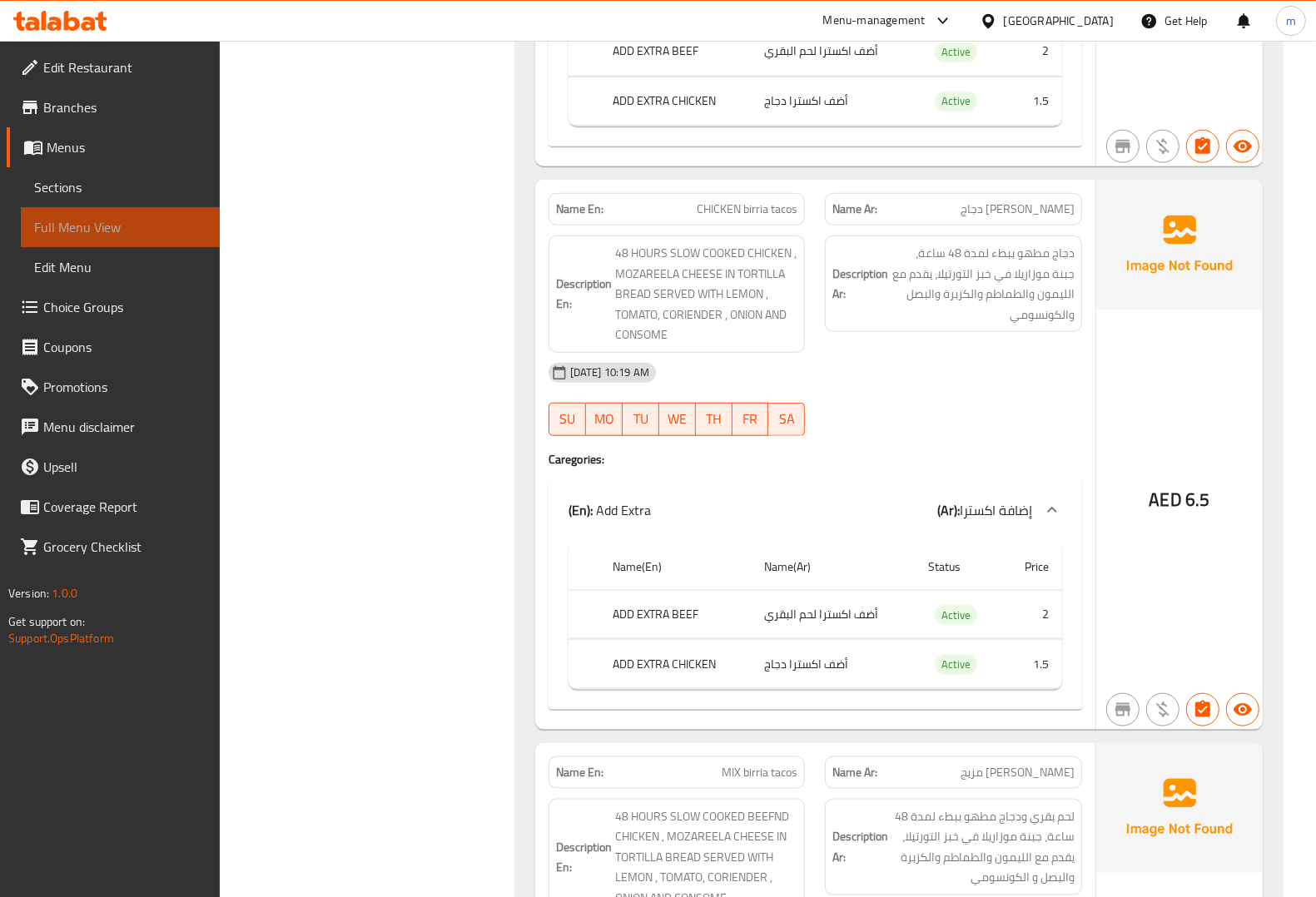
click at [103, 217] on span "Full Menu View" at bounding box center [121, 227] width 172 height 20
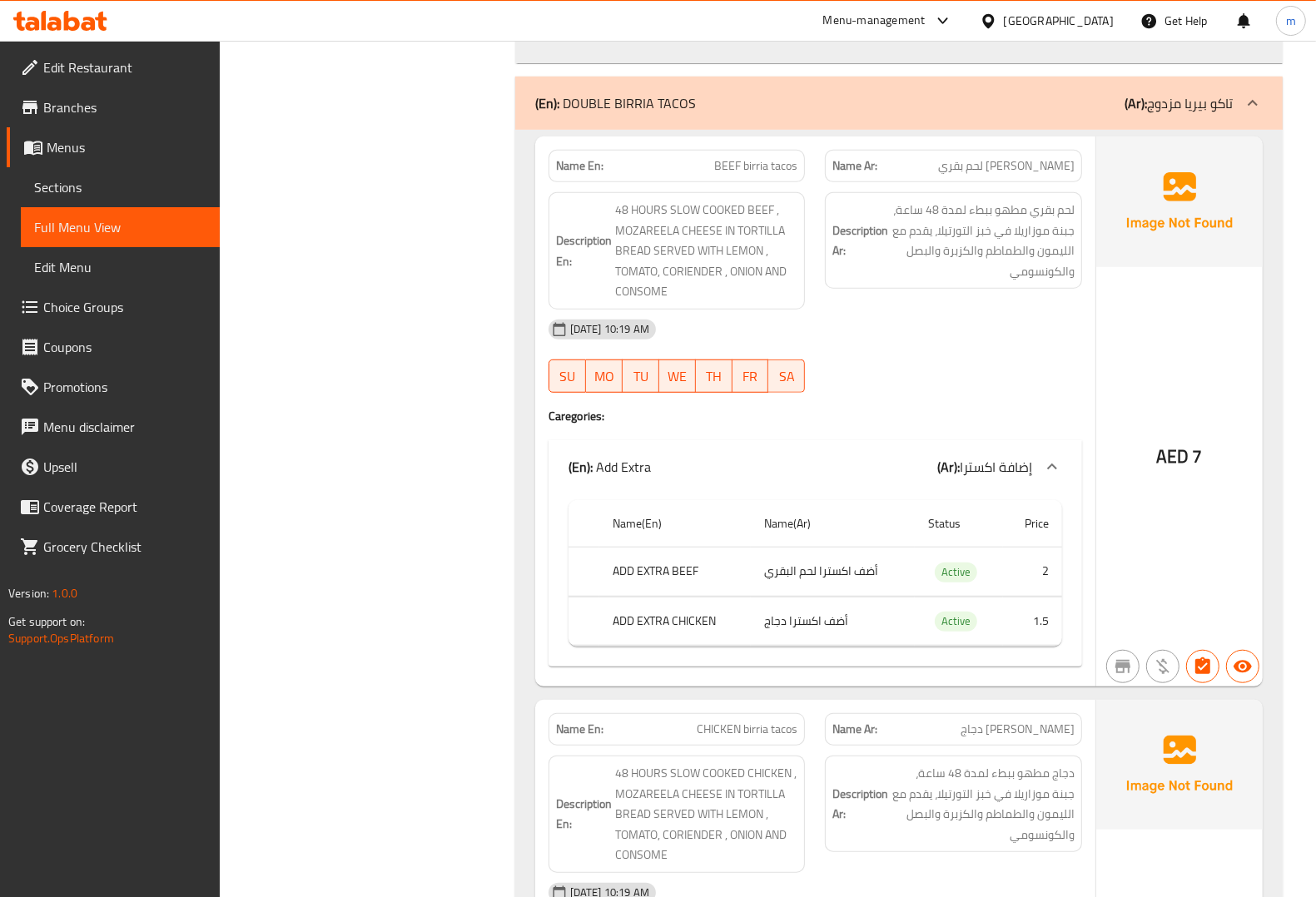
click at [114, 173] on link "Sections" at bounding box center [120, 187] width 199 height 40
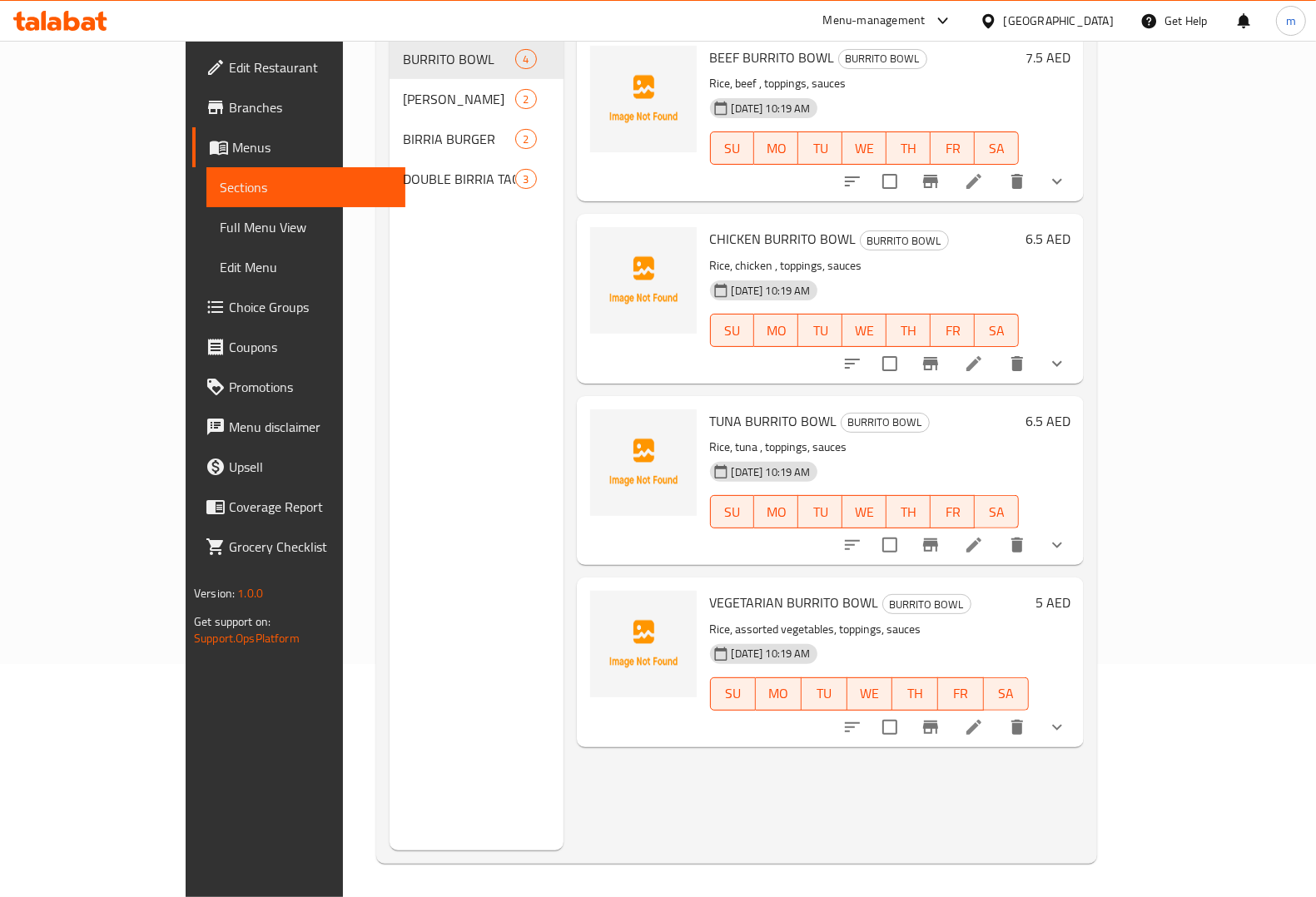
scroll to position [234, 0]
click at [220, 217] on span "Full Menu View" at bounding box center [306, 227] width 172 height 20
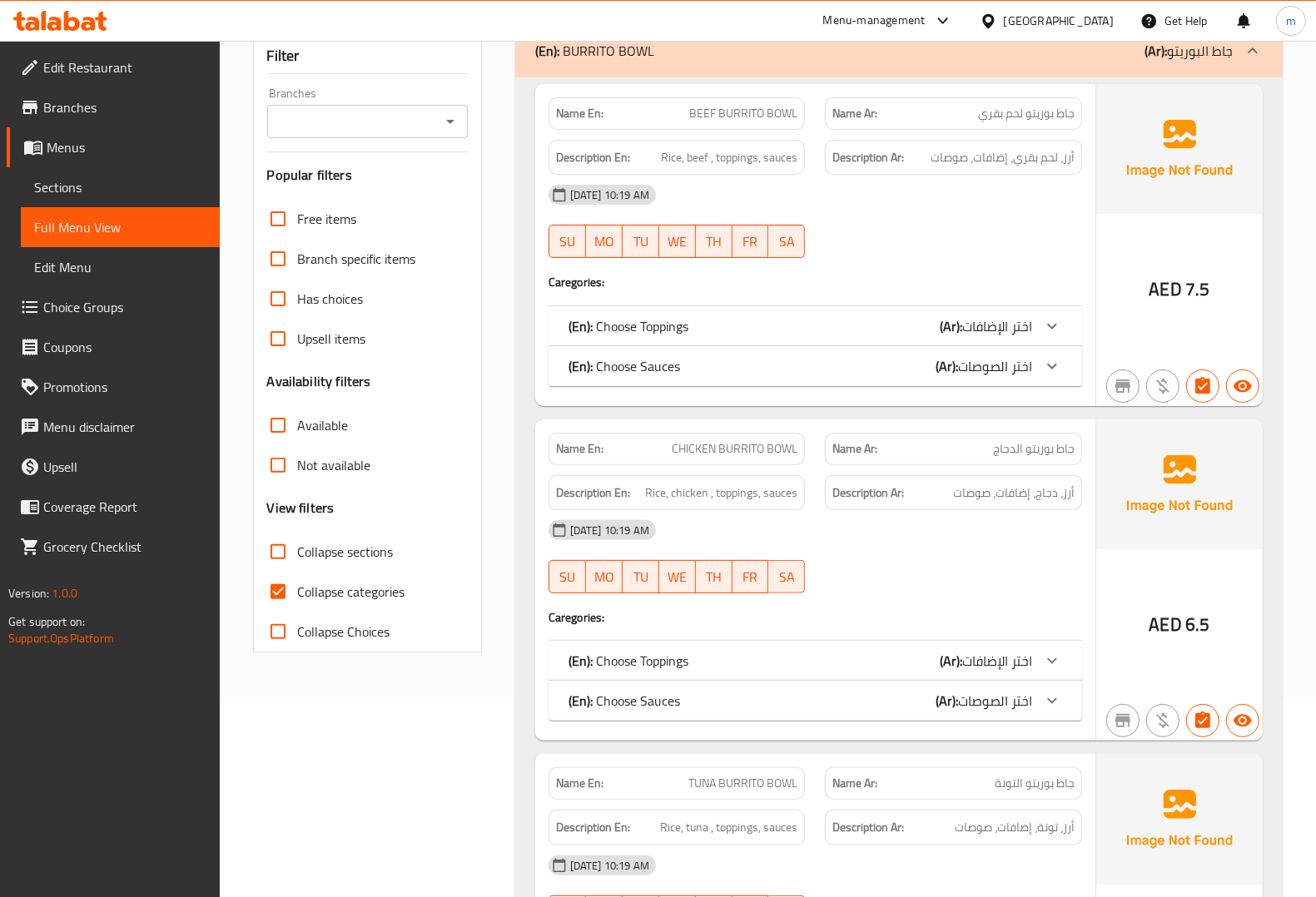
scroll to position [208, 0]
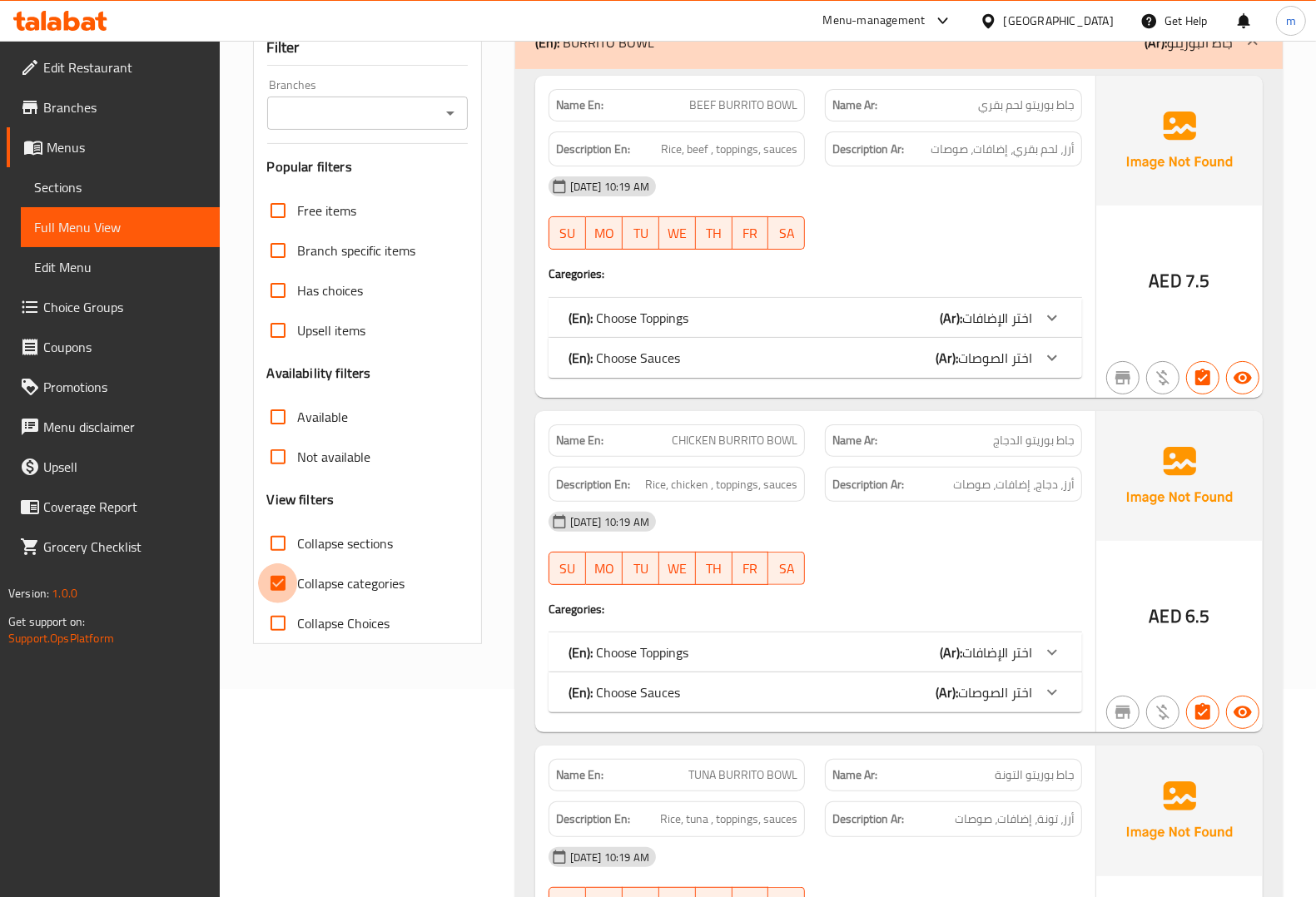
click at [281, 587] on input "Collapse categories" at bounding box center [278, 583] width 40 height 40
checkbox input "false"
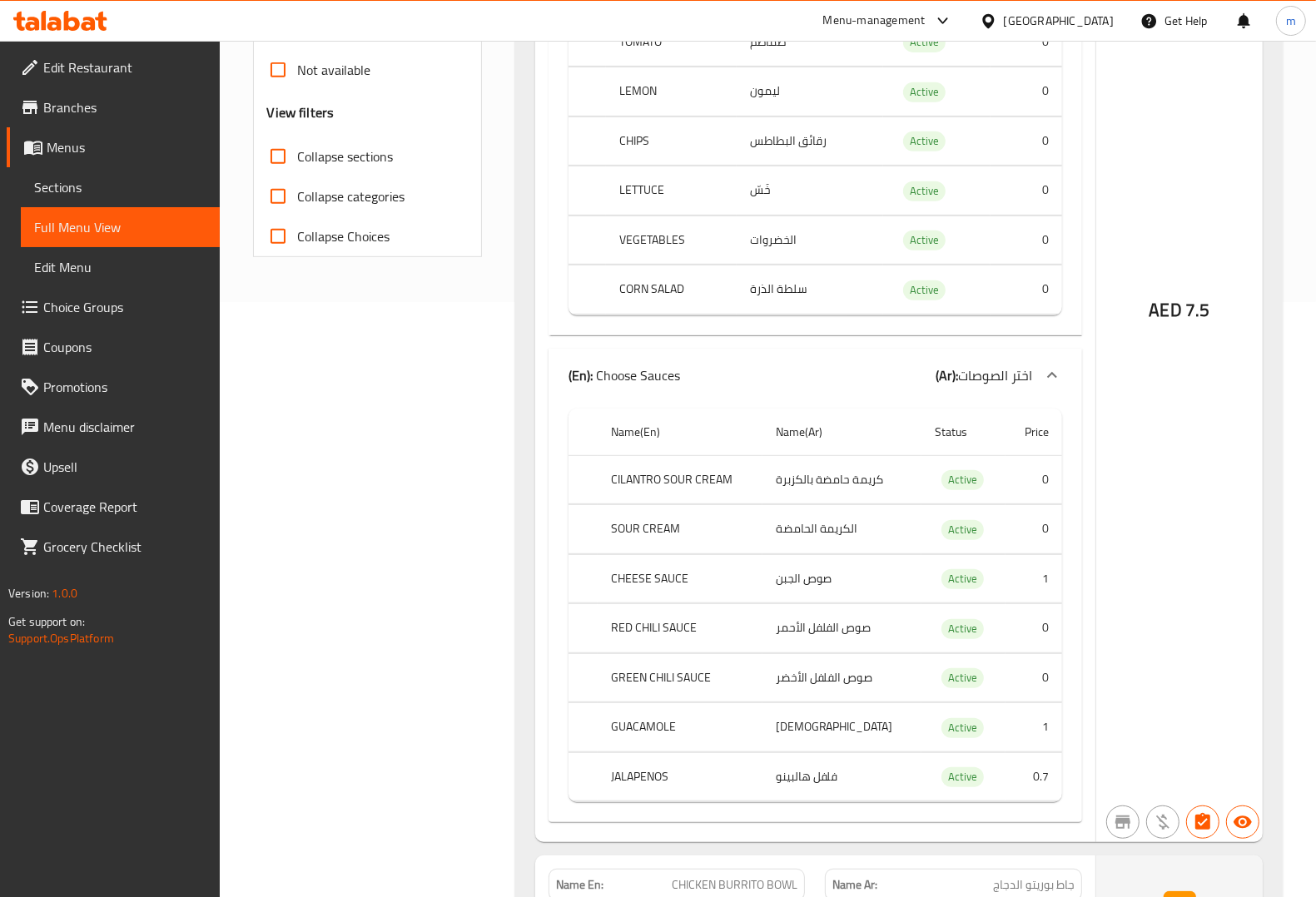
scroll to position [0, 0]
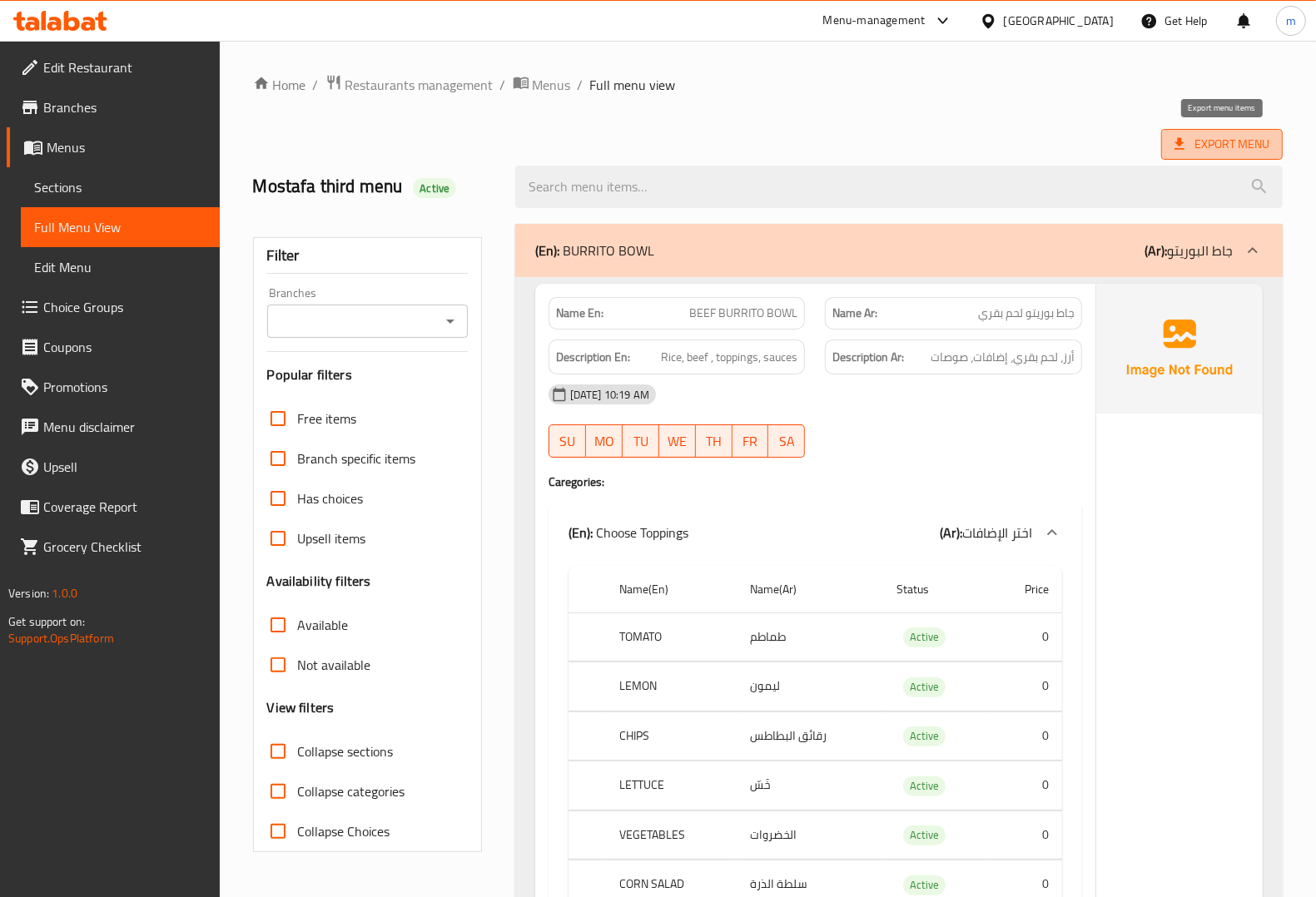
click at [1201, 140] on span "Export Menu" at bounding box center [1222, 145] width 95 height 21
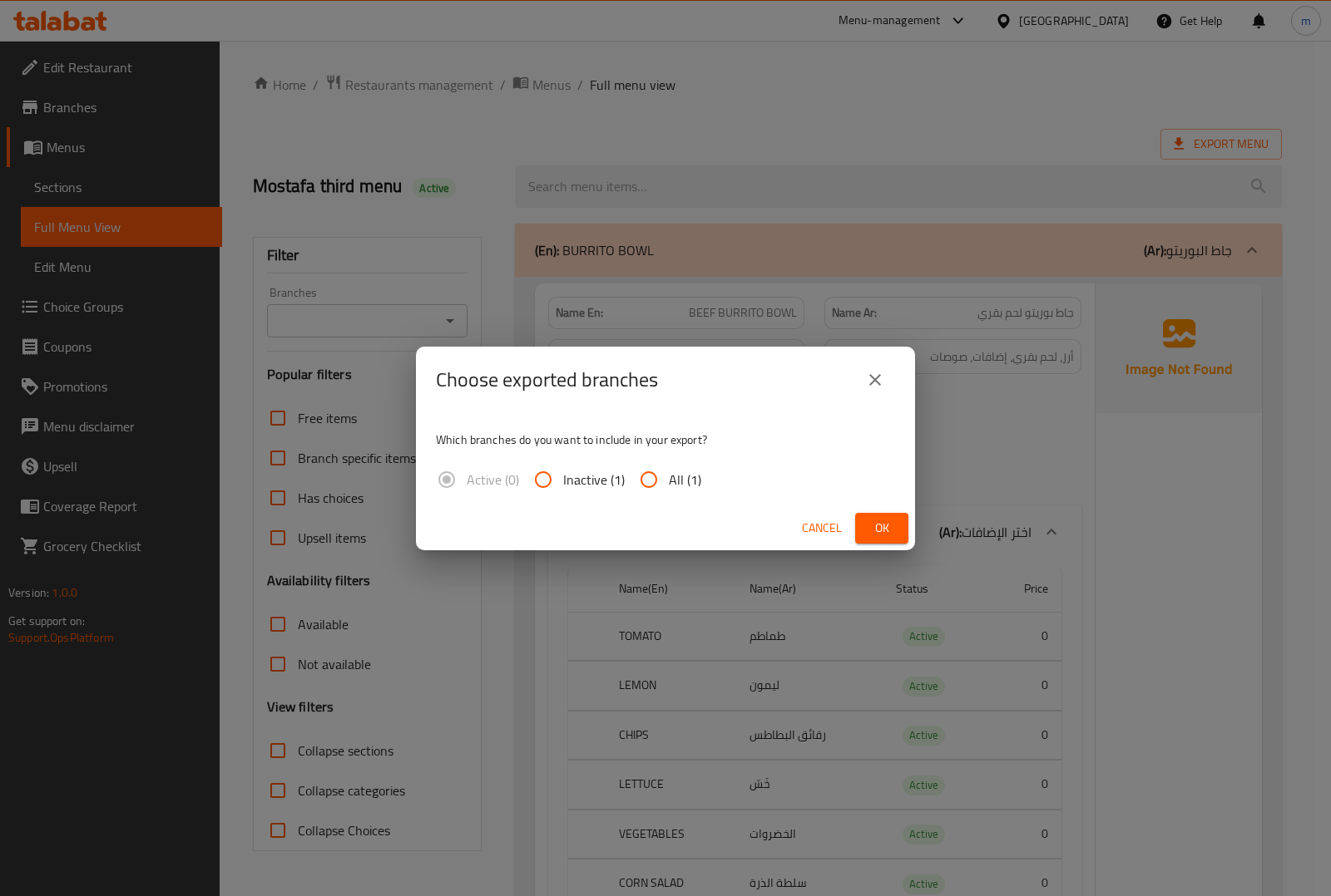
click at [657, 476] on input "All (1)" at bounding box center [648, 479] width 40 height 40
radio input "true"
click at [878, 525] on span "Ok" at bounding box center [881, 528] width 27 height 21
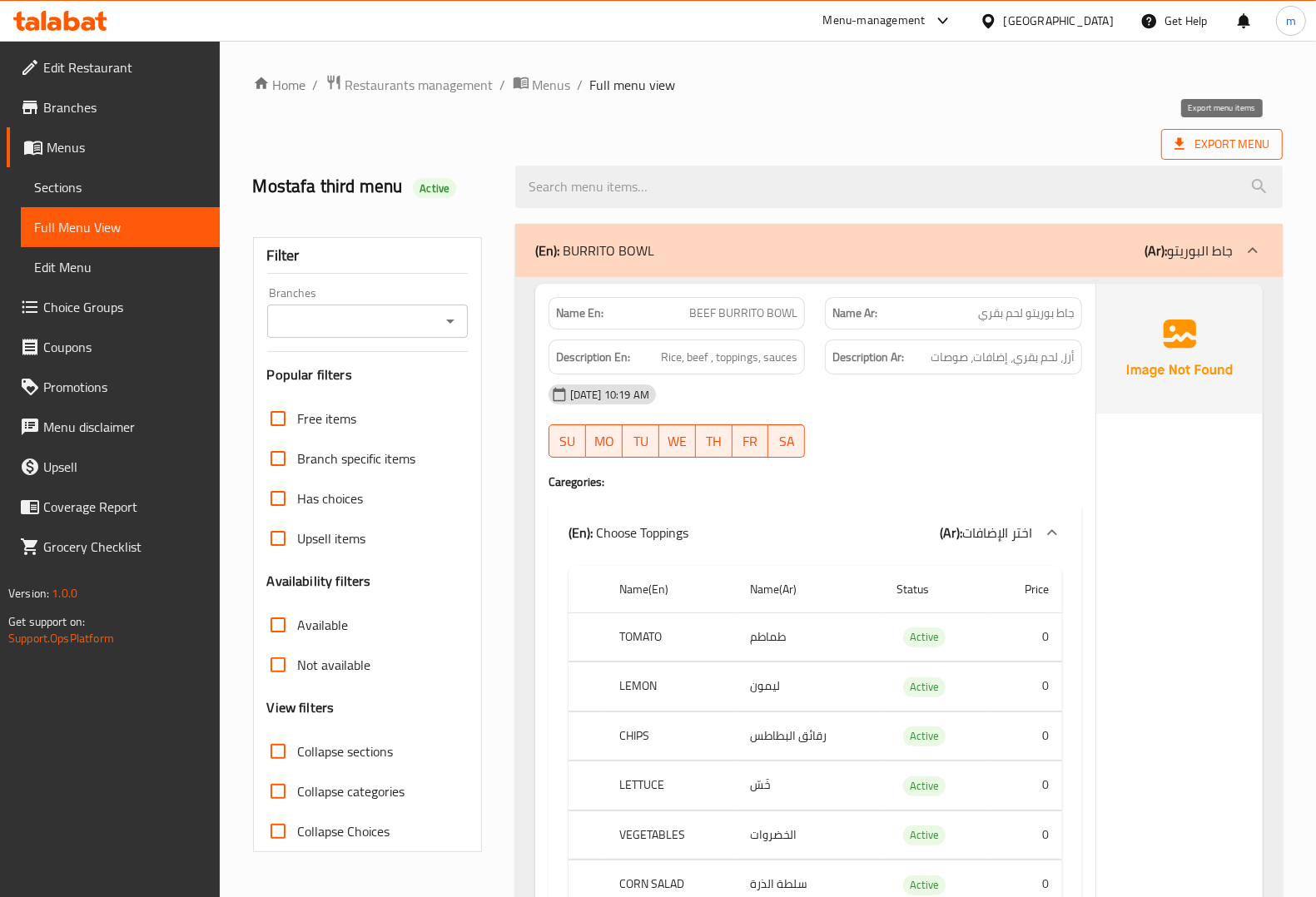
click at [1203, 141] on span "Export Menu" at bounding box center [1222, 145] width 95 height 21
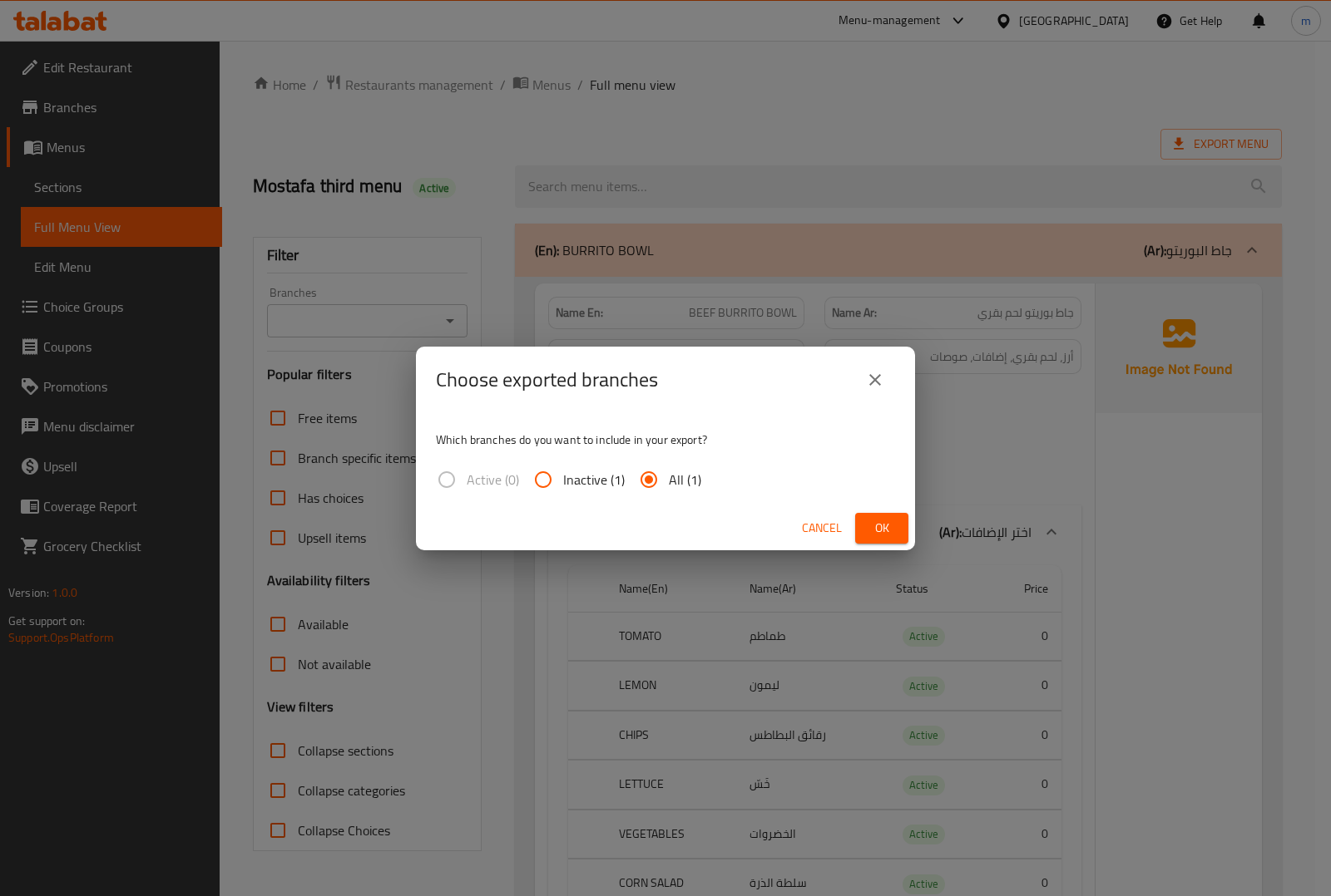
click at [816, 522] on span "Cancel" at bounding box center [821, 528] width 40 height 21
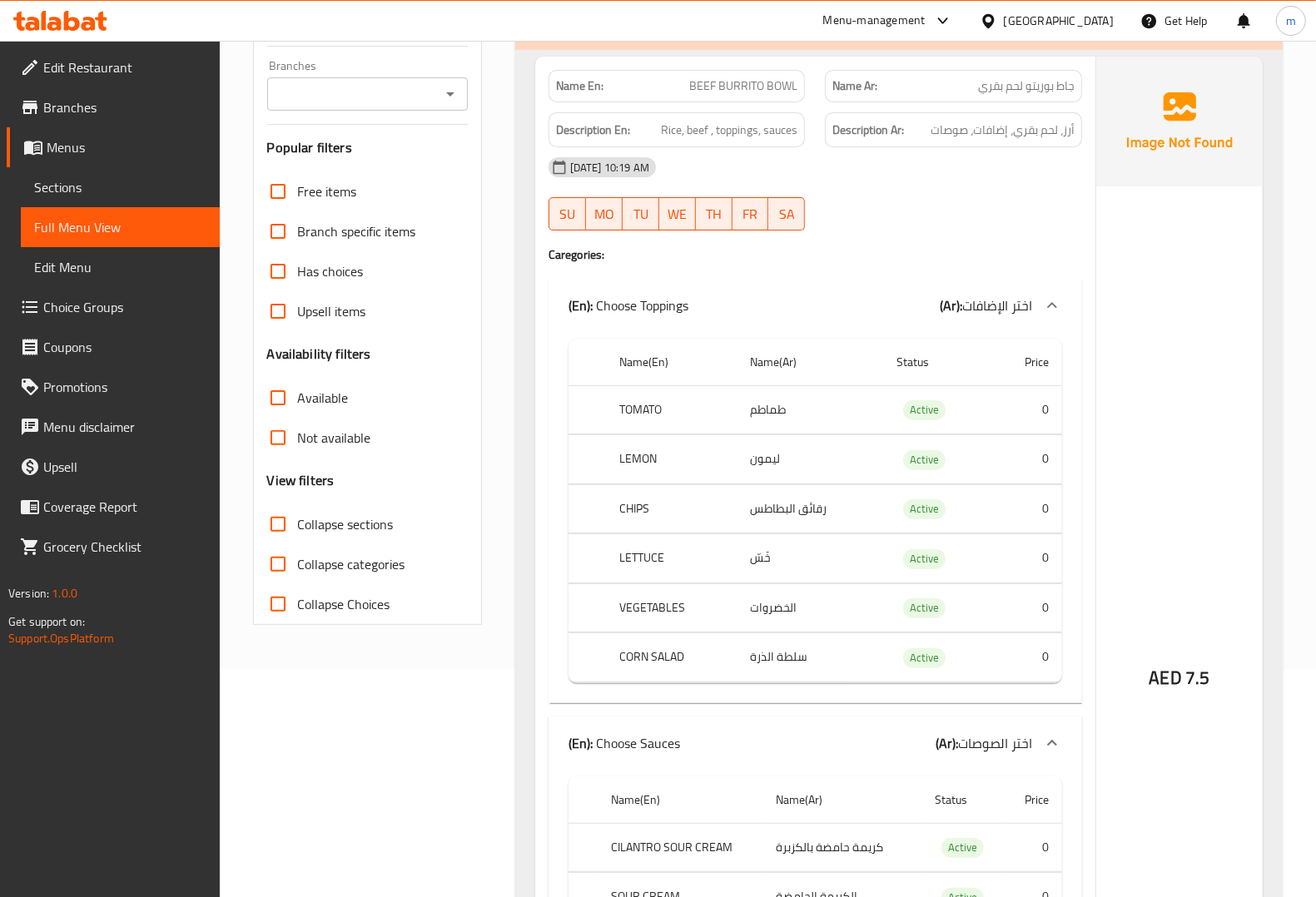
scroll to position [312, 0]
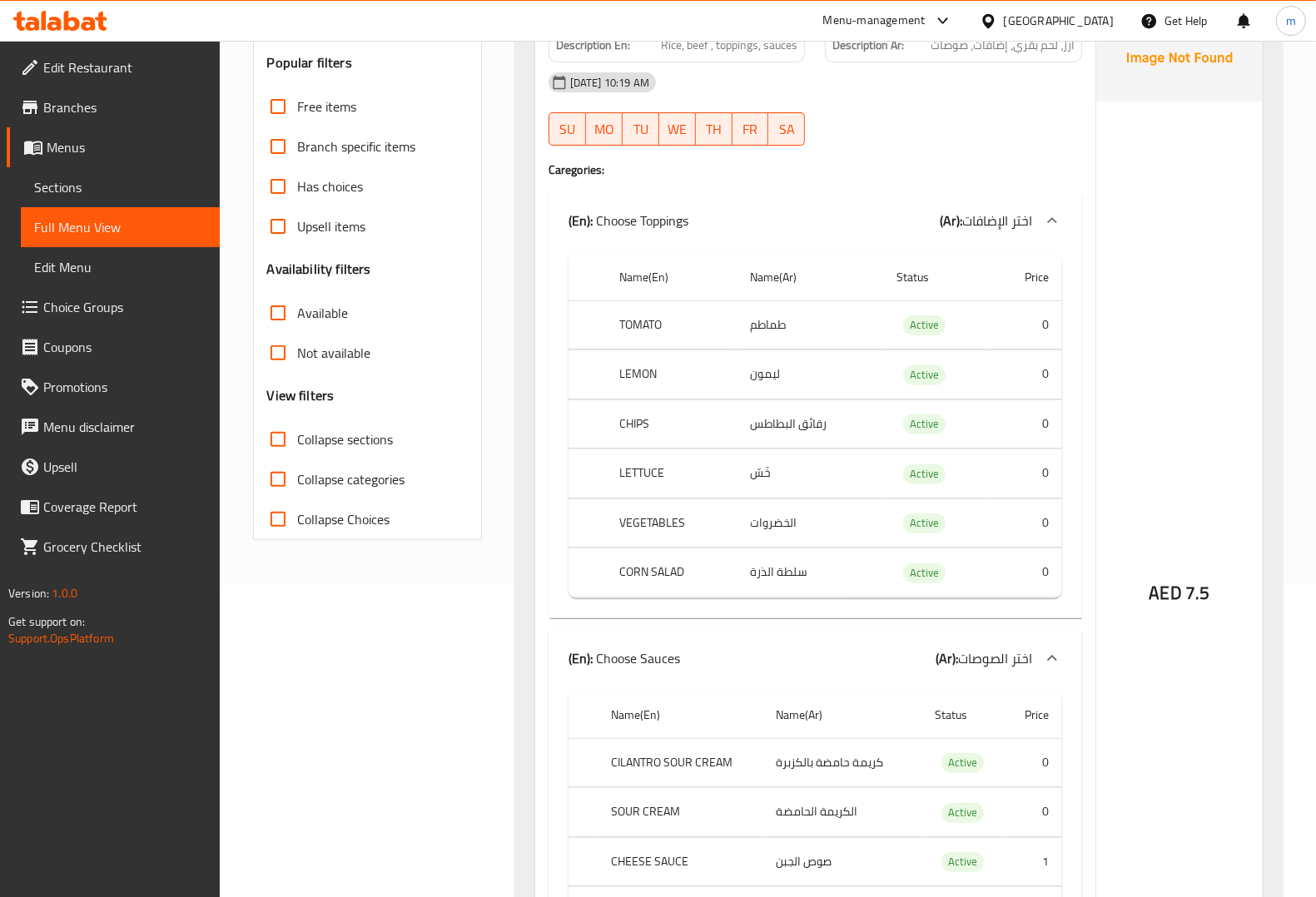
click at [67, 22] on icon at bounding box center [72, 21] width 16 height 20
